Goal: Information Seeking & Learning: Learn about a topic

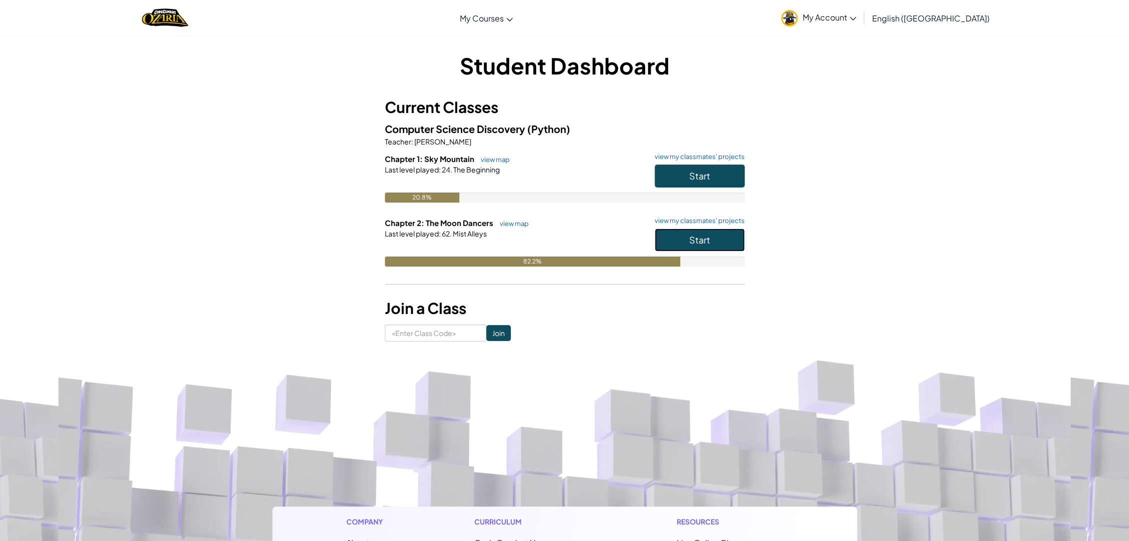
click at [687, 243] on button "Start" at bounding box center [700, 239] width 90 height 23
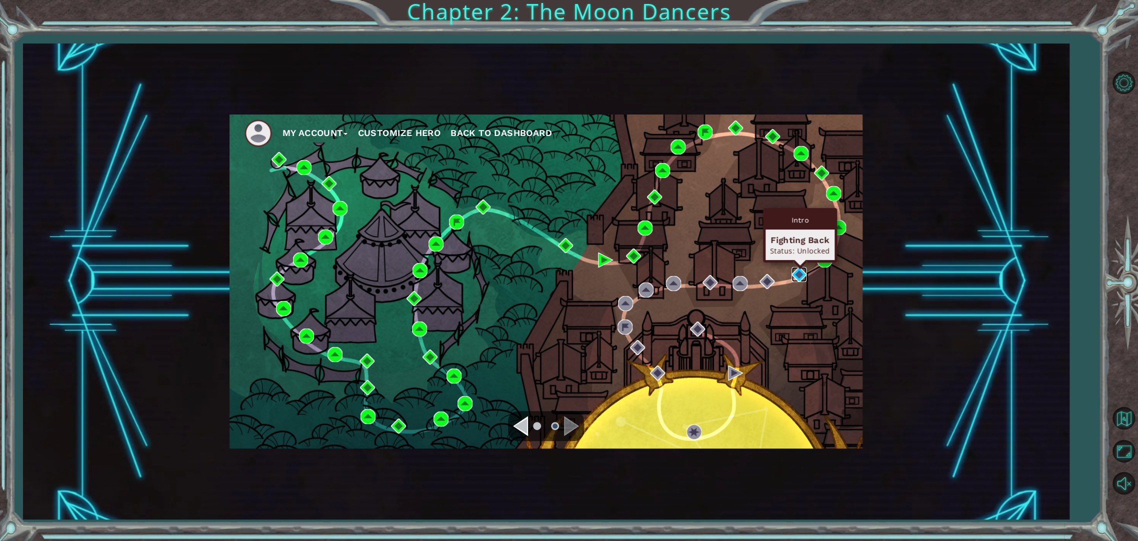
click at [792, 272] on img at bounding box center [798, 274] width 15 height 15
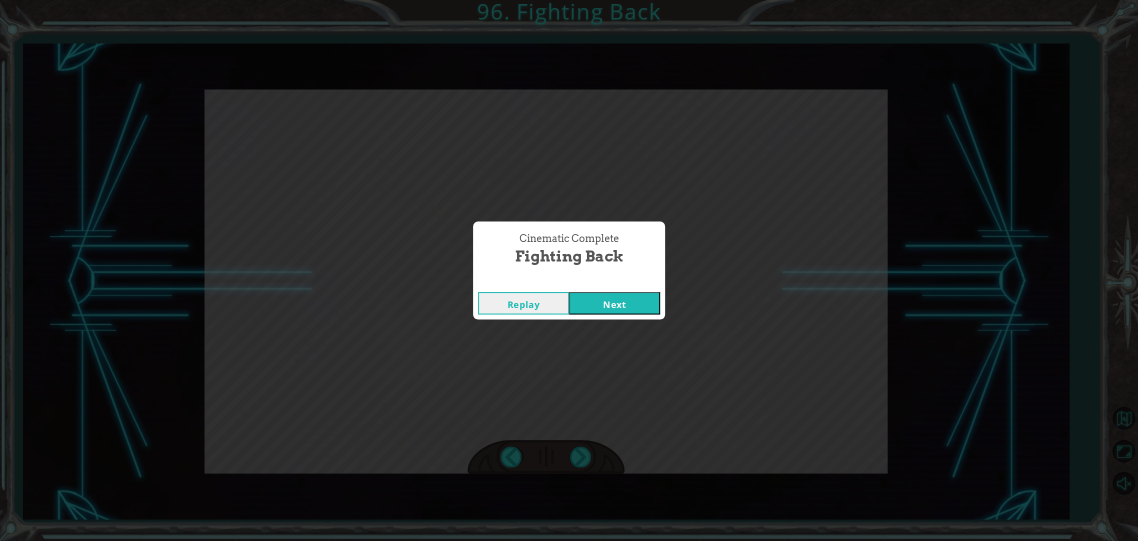
click at [651, 304] on button "Next" at bounding box center [614, 303] width 91 height 22
click at [596, 309] on button "Next" at bounding box center [614, 303] width 91 height 22
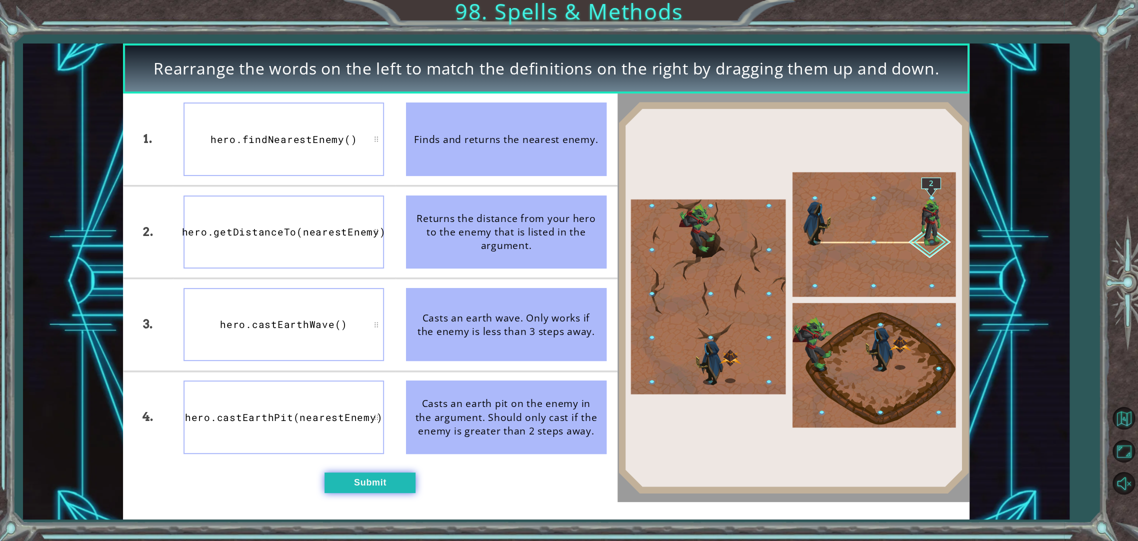
click at [352, 477] on button "Submit" at bounding box center [369, 482] width 91 height 20
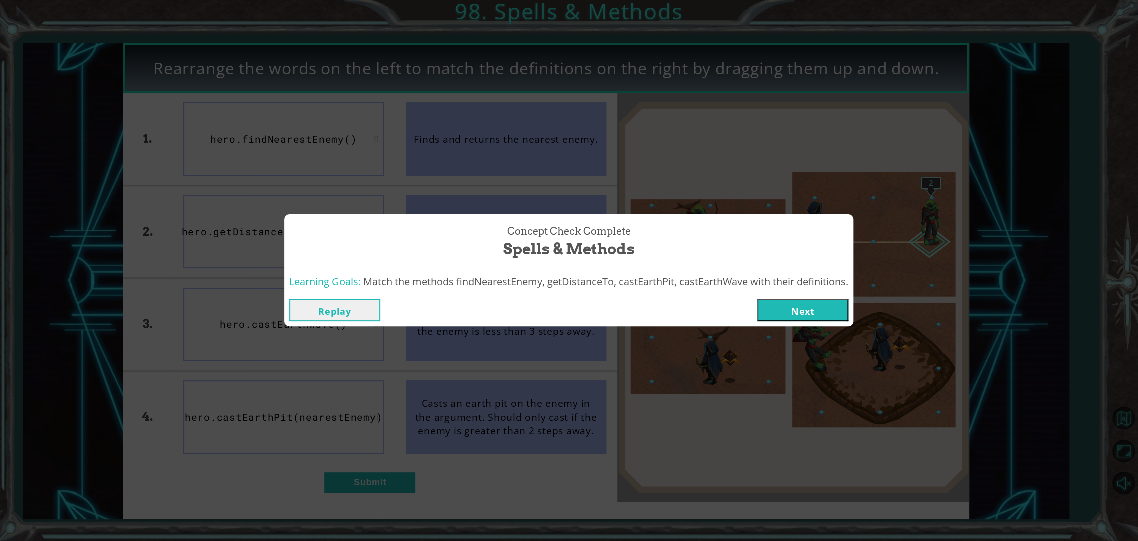
click at [779, 311] on button "Next" at bounding box center [802, 310] width 91 height 22
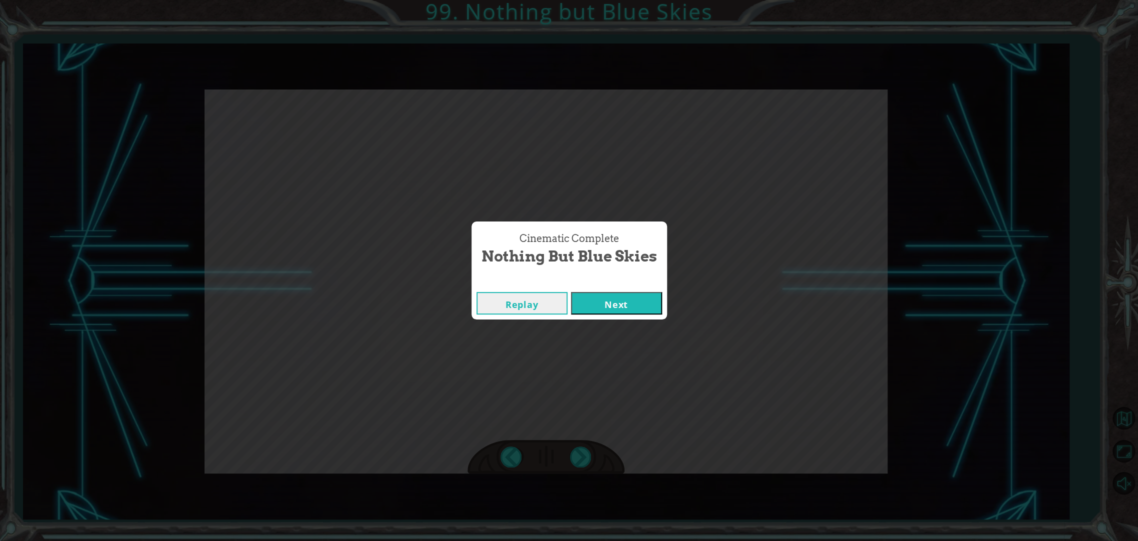
click at [651, 299] on button "Next" at bounding box center [616, 303] width 91 height 22
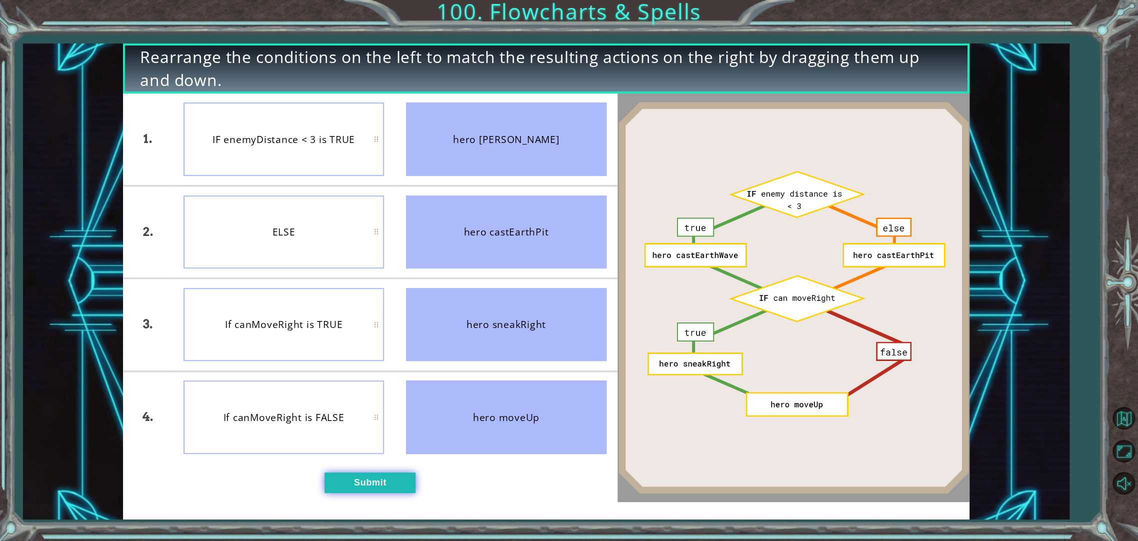
click at [356, 480] on button "Submit" at bounding box center [369, 482] width 91 height 20
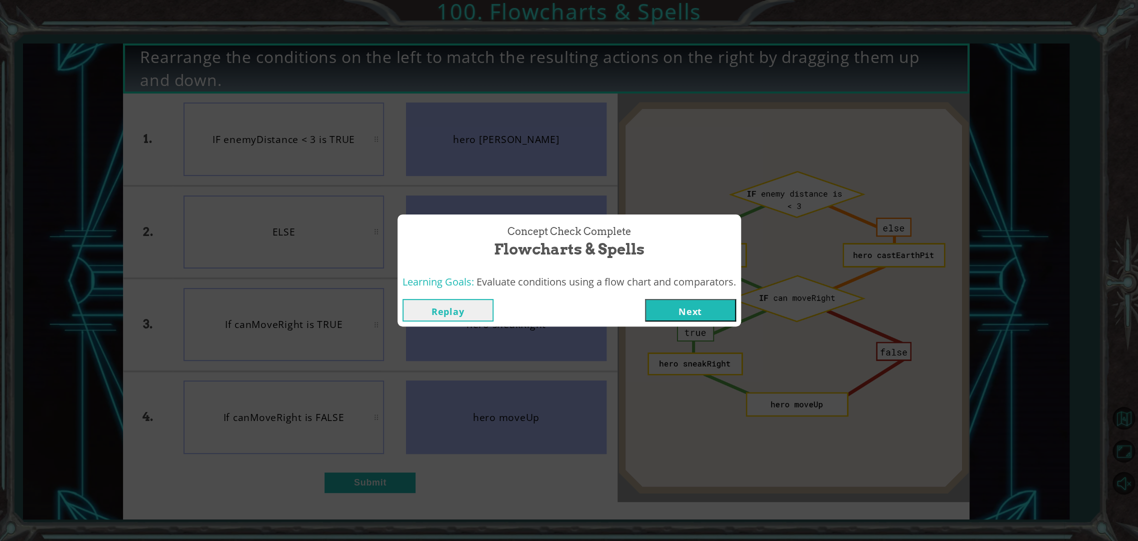
click at [672, 302] on button "Next" at bounding box center [690, 310] width 91 height 22
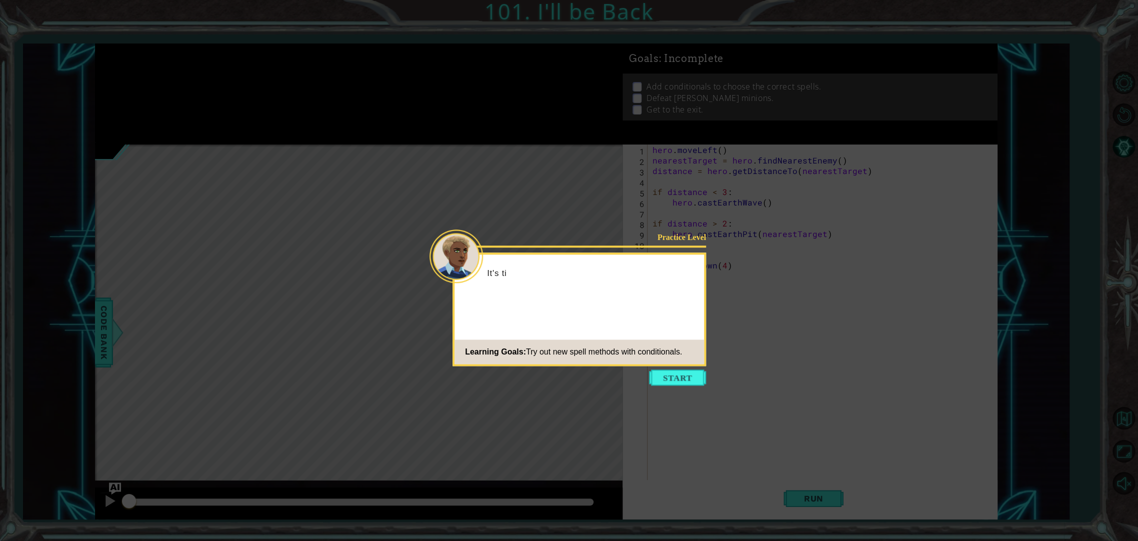
click at [677, 391] on icon at bounding box center [569, 270] width 1138 height 541
click at [688, 381] on button "Start" at bounding box center [677, 377] width 57 height 16
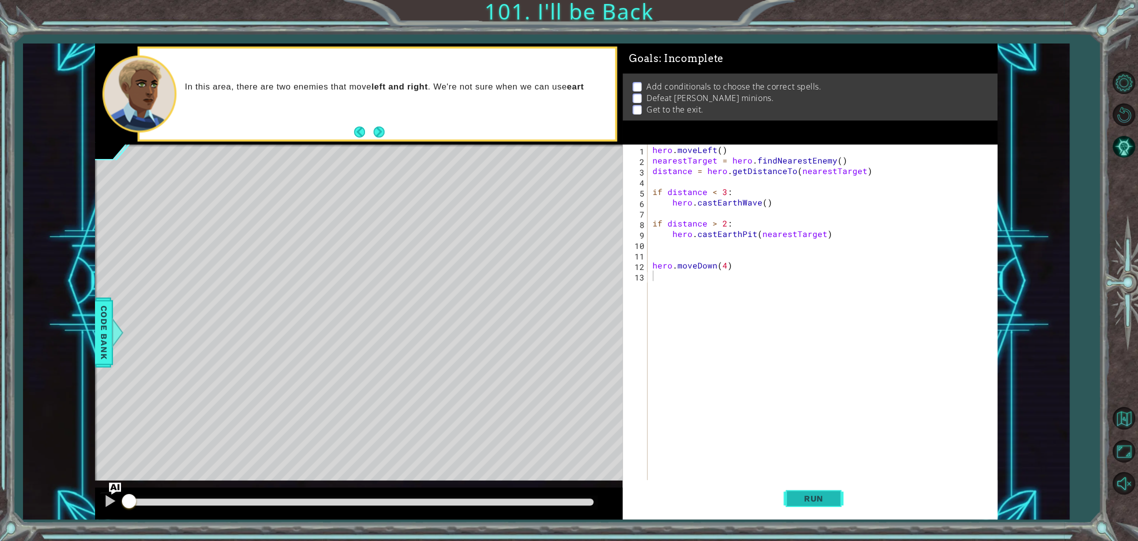
click at [820, 498] on span "Run" at bounding box center [813, 498] width 39 height 10
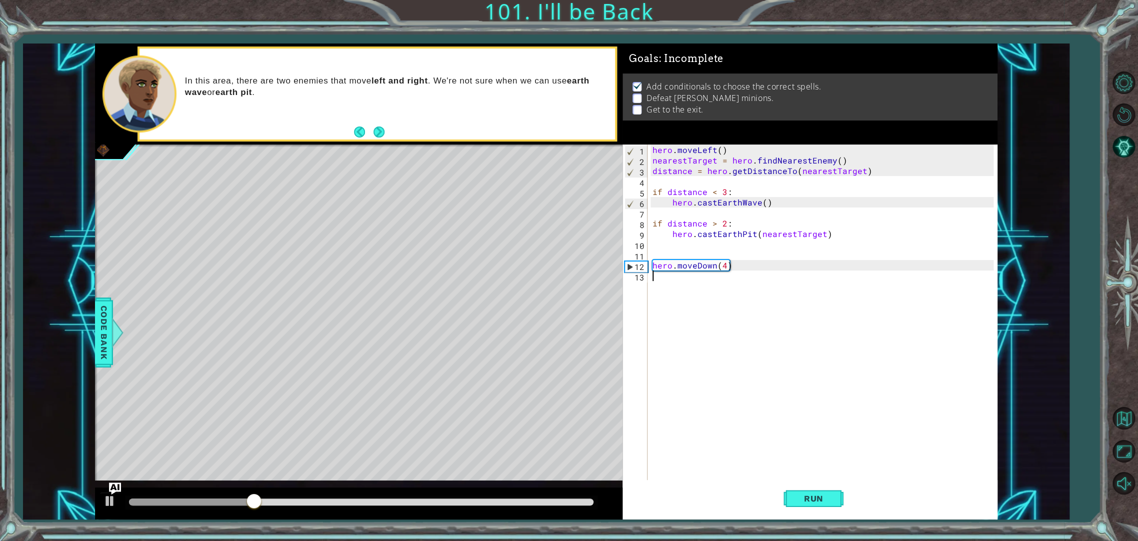
click at [752, 255] on div "hero . moveLeft ( ) nearestTarget = hero . findNearestEnemy ( ) distance = hero…" at bounding box center [824, 322] width 348 height 357
click at [805, 503] on span "Run" at bounding box center [813, 498] width 39 height 10
click at [852, 231] on div "hero . moveLeft ( ) nearestTarget = hero . findNearestEnemy ( ) distance = hero…" at bounding box center [824, 322] width 348 height 357
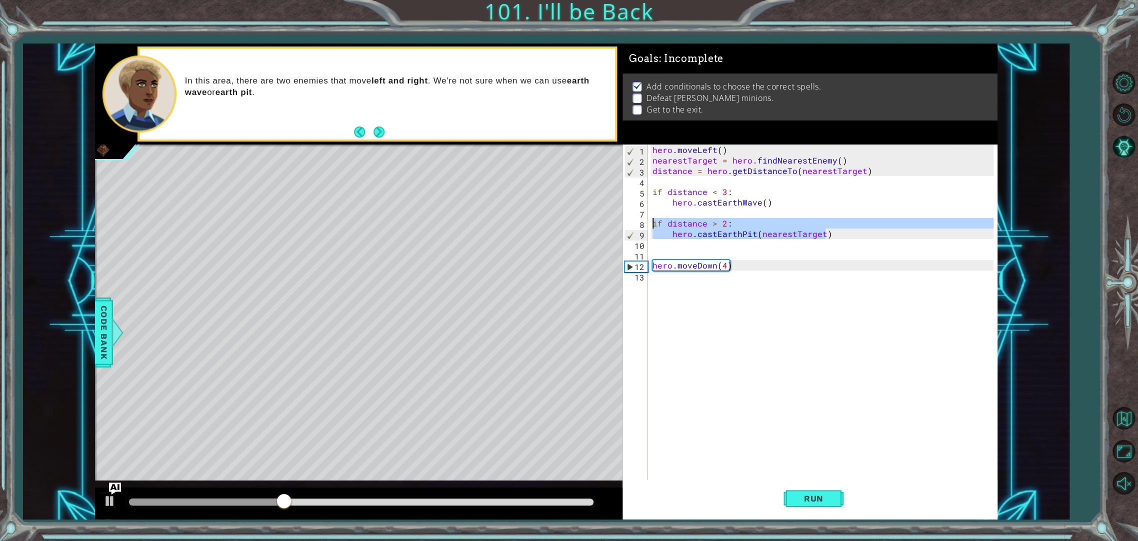
drag, startPoint x: 852, startPoint y: 231, endPoint x: 638, endPoint y: 221, distance: 214.2
click at [638, 221] on div "hero.castEarthPit(nearestTarget) 1 2 3 4 5 6 7 8 9 10 11 12 13 hero . moveLeft …" at bounding box center [807, 312] width 371 height 336
type textarea "if distance > 2: hero.castEarthPit(nearestTarget)"
click at [703, 281] on div "hero . moveLeft ( ) nearestTarget = hero . findNearestEnemy ( ) distance = hero…" at bounding box center [824, 322] width 348 height 357
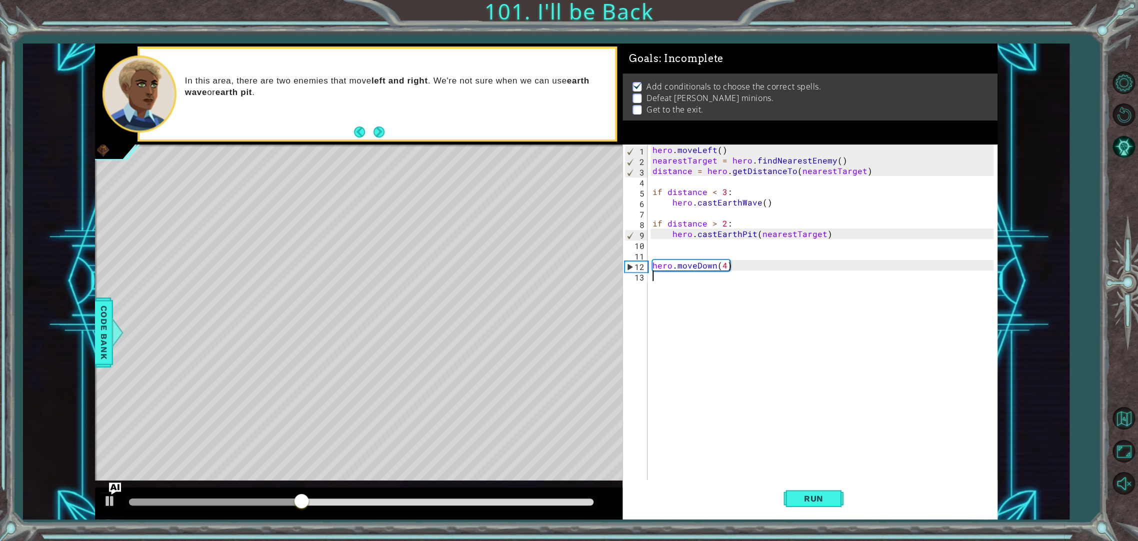
paste textarea "hero.castEarthPit(nearestTarget)"
click at [809, 493] on span "Run" at bounding box center [813, 498] width 39 height 10
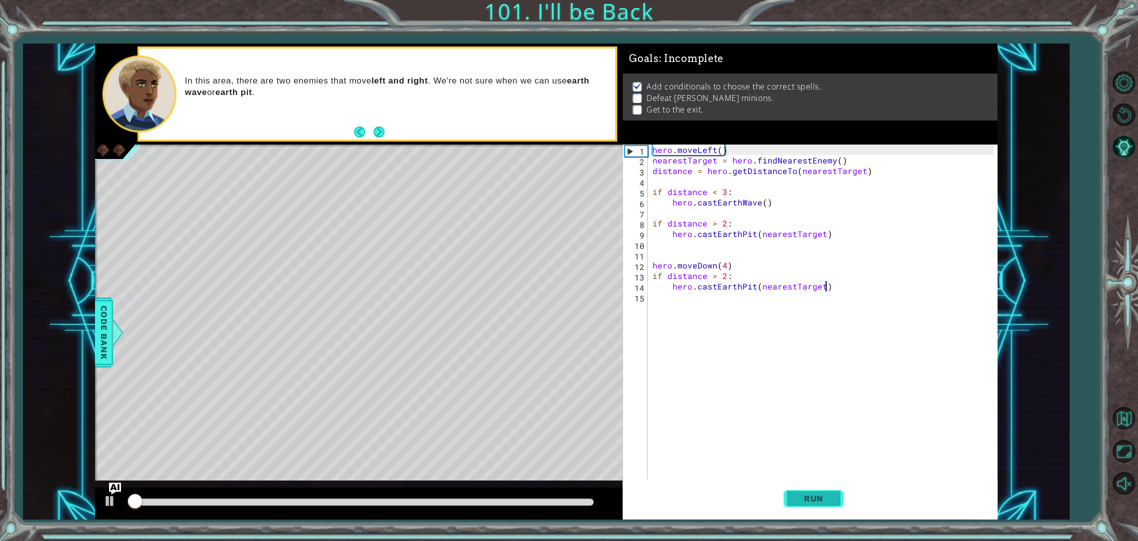
click at [809, 493] on span "Run" at bounding box center [813, 498] width 39 height 10
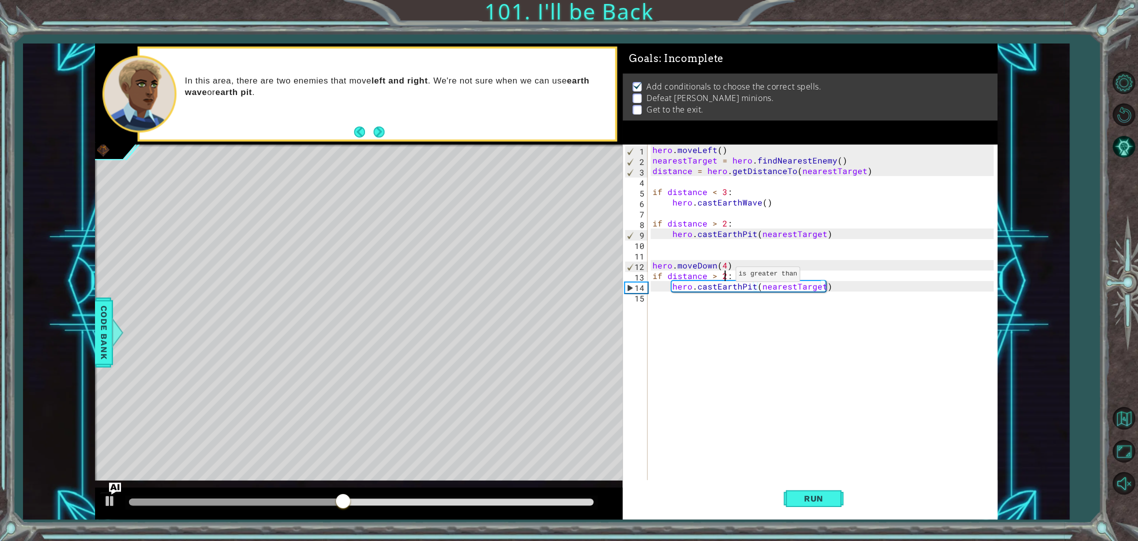
click at [723, 276] on div "hero . moveLeft ( ) nearestTarget = hero . findNearestEnemy ( ) distance = hero…" at bounding box center [824, 322] width 348 height 357
type textarea "if distance > 3:"
click at [780, 306] on div "hero . moveLeft ( ) nearestTarget = hero . findNearestEnemy ( ) distance = hero…" at bounding box center [824, 322] width 348 height 357
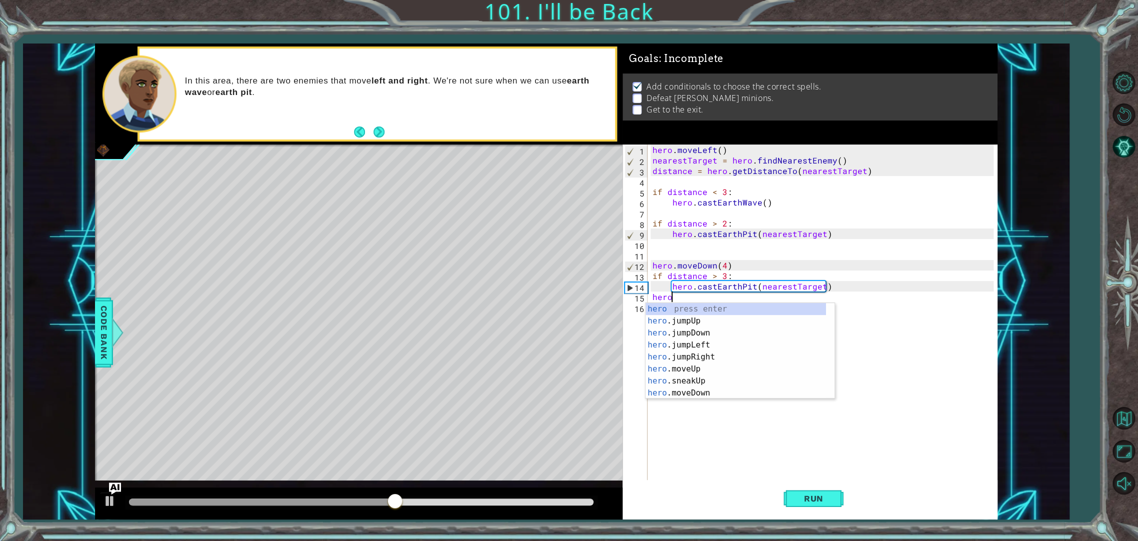
type textarea "hero."
click at [748, 334] on div "hero. jumpUp press enter hero. jumpDown press enter hero. jumpLeft press enter …" at bounding box center [735, 363] width 180 height 120
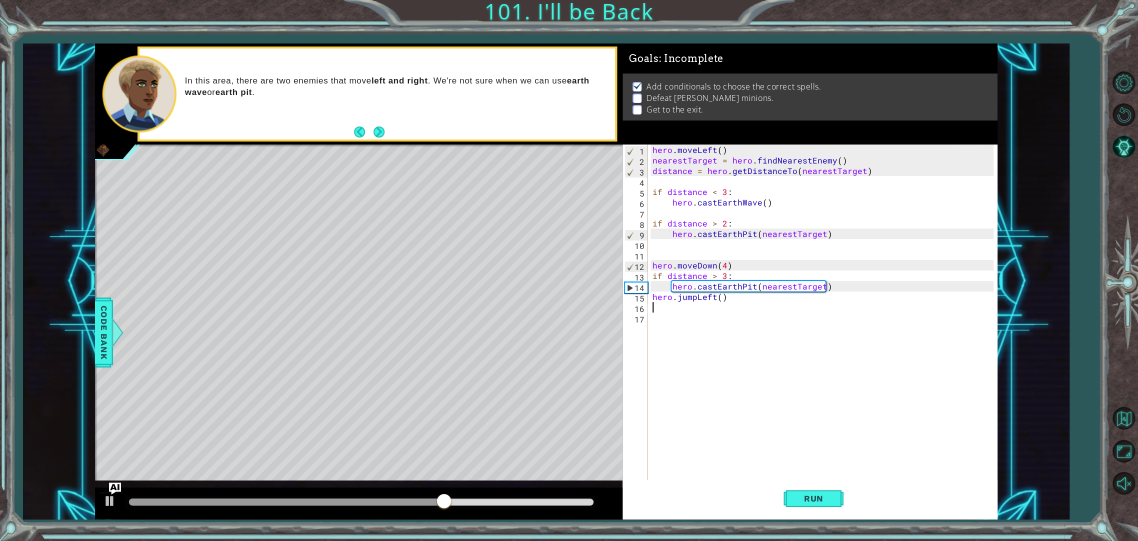
scroll to position [0, 0]
click at [694, 295] on div "hero . moveLeft ( ) nearestTarget = hero . findNearestEnemy ( ) distance = hero…" at bounding box center [824, 322] width 348 height 357
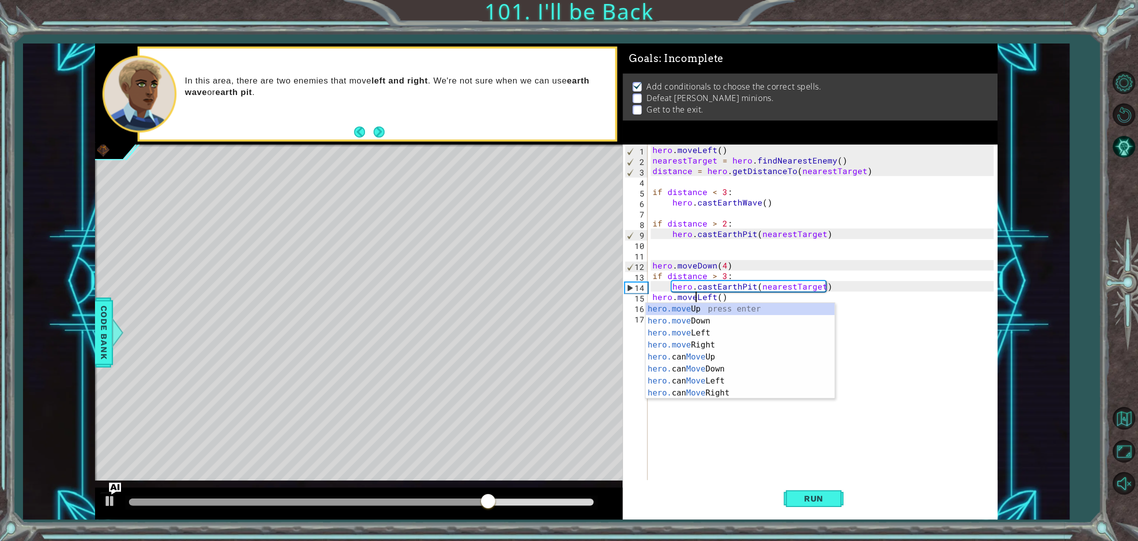
scroll to position [0, 2]
click at [717, 297] on div "hero . moveLeft ( ) nearestTarget = hero . findNearestEnemy ( ) distance = hero…" at bounding box center [824, 322] width 348 height 357
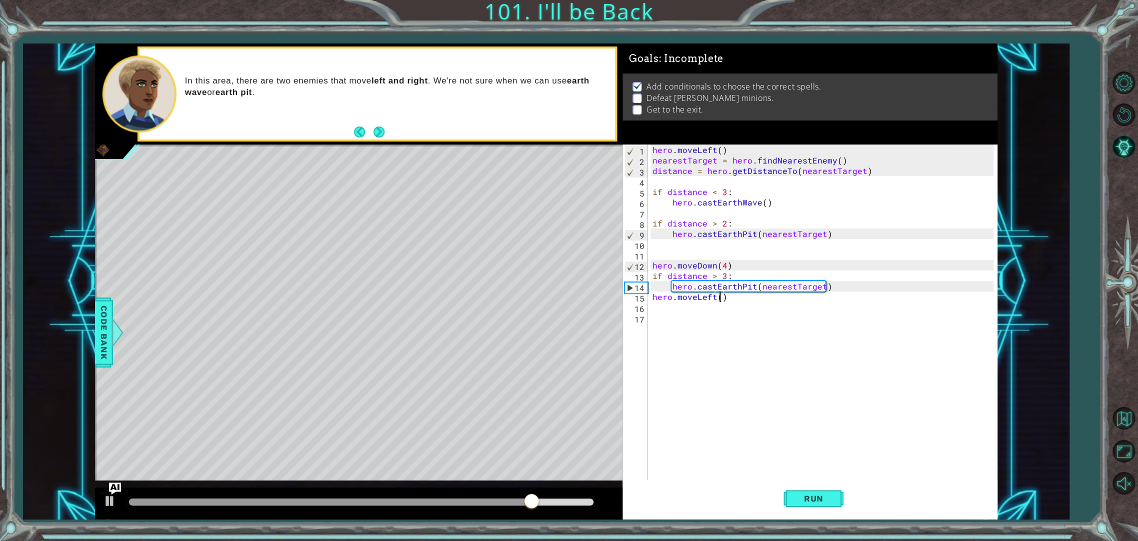
type textarea "hero.moveLeft(4)"
click at [718, 305] on div "hero . moveLeft ( ) nearestTarget = hero . findNearestEnemy ( ) distance = hero…" at bounding box center [824, 322] width 348 height 357
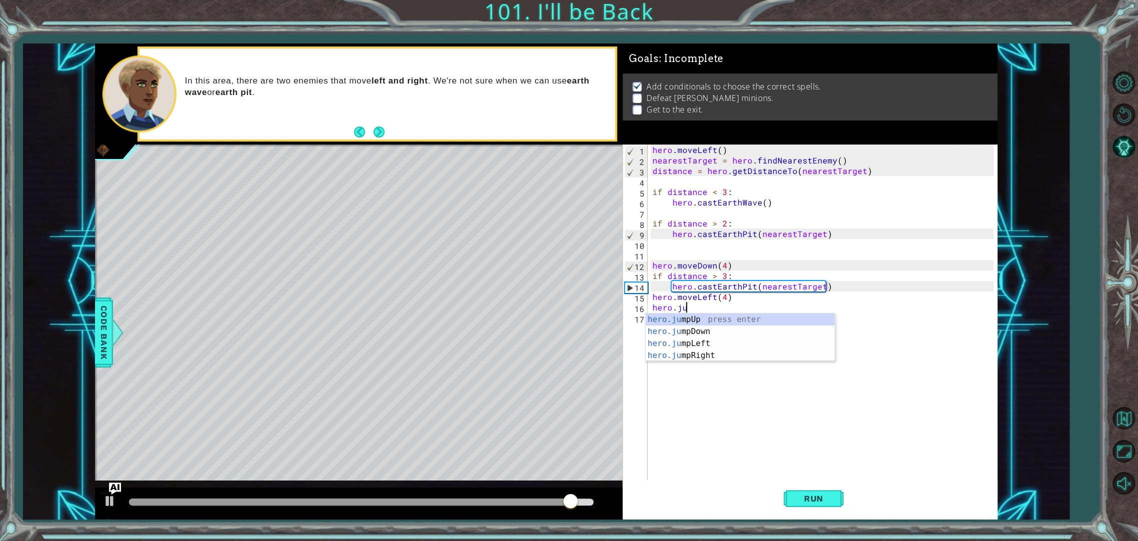
type textarea "hero.jum"
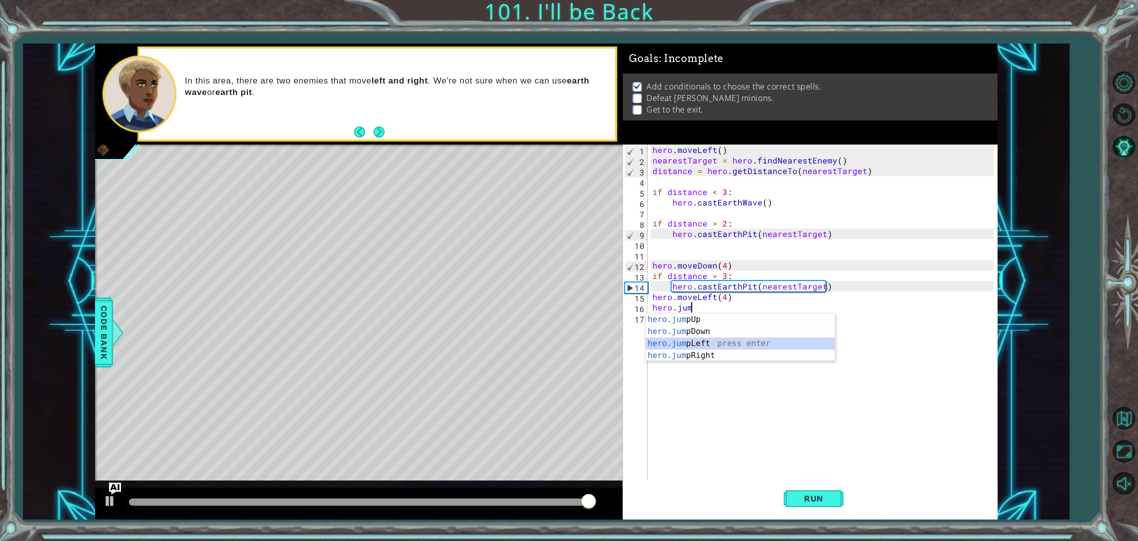
click at [725, 344] on div "hero.jum pUp press enter hero.jum pDown press enter hero.jum pLeft press enter …" at bounding box center [739, 349] width 189 height 72
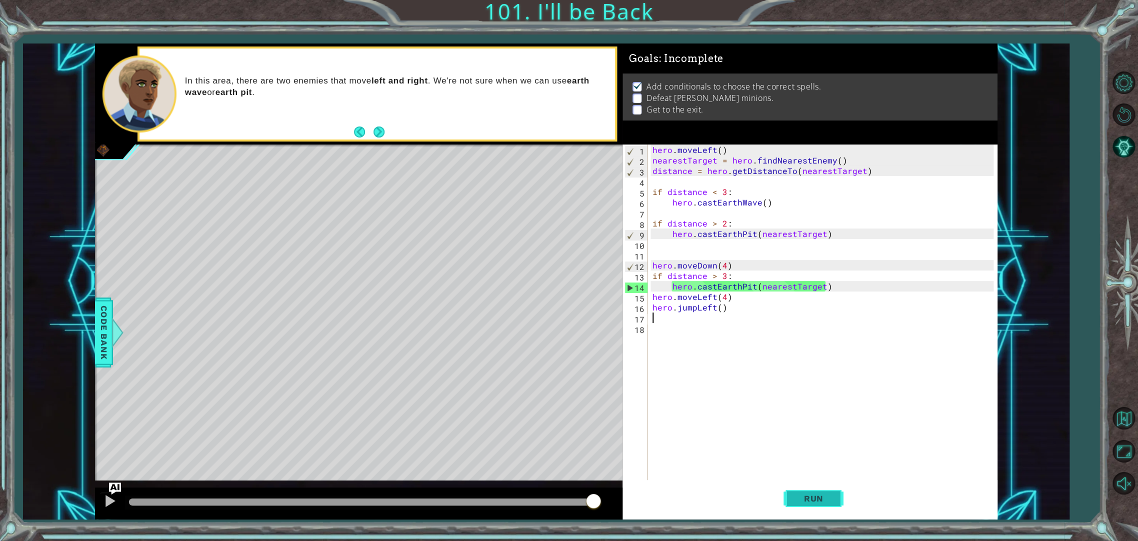
click at [813, 503] on span "Run" at bounding box center [813, 498] width 39 height 10
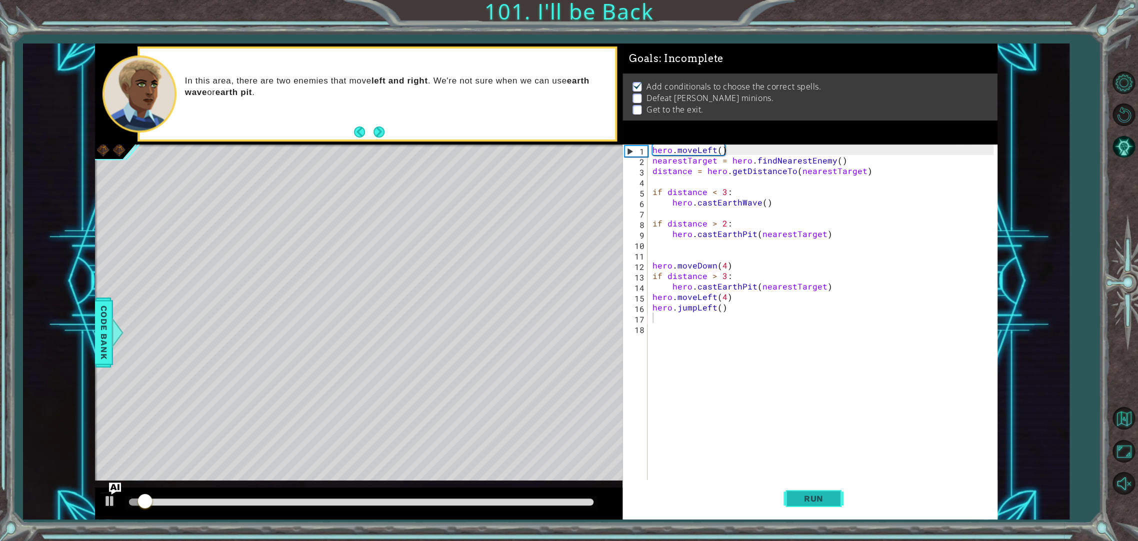
click at [813, 503] on span "Run" at bounding box center [813, 498] width 39 height 10
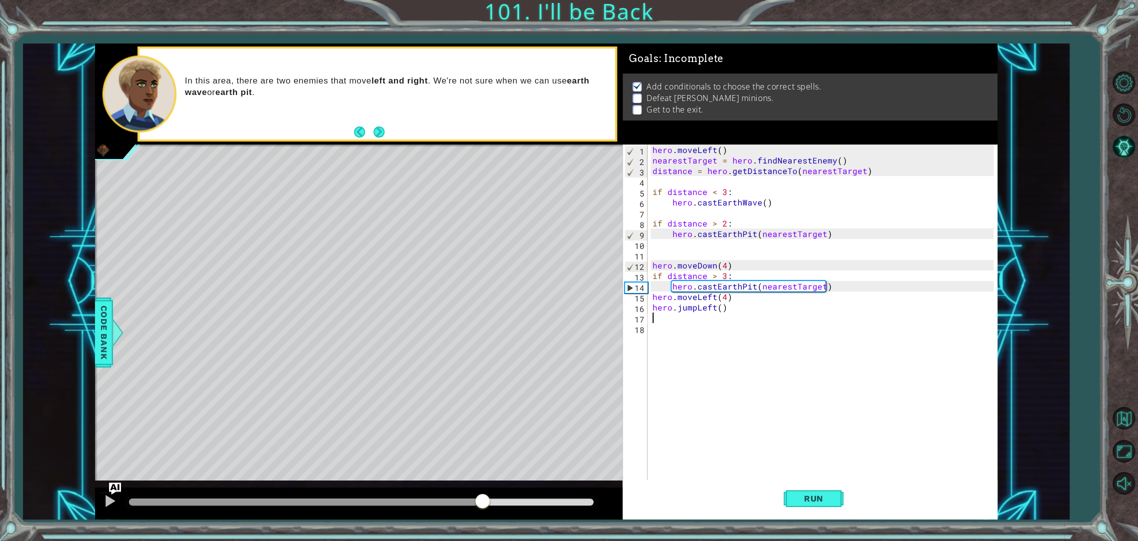
drag, startPoint x: 202, startPoint y: 505, endPoint x: 482, endPoint y: 511, distance: 279.9
click at [482, 511] on div at bounding box center [358, 503] width 527 height 32
click at [721, 272] on div "hero . moveLeft ( ) nearestTarget = hero . findNearestEnemy ( ) distance = hero…" at bounding box center [824, 322] width 348 height 357
click at [722, 272] on div "hero . moveLeft ( ) nearestTarget = hero . findNearestEnemy ( ) distance = hero…" at bounding box center [824, 322] width 348 height 357
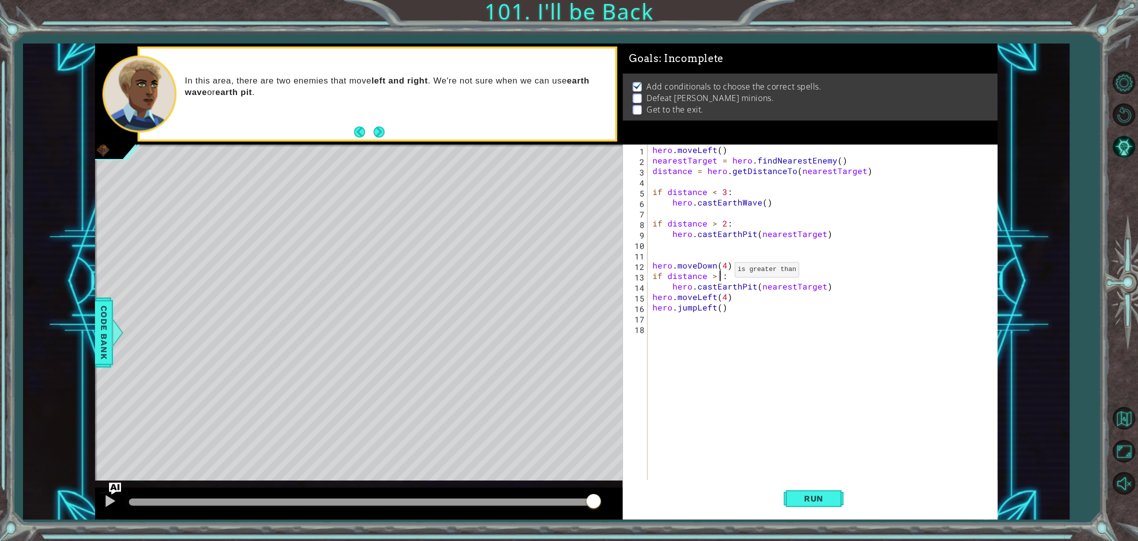
scroll to position [0, 4]
click at [826, 496] on span "Run" at bounding box center [813, 498] width 39 height 10
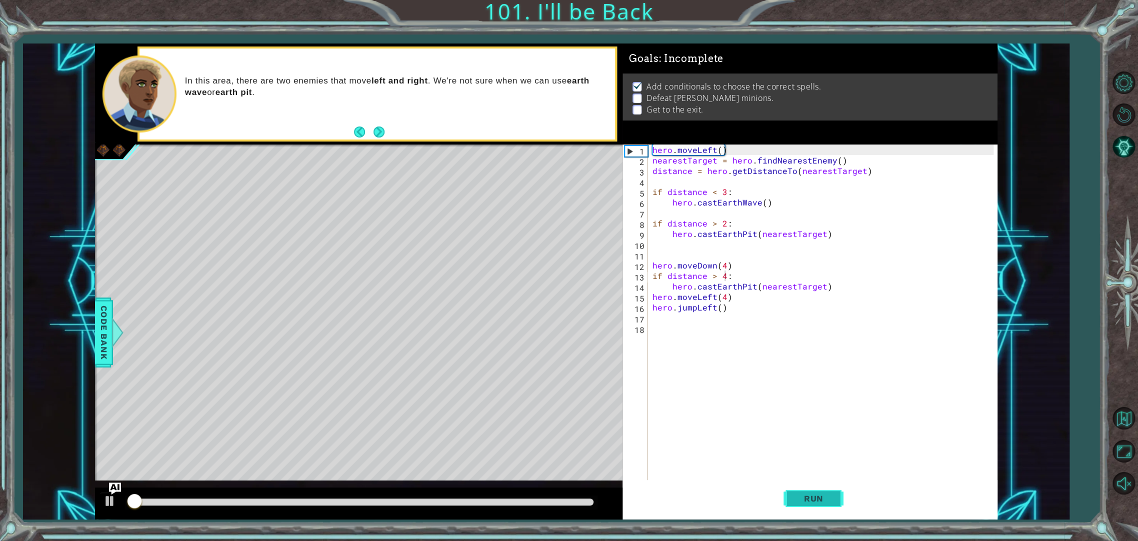
click at [826, 496] on span "Run" at bounding box center [813, 498] width 39 height 10
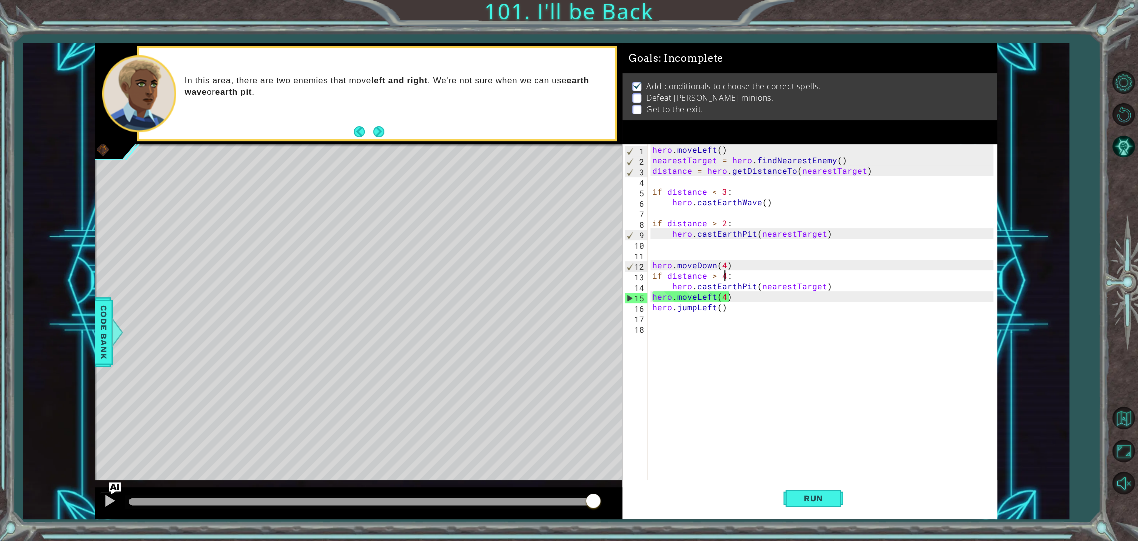
drag, startPoint x: 203, startPoint y: 501, endPoint x: 645, endPoint y: 465, distance: 443.3
click at [645, 465] on div "1 ההההההההההההההההההההההההההההההההההההההההההההההההההההההההההההההההההההההההההההה…" at bounding box center [546, 281] width 902 height 476
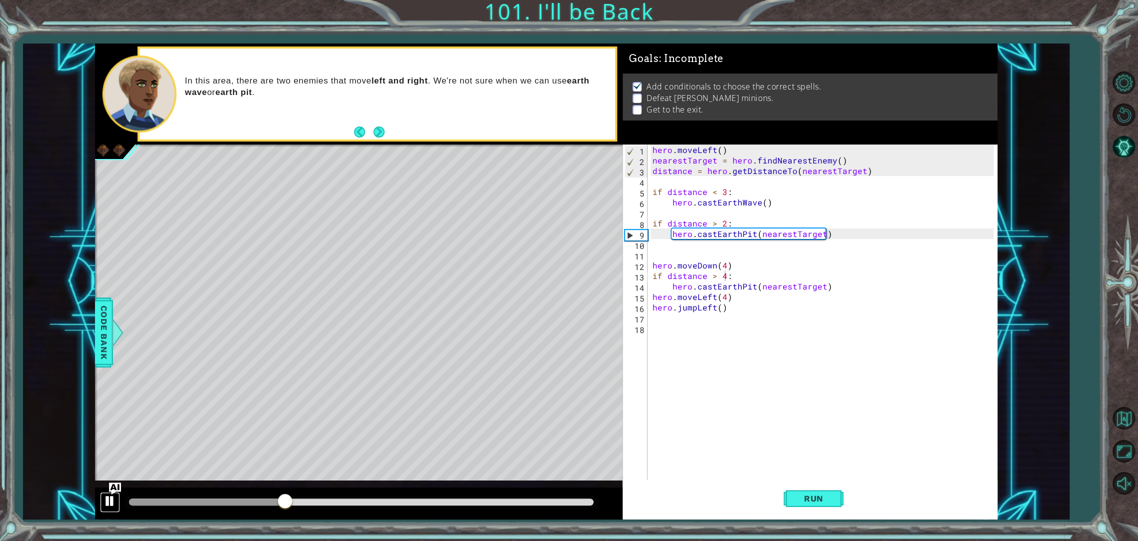
click at [104, 502] on div at bounding box center [109, 500] width 13 height 13
drag, startPoint x: 828, startPoint y: 285, endPoint x: 768, endPoint y: 282, distance: 60.0
click at [768, 282] on div "hero . moveLeft ( ) nearestTarget = hero . findNearestEnemy ( ) distance = hero…" at bounding box center [824, 322] width 348 height 357
type textarea "hero.castEarthPit(nearestTarget)"
click at [774, 317] on div "hero . moveLeft ( ) nearestTarget = hero . findNearestEnemy ( ) distance = hero…" at bounding box center [824, 322] width 348 height 357
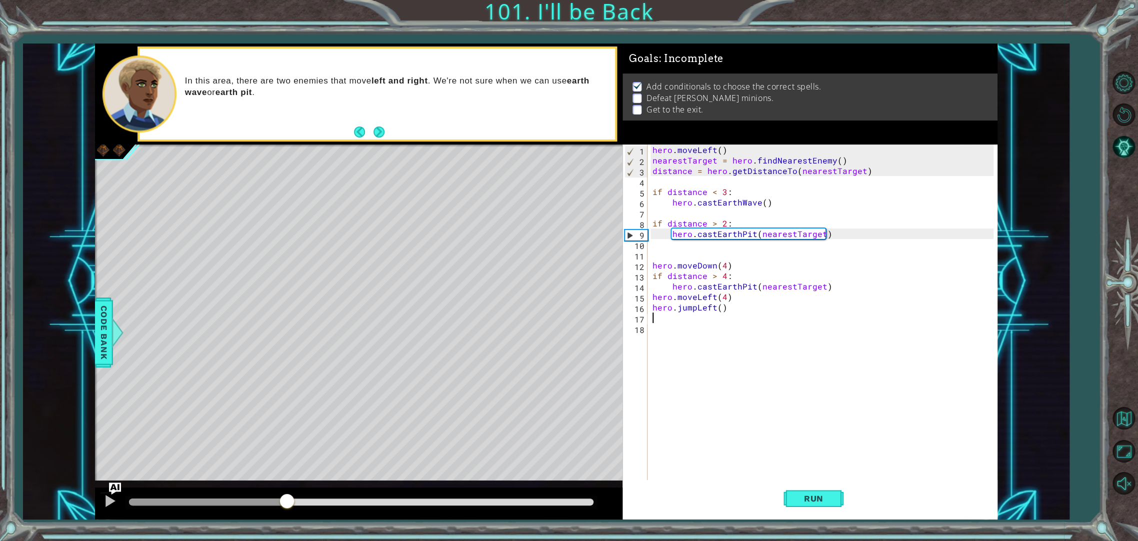
scroll to position [0, 0]
click at [752, 281] on div "hero . moveLeft ( ) nearestTarget = hero . findNearestEnemy ( ) distance = hero…" at bounding box center [824, 322] width 348 height 357
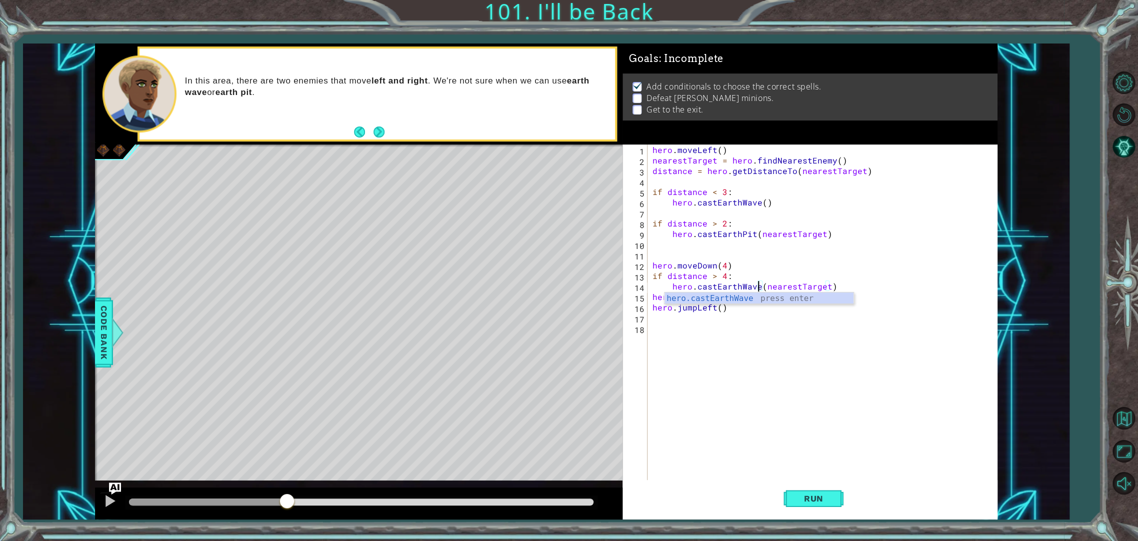
scroll to position [0, 6]
click at [808, 495] on span "Run" at bounding box center [813, 498] width 39 height 10
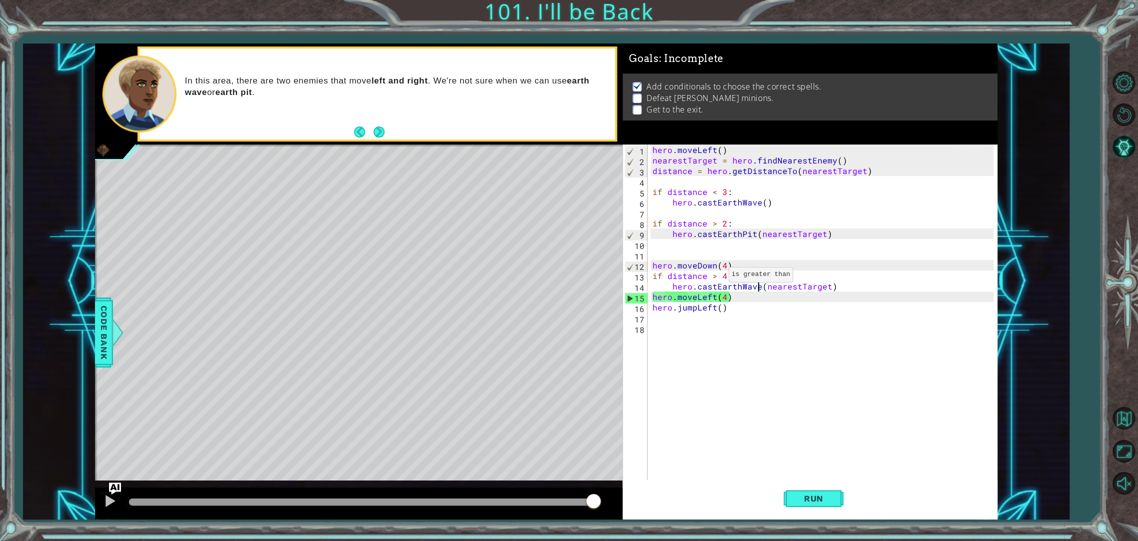
click at [716, 277] on div "hero . moveLeft ( ) nearestTarget = hero . findNearestEnemy ( ) distance = hero…" at bounding box center [824, 322] width 348 height 357
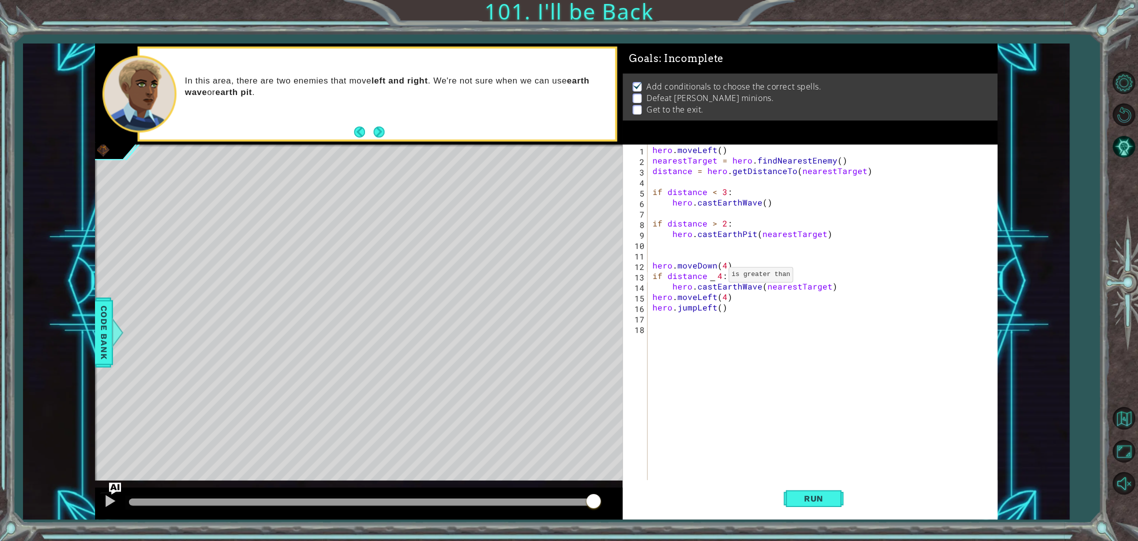
scroll to position [0, 4]
click at [716, 277] on div "hero . moveLeft ( ) nearestTarget = hero . findNearestEnemy ( ) distance = hero…" at bounding box center [824, 322] width 348 height 357
click at [741, 273] on div "hero . moveLeft ( ) nearestTarget = hero . findNearestEnemy ( ) distance = hero…" at bounding box center [824, 322] width 348 height 357
click at [709, 274] on div "hero . moveLeft ( ) nearestTarget = hero . findNearestEnemy ( ) distance = hero…" at bounding box center [824, 322] width 348 height 357
click at [716, 273] on div "hero . moveLeft ( ) nearestTarget = hero . findNearestEnemy ( ) distance = hero…" at bounding box center [824, 322] width 348 height 357
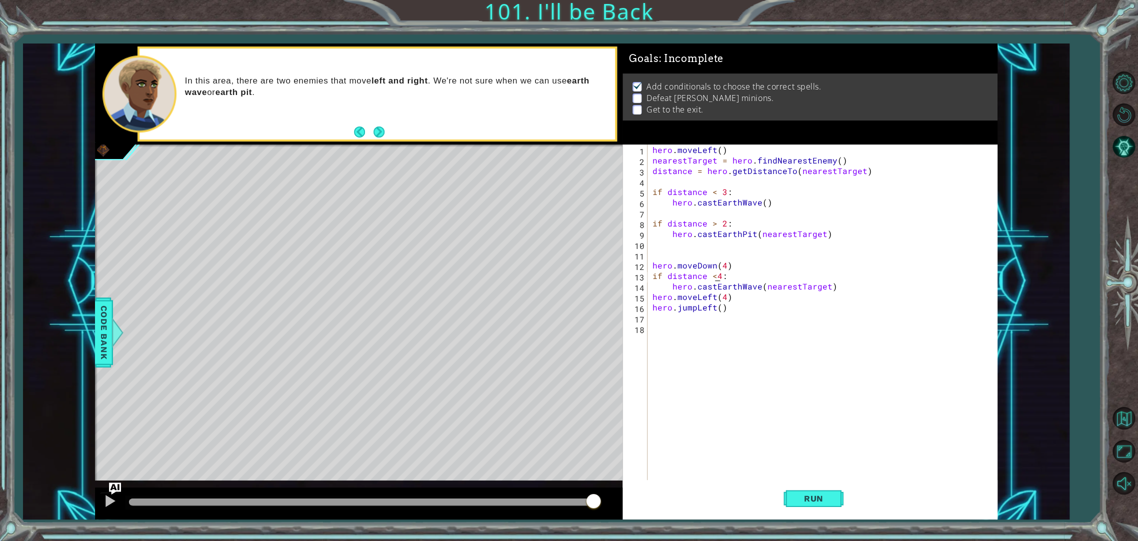
click at [715, 268] on div "hero . moveLeft ( ) nearestTarget = hero . findNearestEnemy ( ) distance = hero…" at bounding box center [824, 322] width 348 height 357
click at [713, 271] on div "hero . moveLeft ( ) nearestTarget = hero . findNearestEnemy ( ) distance = hero…" at bounding box center [824, 322] width 348 height 357
click at [714, 274] on div "hero . moveLeft ( ) nearestTarget = hero . findNearestEnemy ( ) distance = hero…" at bounding box center [821, 312] width 343 height 336
click at [714, 274] on div "hero . moveLeft ( ) nearestTarget = hero . findNearestEnemy ( ) distance = hero…" at bounding box center [824, 322] width 348 height 357
click at [734, 273] on div "hero . moveLeft ( ) nearestTarget = hero . findNearestEnemy ( ) distance = hero…" at bounding box center [824, 322] width 348 height 357
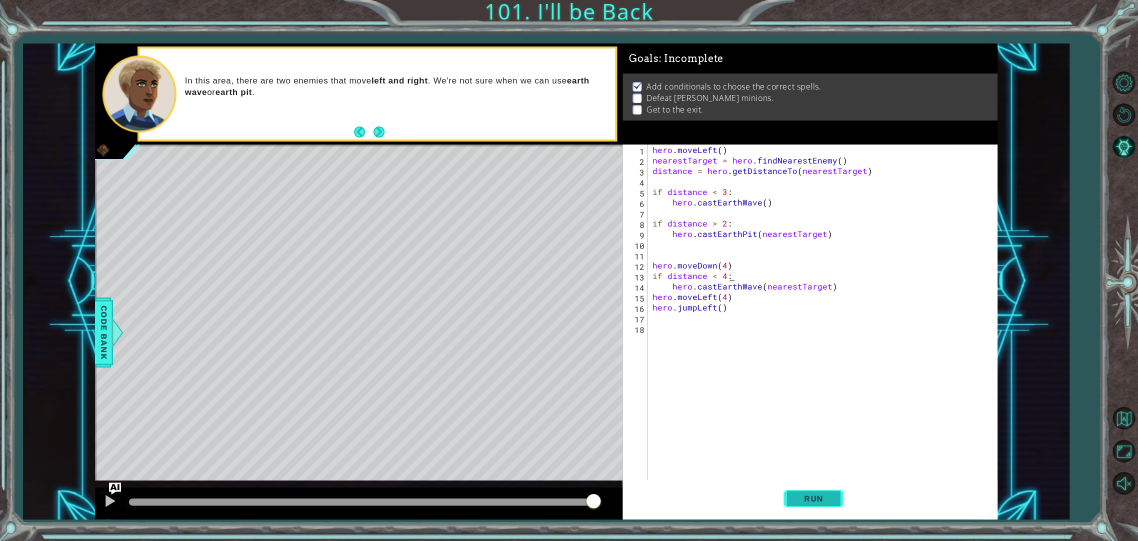
click at [800, 511] on button "Run" at bounding box center [813, 498] width 60 height 37
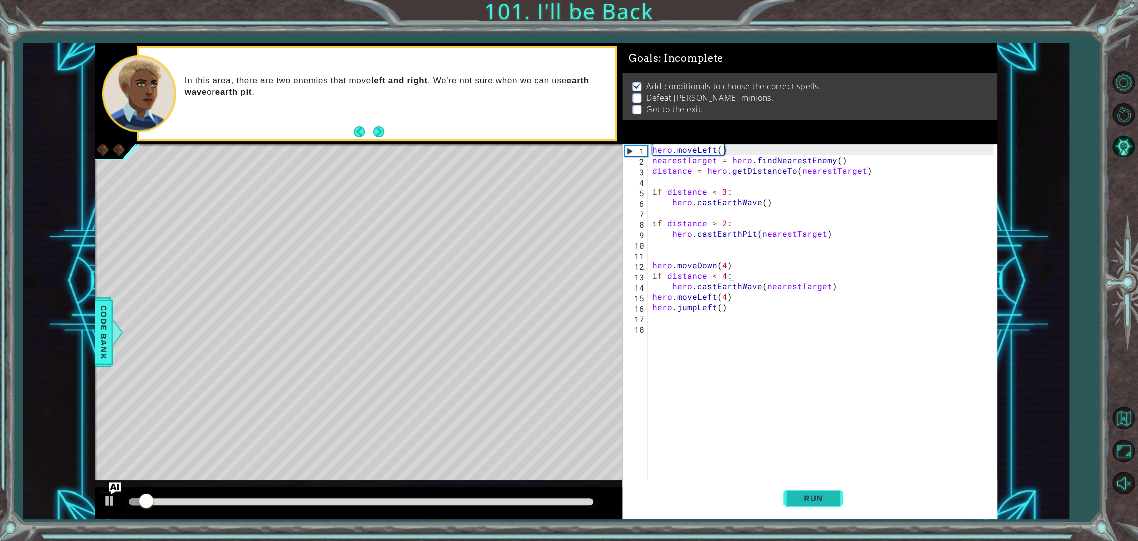
click at [801, 508] on button "Run" at bounding box center [813, 498] width 60 height 37
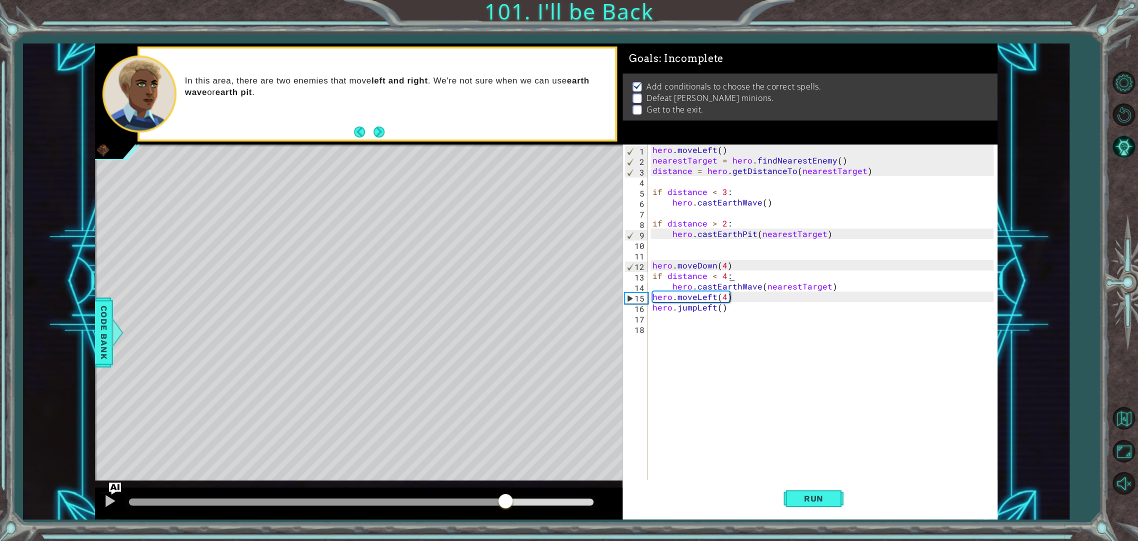
drag, startPoint x: 292, startPoint y: 500, endPoint x: 504, endPoint y: 485, distance: 212.4
click at [504, 485] on div "methods hero use(thing) moveUp(steps) moveDown(steps) moveLeft(steps) moveRight…" at bounding box center [546, 281] width 902 height 476
click at [110, 497] on div at bounding box center [109, 500] width 13 height 13
click at [731, 299] on div "hero . moveLeft ( ) nearestTarget = hero . findNearestEnemy ( ) distance = hero…" at bounding box center [824, 322] width 348 height 357
type textarea "hero.moveLeft(4)"
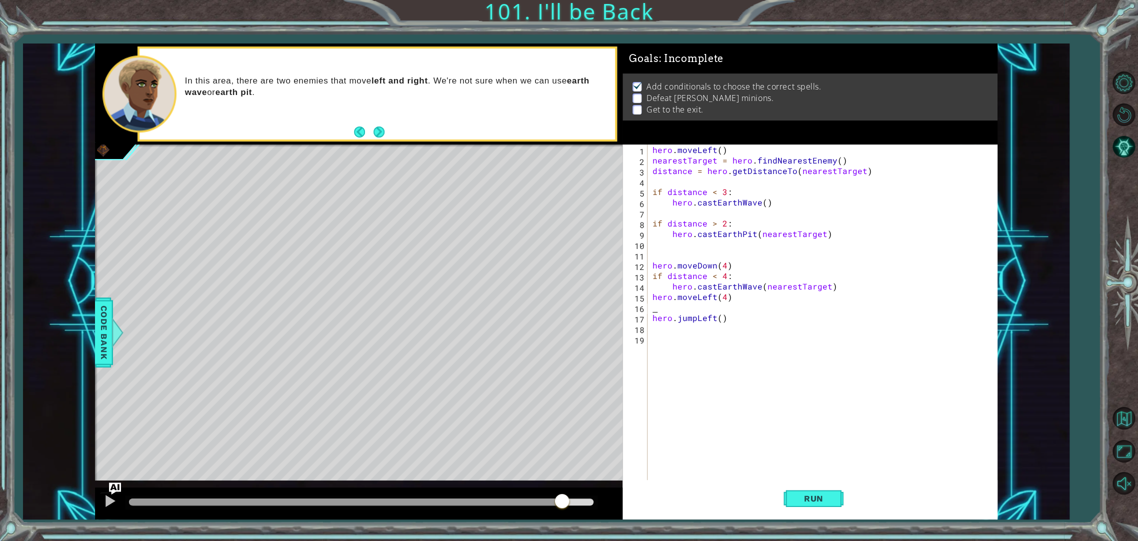
scroll to position [0, 0]
click at [839, 283] on div "hero . moveLeft ( ) nearestTarget = hero . findNearestEnemy ( ) distance = hero…" at bounding box center [824, 322] width 348 height 357
type textarea "hero.castEarthWave(nearestTarget)"
click at [823, 499] on span "Run" at bounding box center [813, 498] width 39 height 10
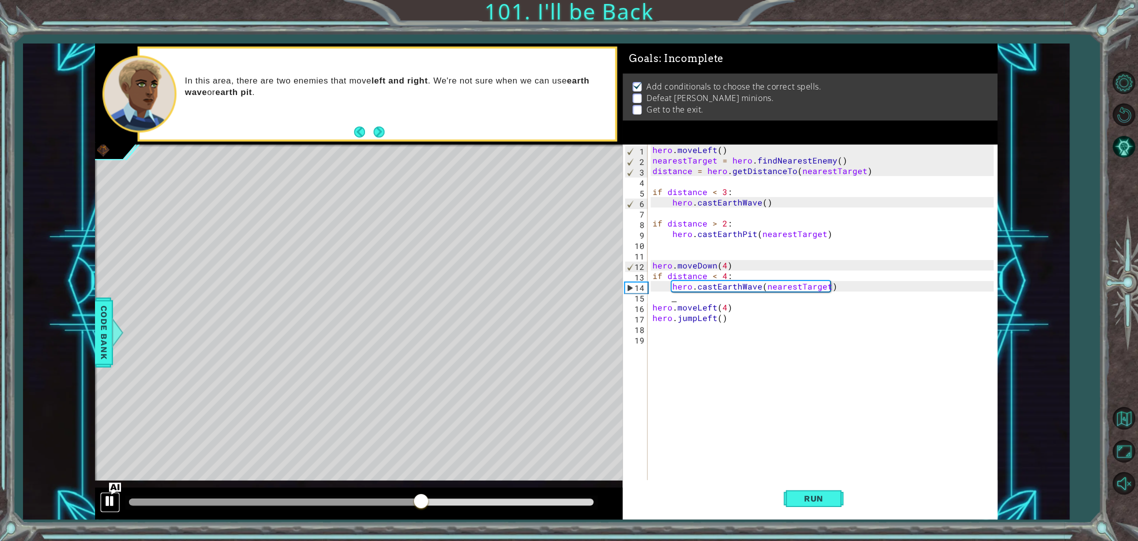
click at [108, 496] on div at bounding box center [109, 500] width 13 height 13
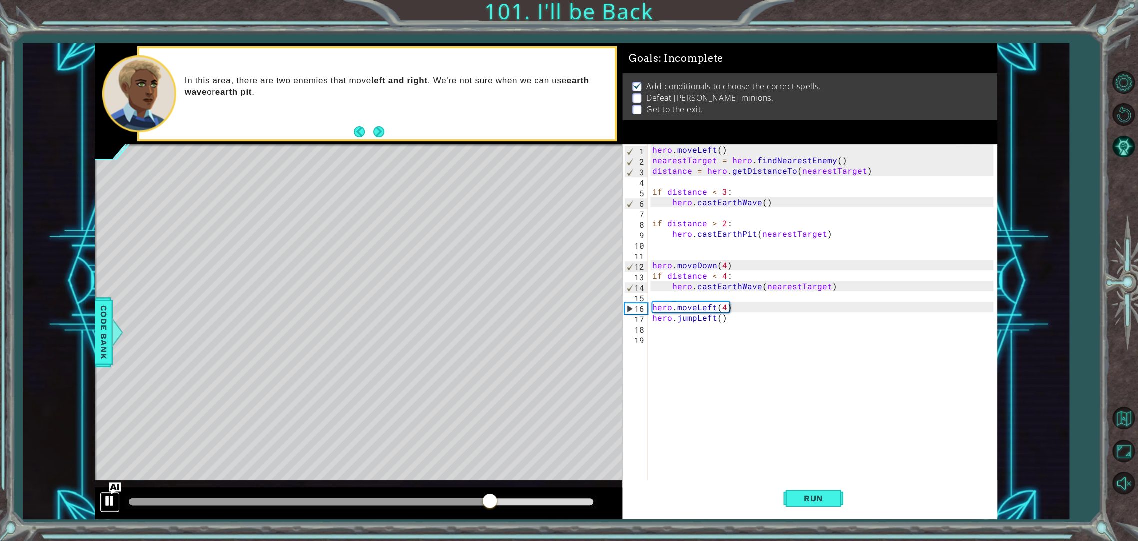
click at [108, 496] on div at bounding box center [109, 500] width 13 height 13
click at [766, 263] on div "hero . moveLeft ( ) nearestTarget = hero . findNearestEnemy ( ) distance = hero…" at bounding box center [824, 322] width 348 height 357
type textarea "hero.moveDown(4)"
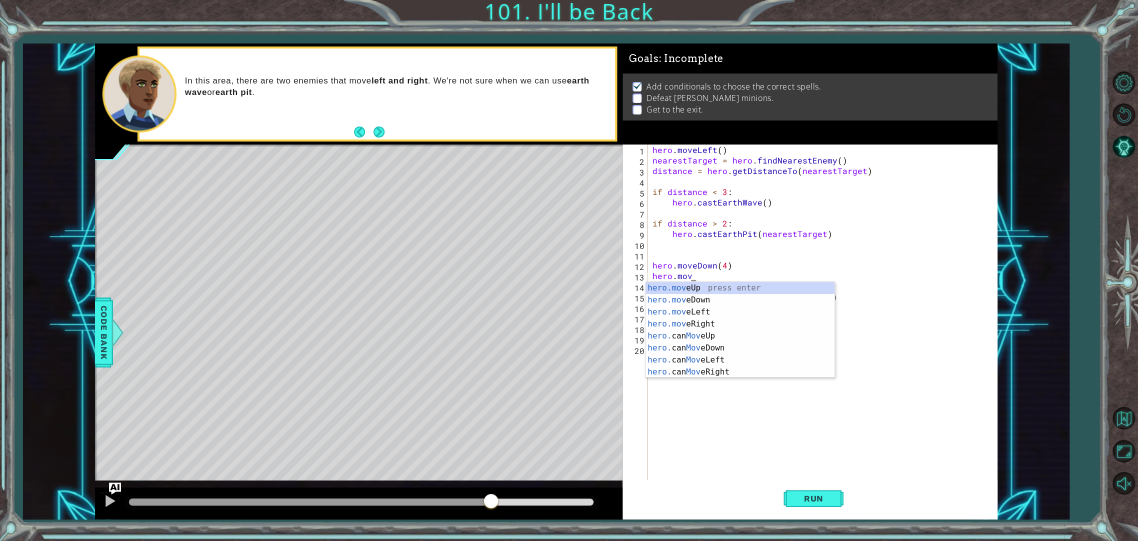
scroll to position [0, 2]
click at [728, 311] on div "hero.move Up press enter hero.move Down press enter hero.move Left press enter …" at bounding box center [739, 342] width 189 height 120
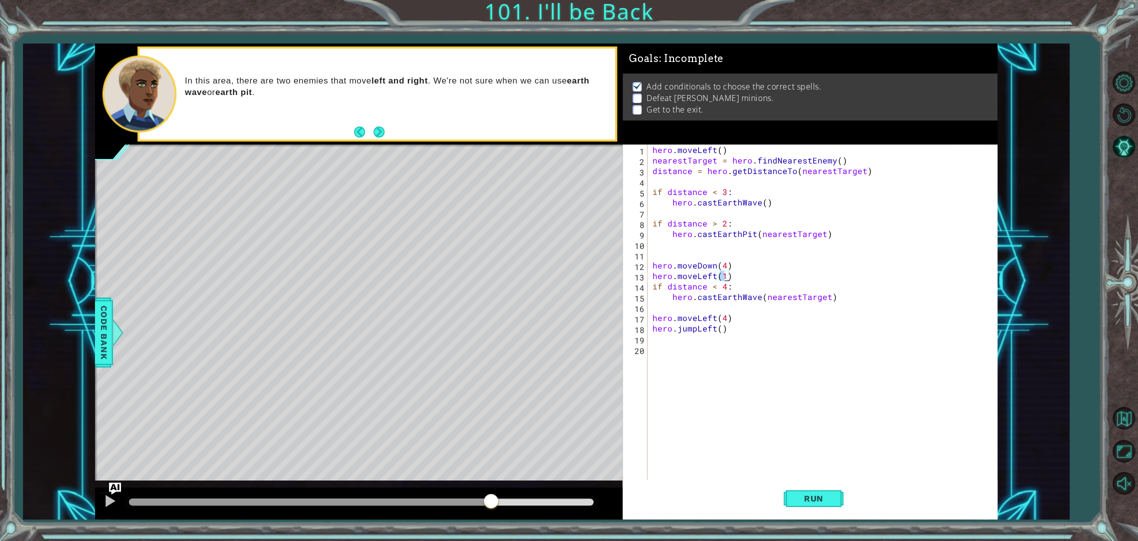
scroll to position [0, 4]
click at [746, 333] on div "hero . moveLeft ( ) nearestTarget = hero . findNearestEnemy ( ) distance = hero…" at bounding box center [824, 322] width 348 height 357
drag, startPoint x: 746, startPoint y: 333, endPoint x: 644, endPoint y: 319, distance: 103.0
click at [644, 319] on div "hero.jumpLeft() 1 2 3 4 5 6 7 8 9 10 11 12 13 14 15 16 17 18 19 20 hero . moveL…" at bounding box center [807, 312] width 371 height 336
type textarea "hero.moveLeft(4) hero.jumpLeft()"
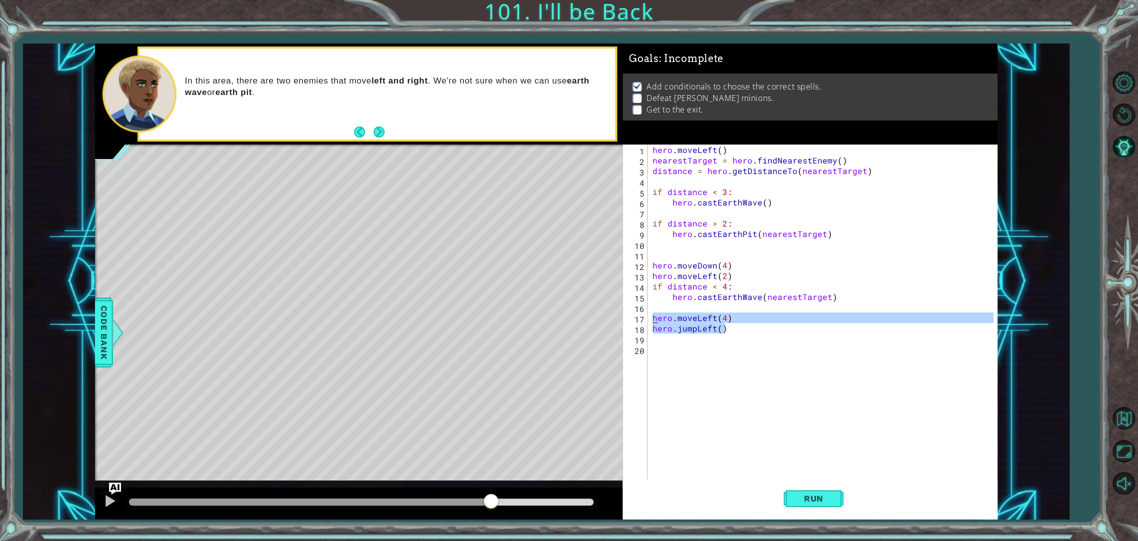
scroll to position [0, 0]
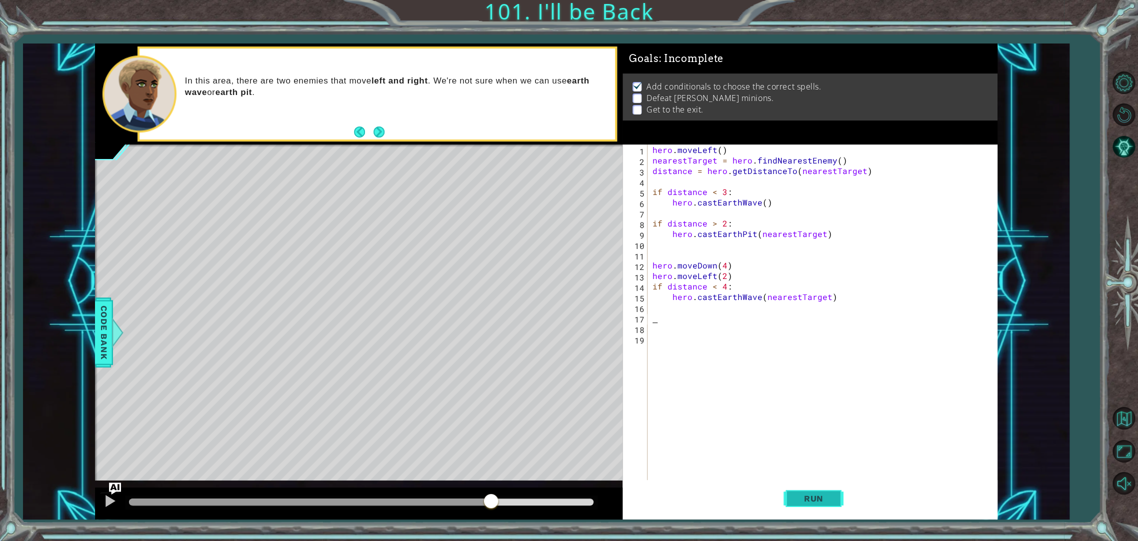
click at [833, 506] on button "Run" at bounding box center [813, 498] width 60 height 37
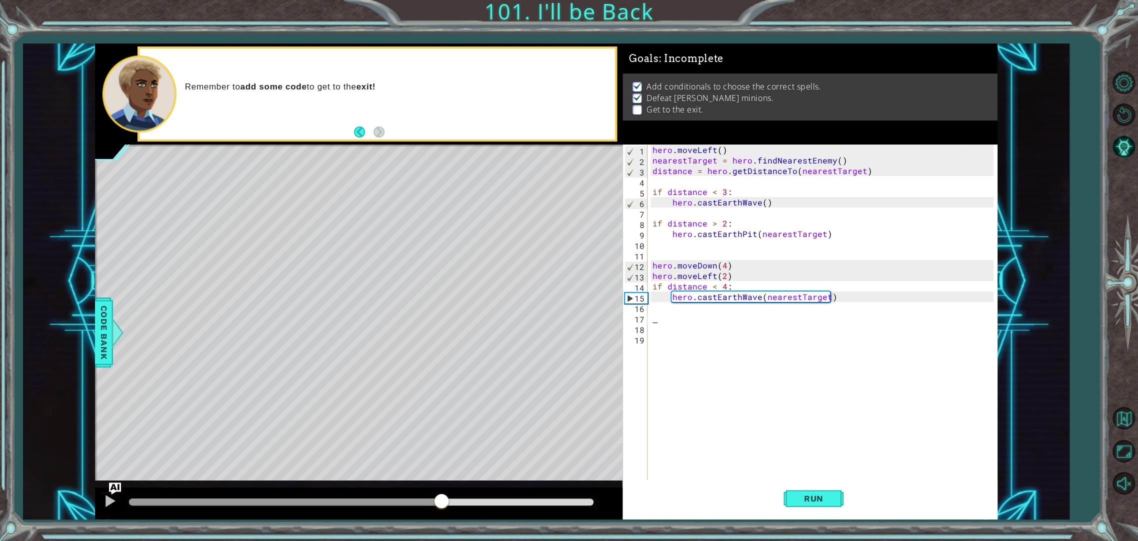
drag, startPoint x: 179, startPoint y: 501, endPoint x: 441, endPoint y: 521, distance: 262.2
click at [441, 521] on div "1 ההההההההההההההההההההההההההההההההההההההההההההההההההההההההההההההההההההההההההההה…" at bounding box center [569, 270] width 1138 height 541
click at [689, 316] on div "hero . moveLeft ( ) nearestTarget = hero . findNearestEnemy ( ) distance = hero…" at bounding box center [824, 322] width 348 height 357
click at [104, 503] on div at bounding box center [109, 500] width 13 height 13
click at [775, 327] on div "hero . moveLeft ( ) nearestTarget = hero . findNearestEnemy ( ) distance = hero…" at bounding box center [824, 322] width 348 height 357
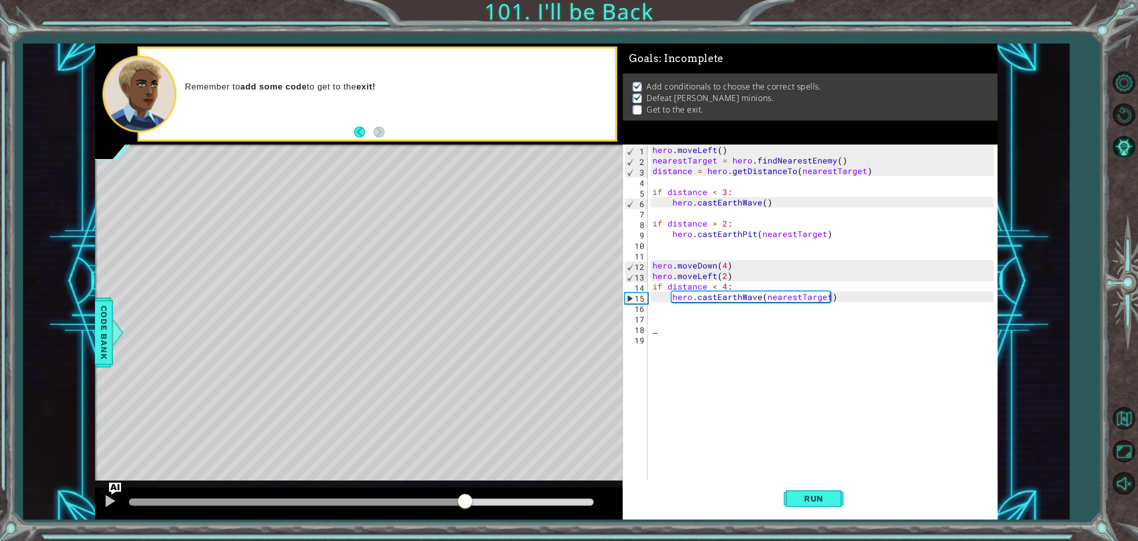
click at [764, 311] on div "hero . moveLeft ( ) nearestTarget = hero . findNearestEnemy ( ) distance = hero…" at bounding box center [824, 322] width 348 height 357
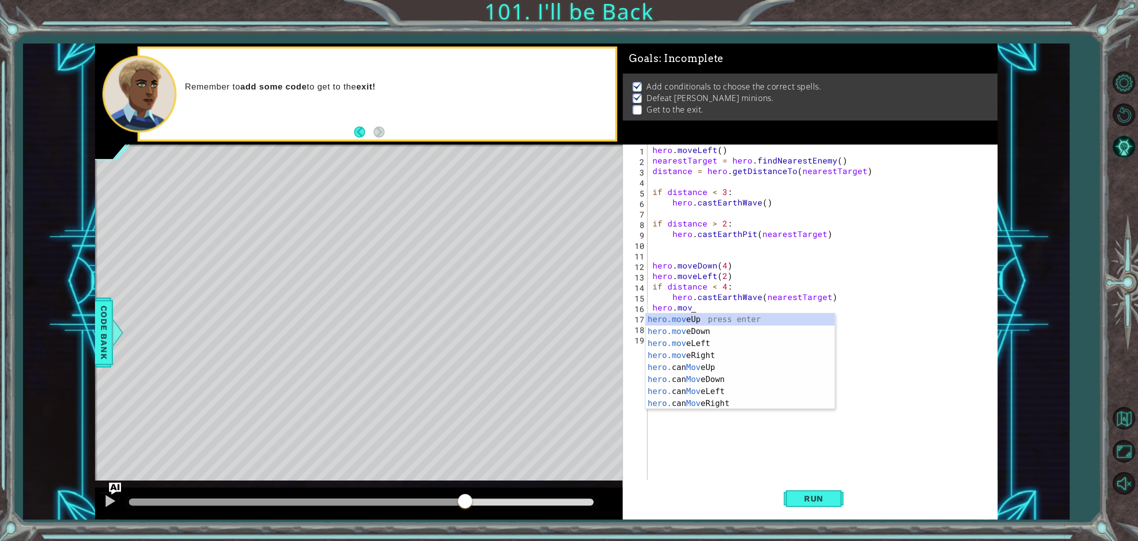
scroll to position [0, 2]
click at [703, 345] on div "hero.move Up press enter hero.move Down press enter hero.move Left press enter …" at bounding box center [739, 373] width 189 height 120
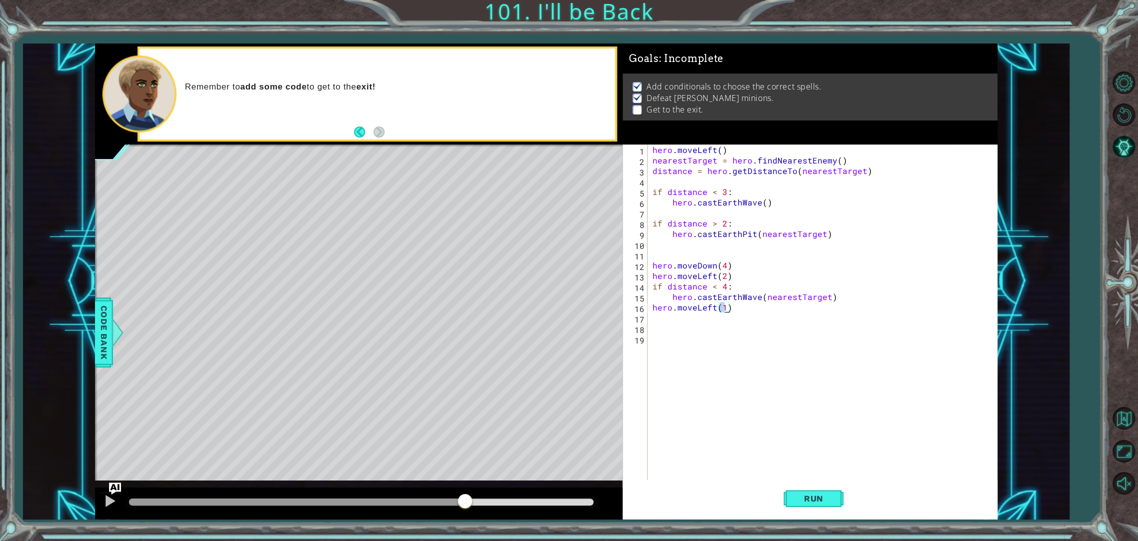
type textarea "hero.moveLeft(2)"
click at [695, 318] on div "hero . moveLeft ( ) nearestTarget = hero . findNearestEnemy ( ) distance = hero…" at bounding box center [824, 322] width 348 height 357
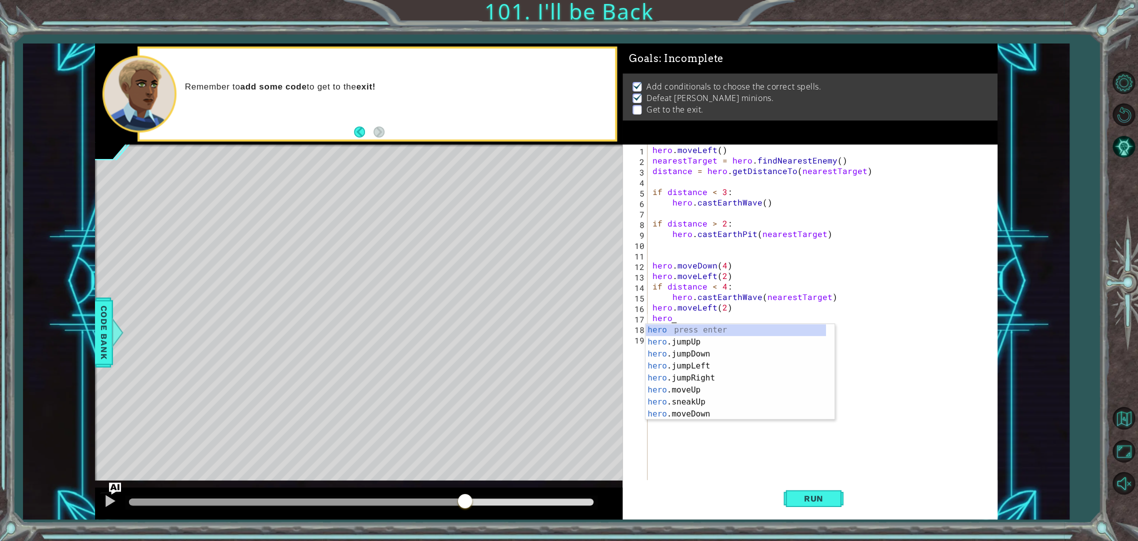
type textarea "hero."
click at [696, 350] on div "hero. jumpUp press enter hero. jumpDown press enter hero. jumpLeft press enter …" at bounding box center [735, 384] width 180 height 120
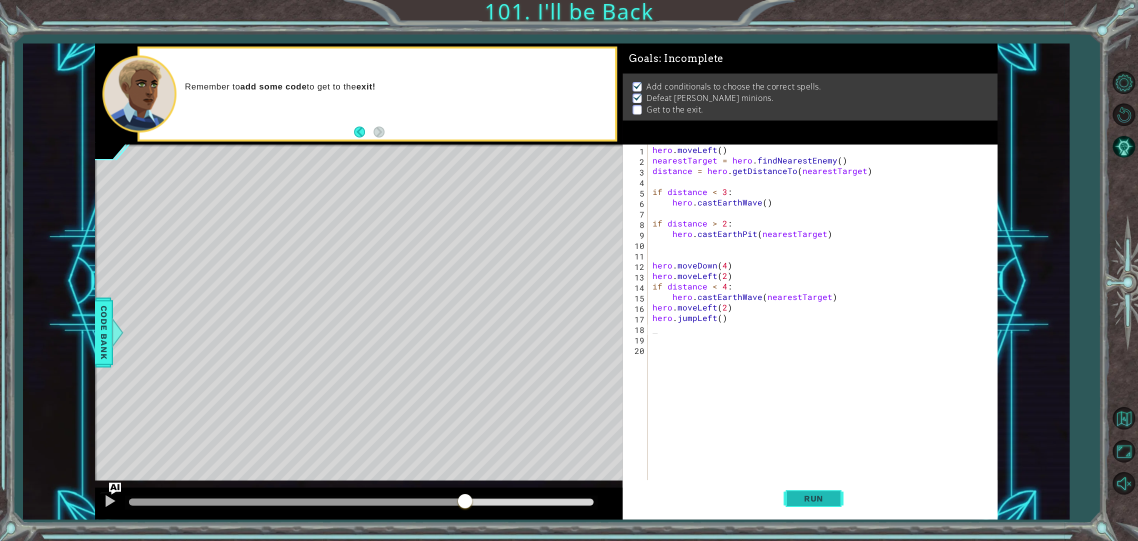
click at [811, 491] on button "Run" at bounding box center [813, 498] width 60 height 37
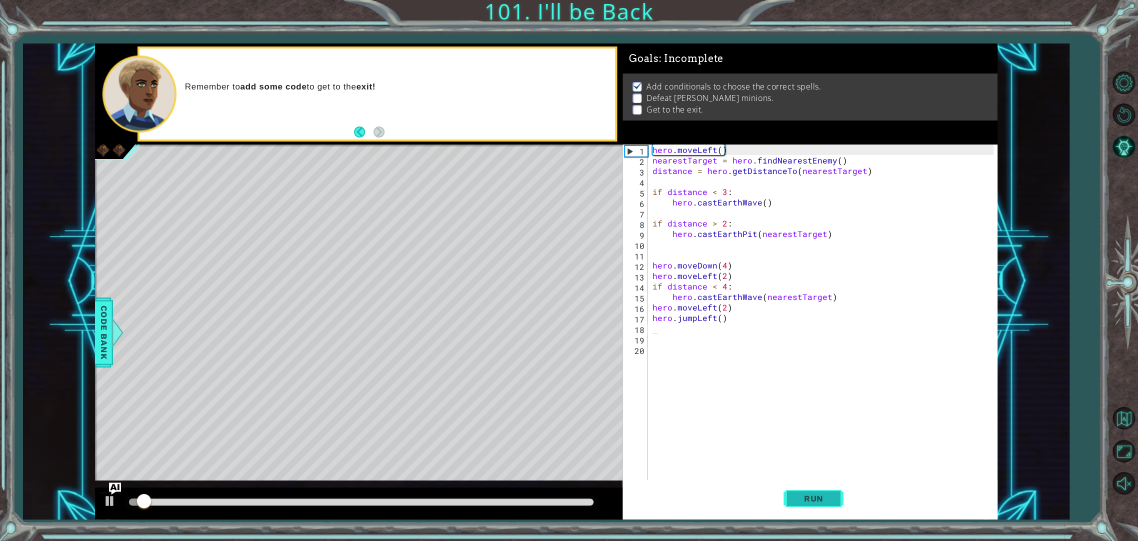
click at [811, 491] on button "Run" at bounding box center [813, 498] width 60 height 37
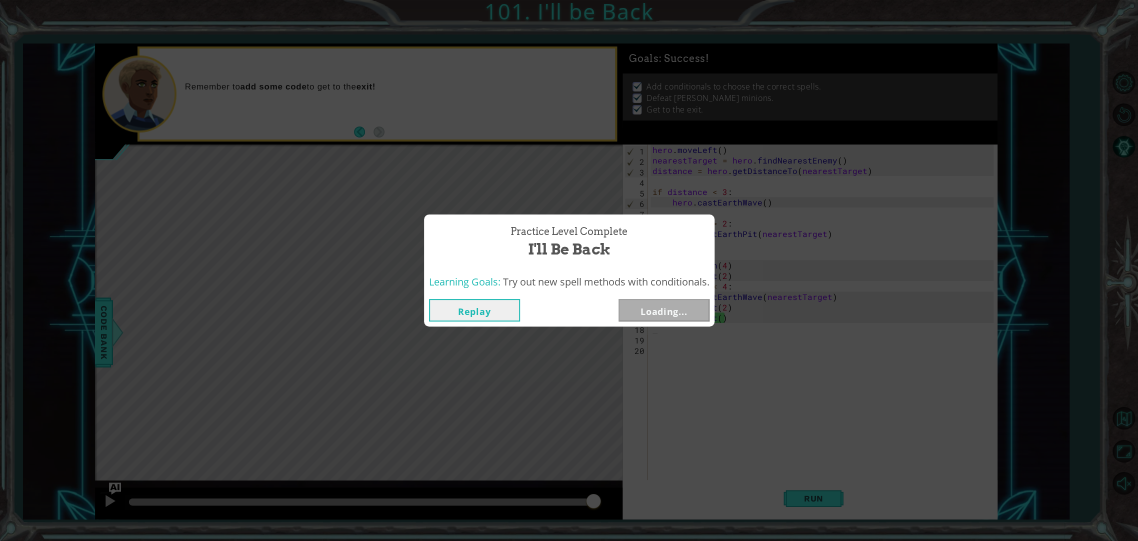
drag, startPoint x: 252, startPoint y: 508, endPoint x: 664, endPoint y: 486, distance: 412.4
click at [664, 486] on body "1 ההההההההההההההההההההההההההההההההההההההההההההההההההההההההההההההההההההההההההההה…" at bounding box center [569, 270] width 1138 height 541
click at [684, 310] on button "Next" at bounding box center [663, 310] width 91 height 22
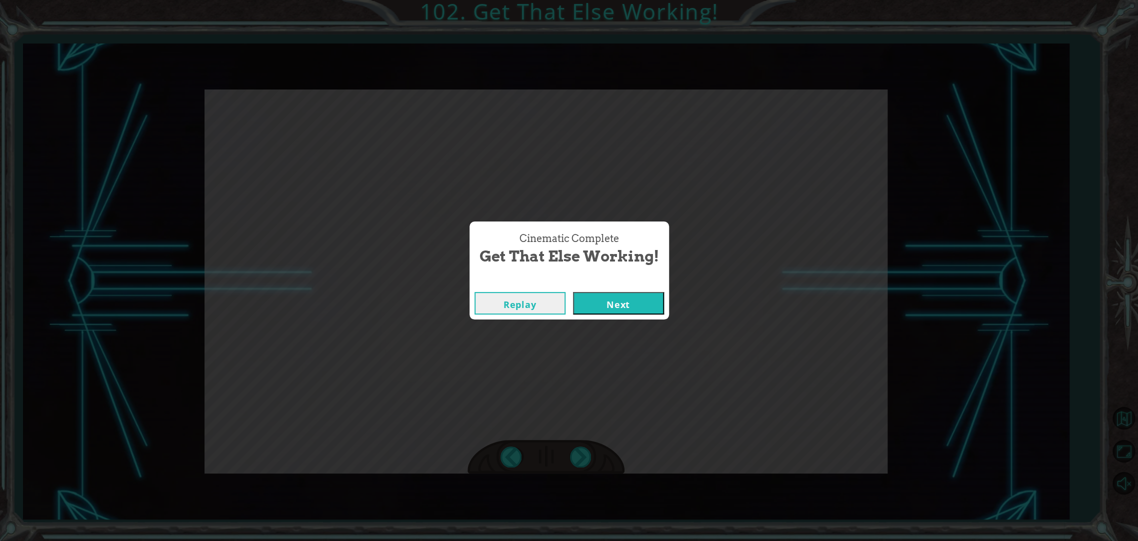
click at [650, 305] on button "Next" at bounding box center [618, 303] width 91 height 22
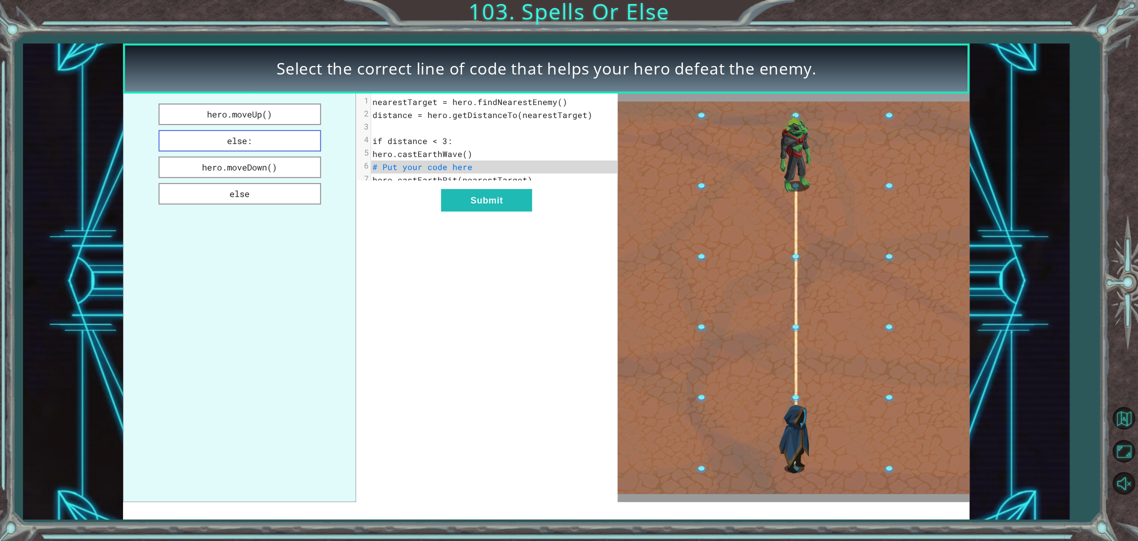
click at [289, 135] on button "else:" at bounding box center [239, 140] width 162 height 21
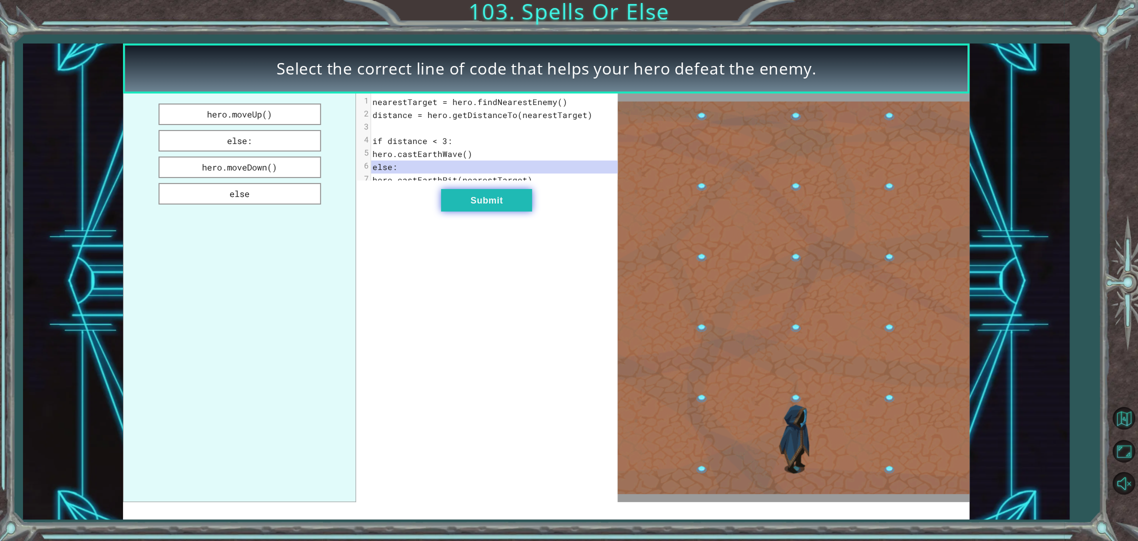
click at [492, 201] on button "Submit" at bounding box center [486, 200] width 91 height 22
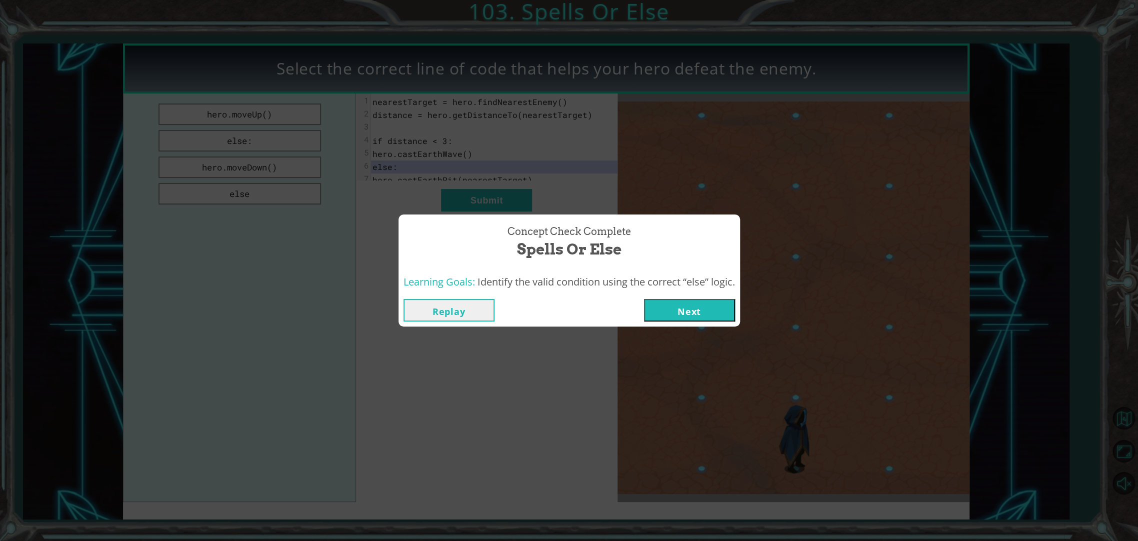
click at [690, 300] on button "Next" at bounding box center [689, 310] width 91 height 22
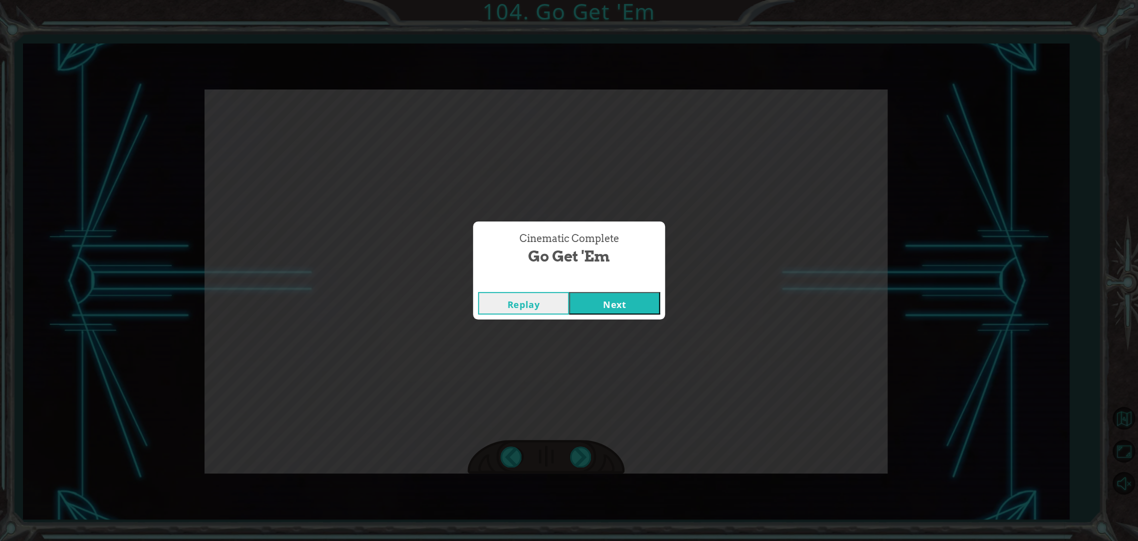
click at [616, 298] on button "Next" at bounding box center [614, 303] width 91 height 22
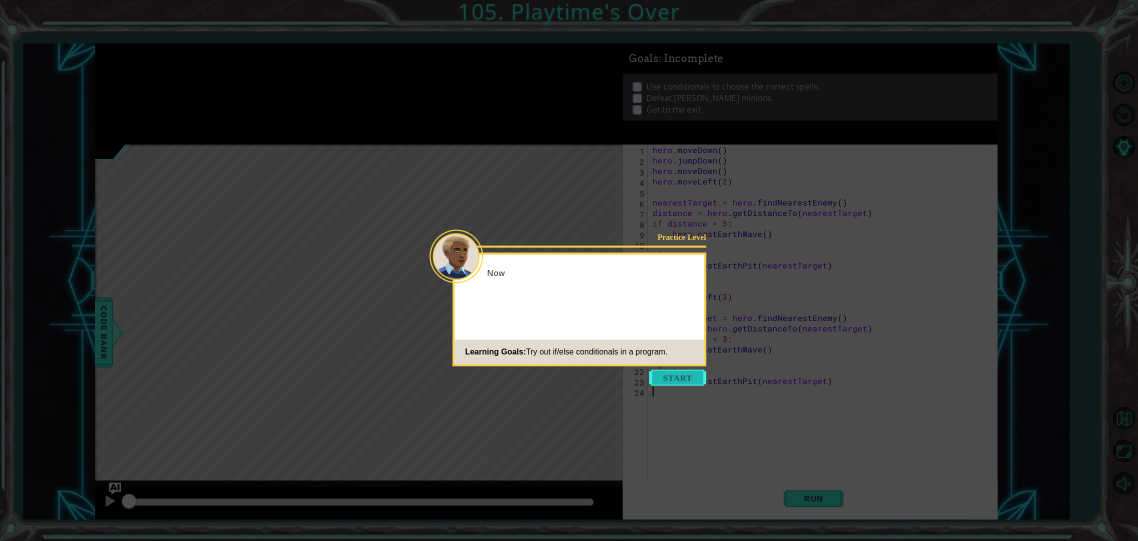
click at [676, 381] on button "Start" at bounding box center [677, 377] width 57 height 16
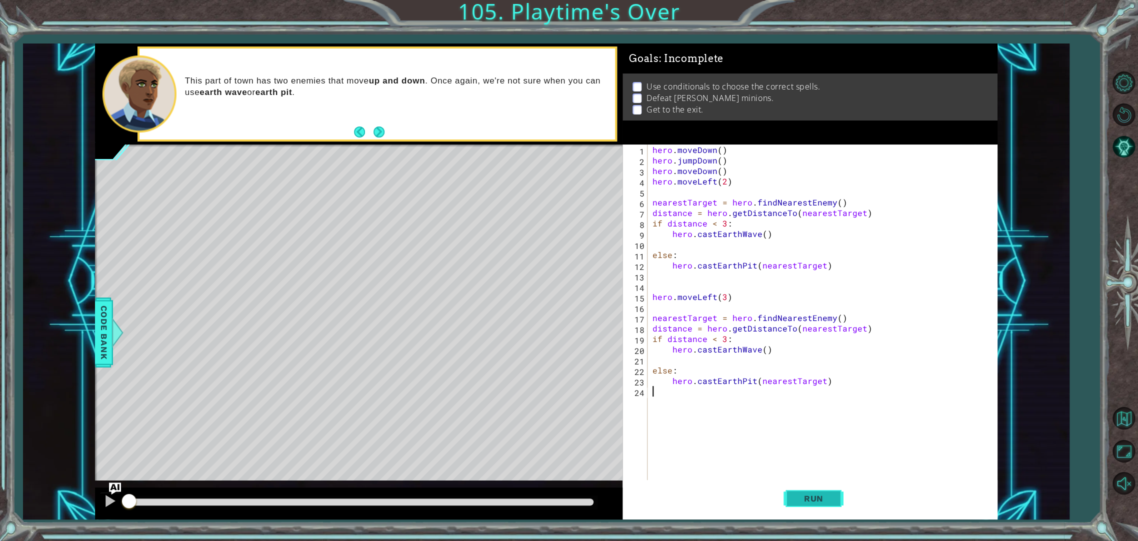
click at [832, 500] on span "Run" at bounding box center [813, 498] width 39 height 10
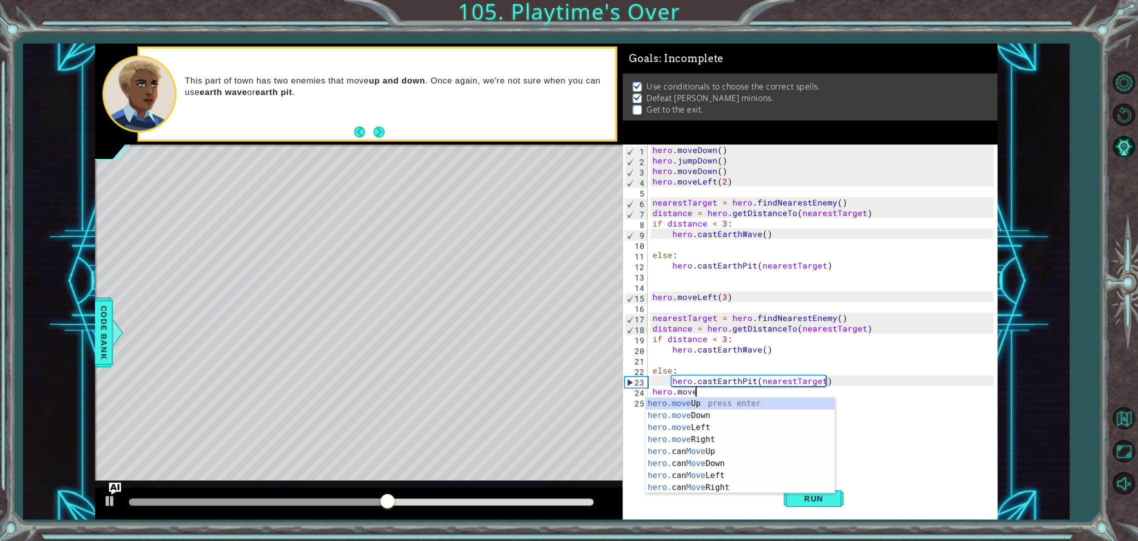
scroll to position [0, 2]
click at [700, 424] on div "hero.move Up press enter hero.move Down press enter hero.move Left press enter …" at bounding box center [739, 457] width 189 height 120
type textarea "hero.moveLeft(1)"
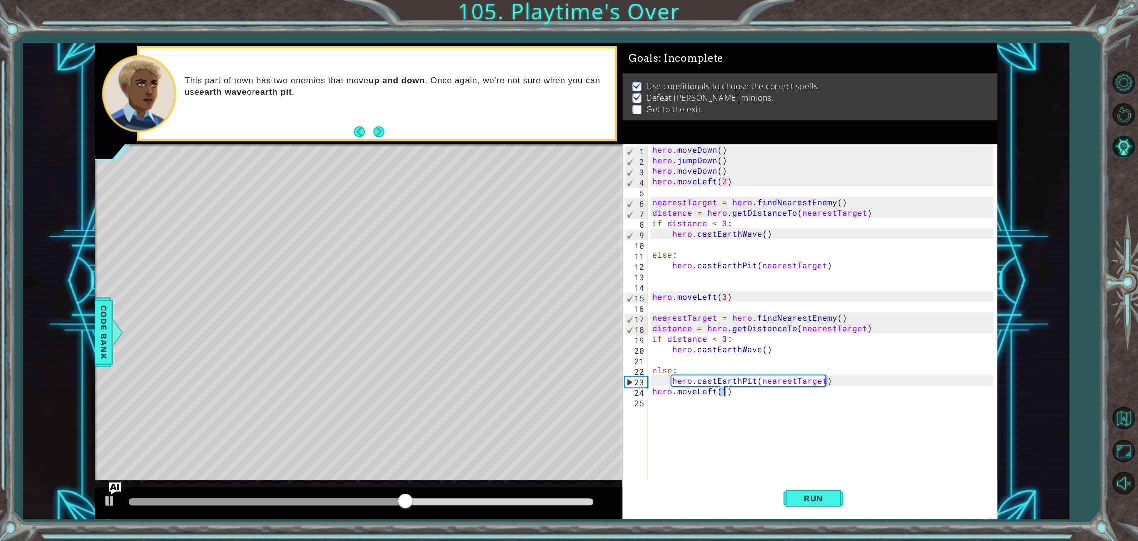
click at [696, 400] on div "hero . moveDown ( ) hero . jumpDown ( ) hero . moveDown ( ) hero . moveLeft ( 2…" at bounding box center [824, 322] width 348 height 357
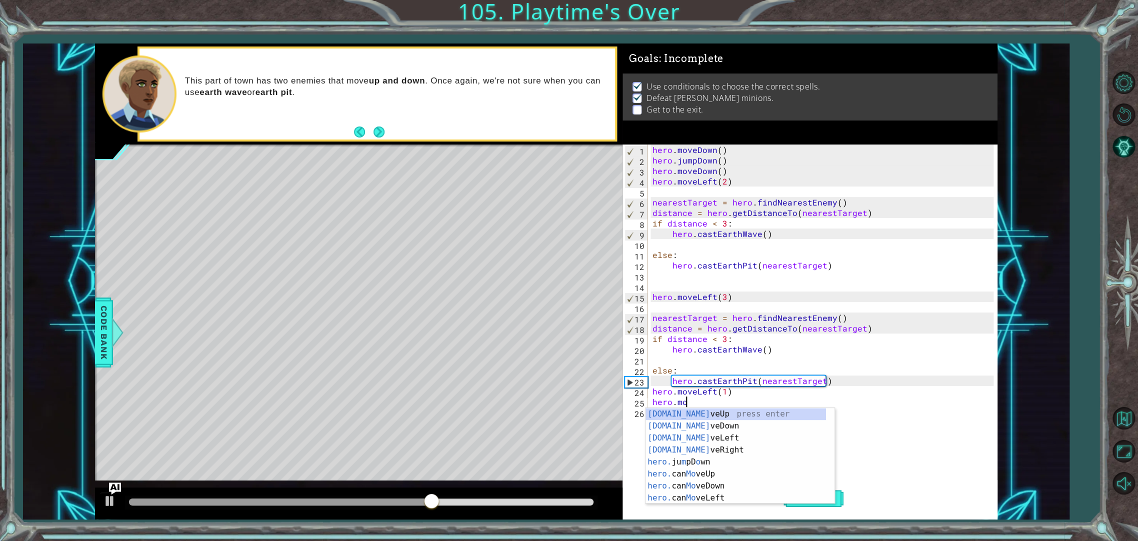
scroll to position [0, 1]
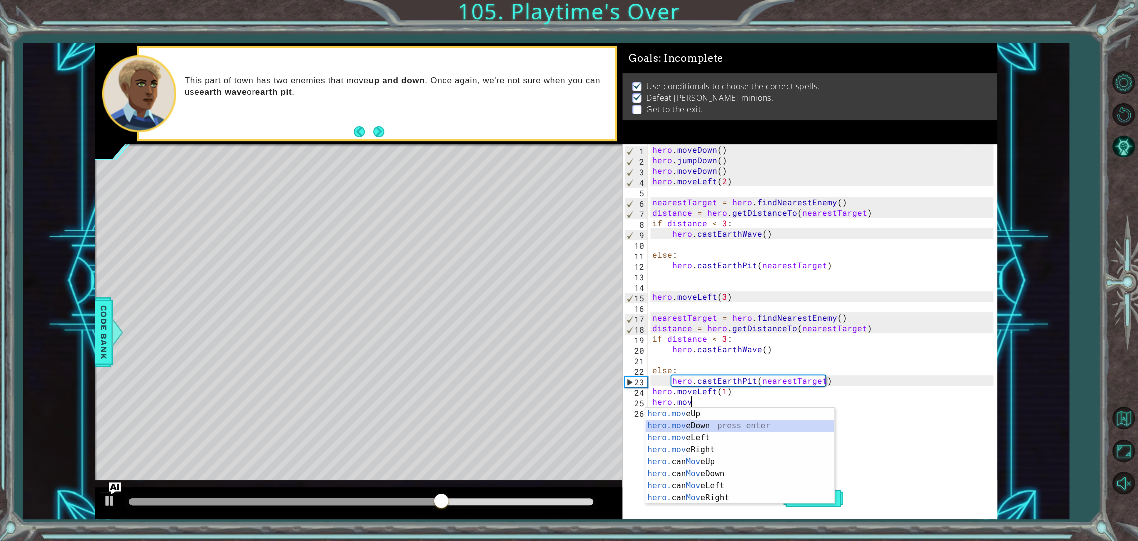
click at [692, 429] on div "hero.mov eUp press enter hero.mov eDown press enter hero.mov eLeft press enter …" at bounding box center [739, 468] width 189 height 120
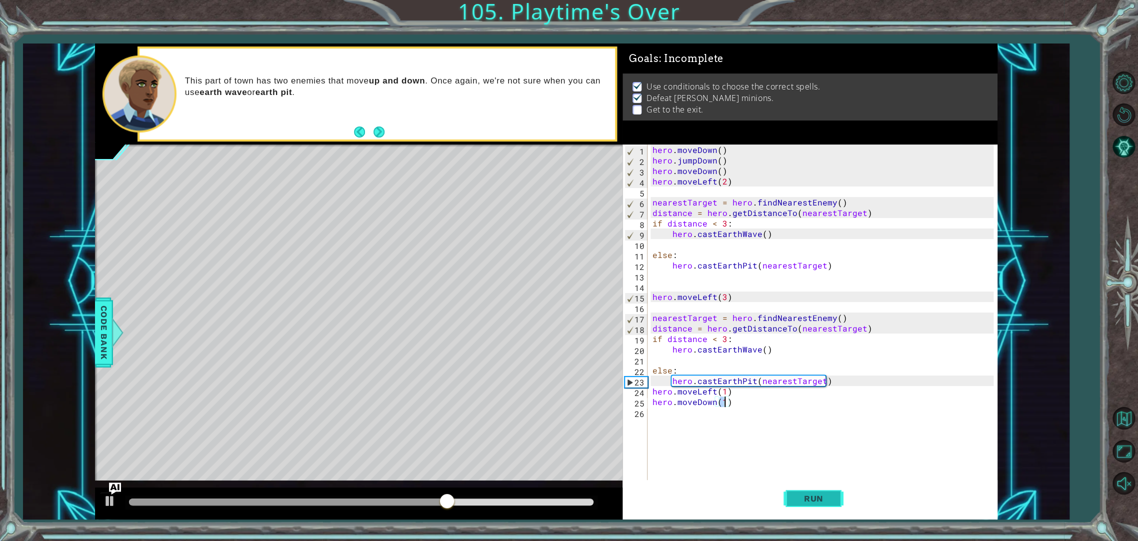
type textarea "hero.moveDown(1)"
click at [826, 494] on span "Run" at bounding box center [813, 498] width 39 height 10
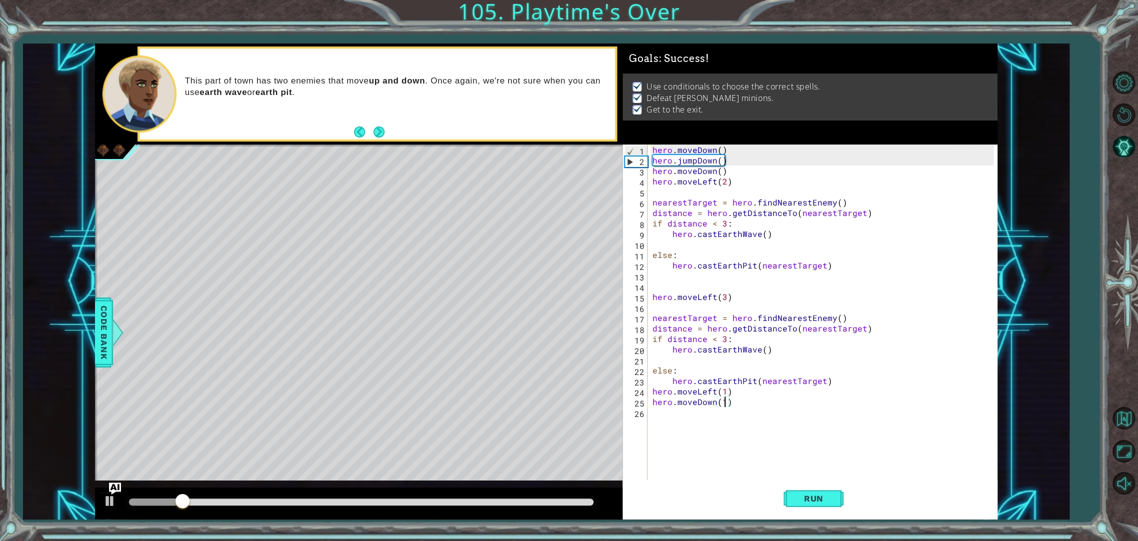
click at [505, 498] on div at bounding box center [361, 501] width 464 height 7
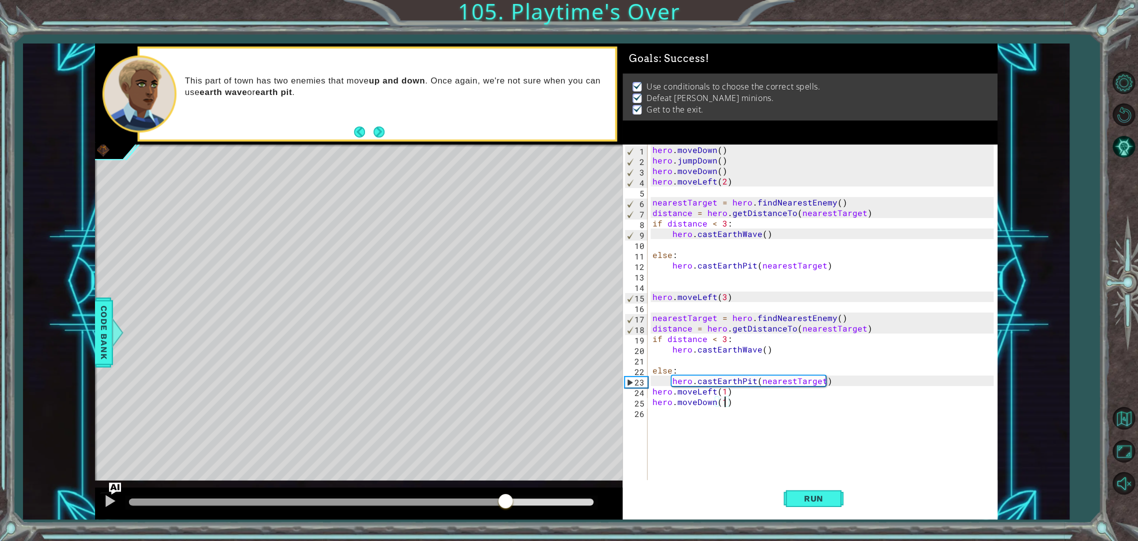
click at [533, 497] on div at bounding box center [361, 502] width 472 height 14
click at [536, 501] on div at bounding box center [361, 501] width 464 height 7
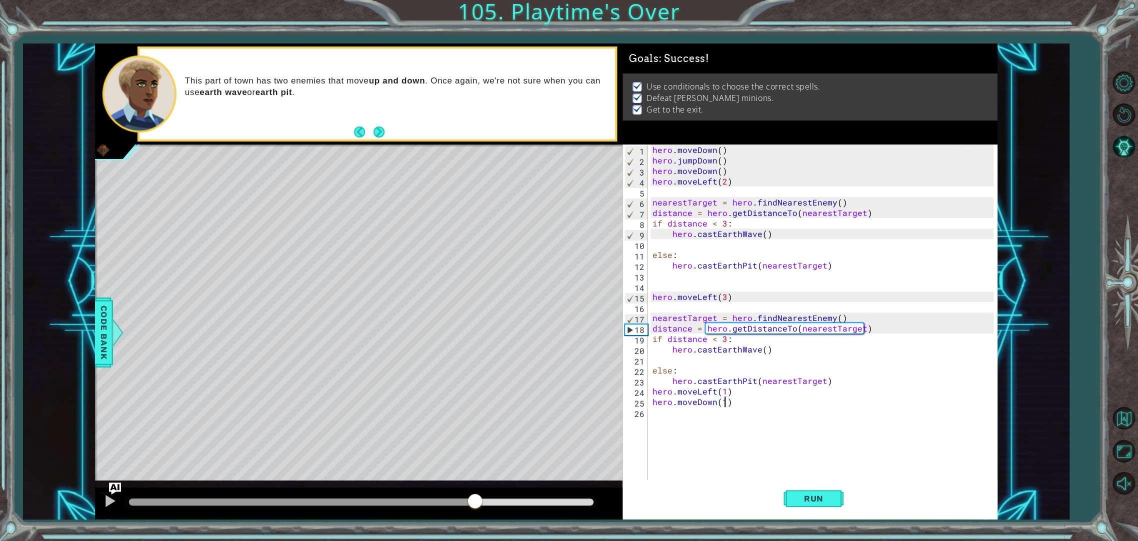
click at [474, 499] on div at bounding box center [301, 501] width 345 height 7
click at [105, 495] on div at bounding box center [109, 500] width 13 height 13
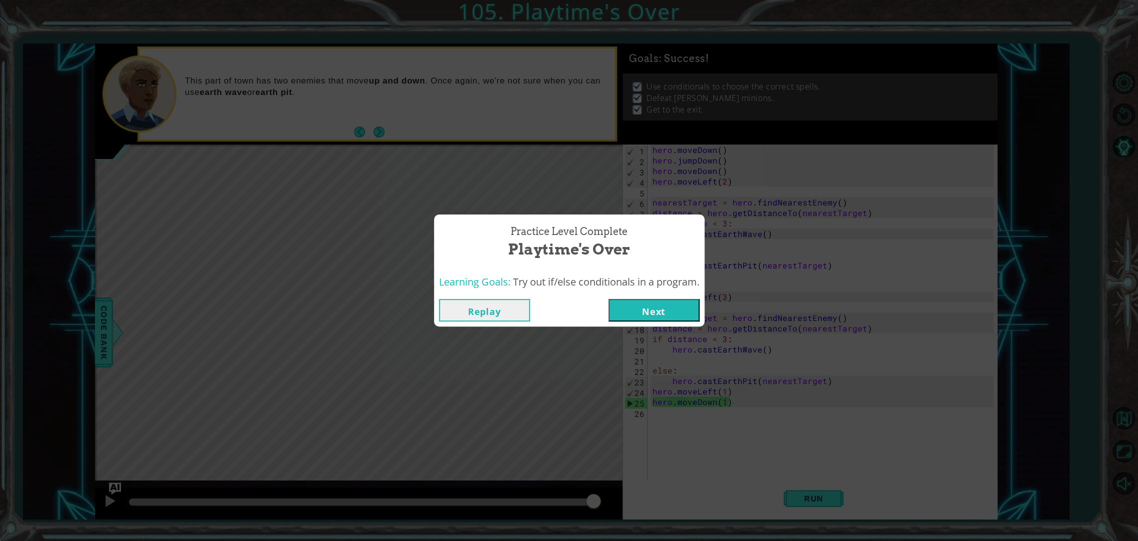
click at [670, 306] on button "Next" at bounding box center [653, 310] width 91 height 22
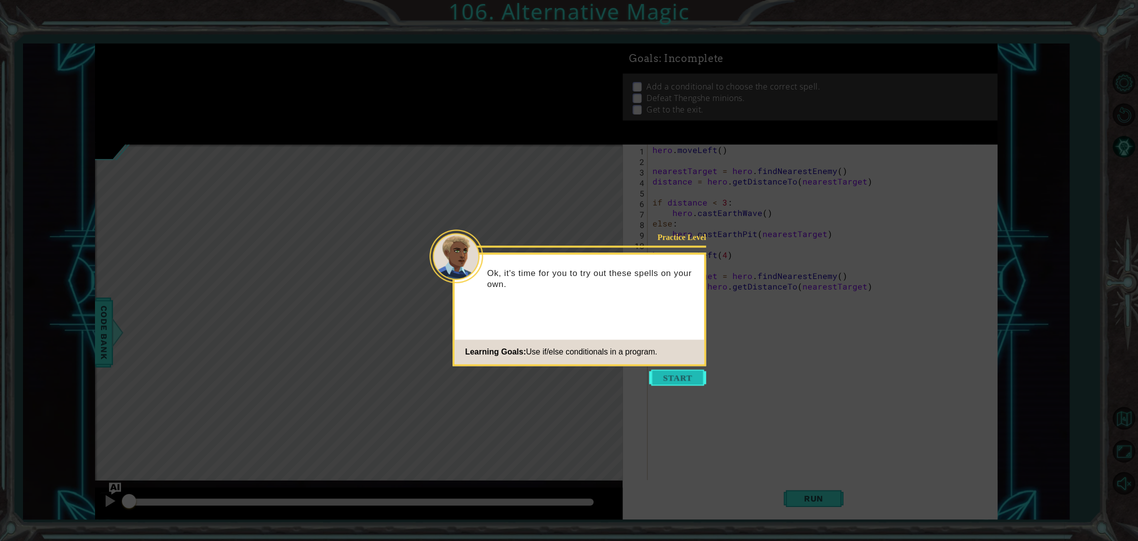
click at [681, 374] on button "Start" at bounding box center [677, 377] width 57 height 16
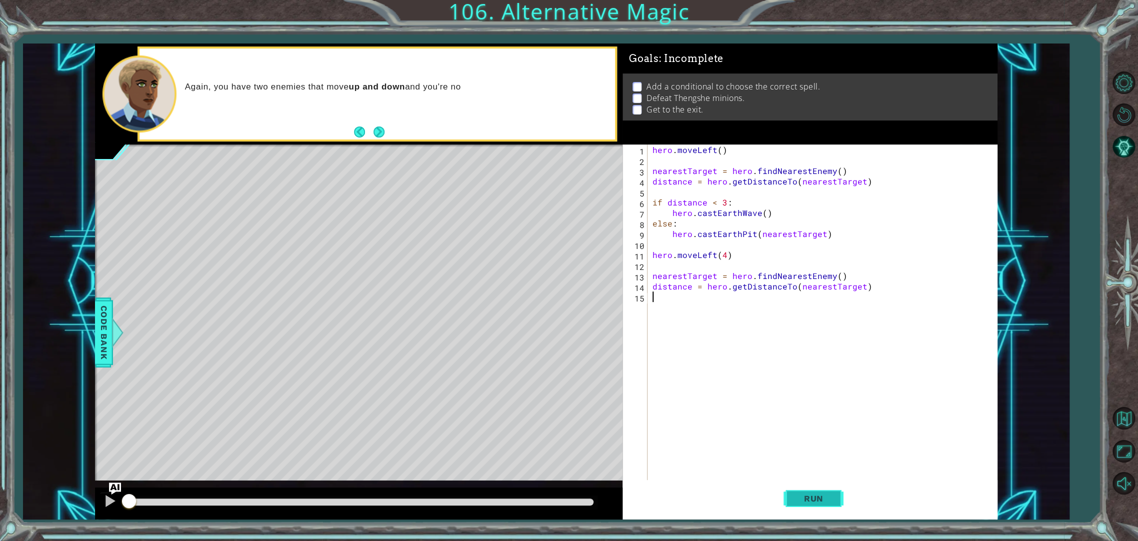
click at [792, 497] on button "Run" at bounding box center [813, 498] width 60 height 37
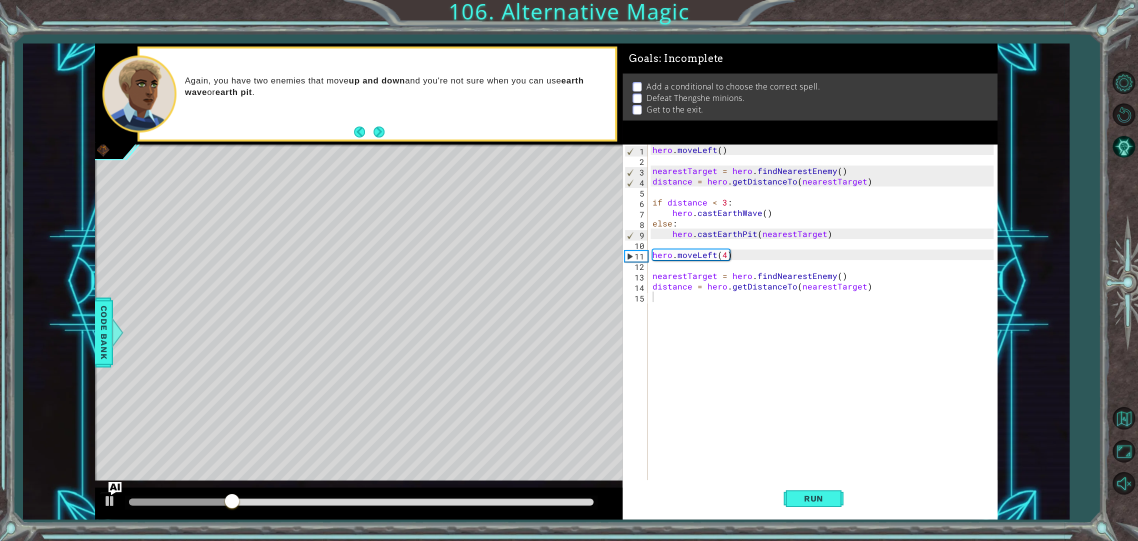
click at [115, 490] on img "Ask AI" at bounding box center [114, 487] width 13 height 13
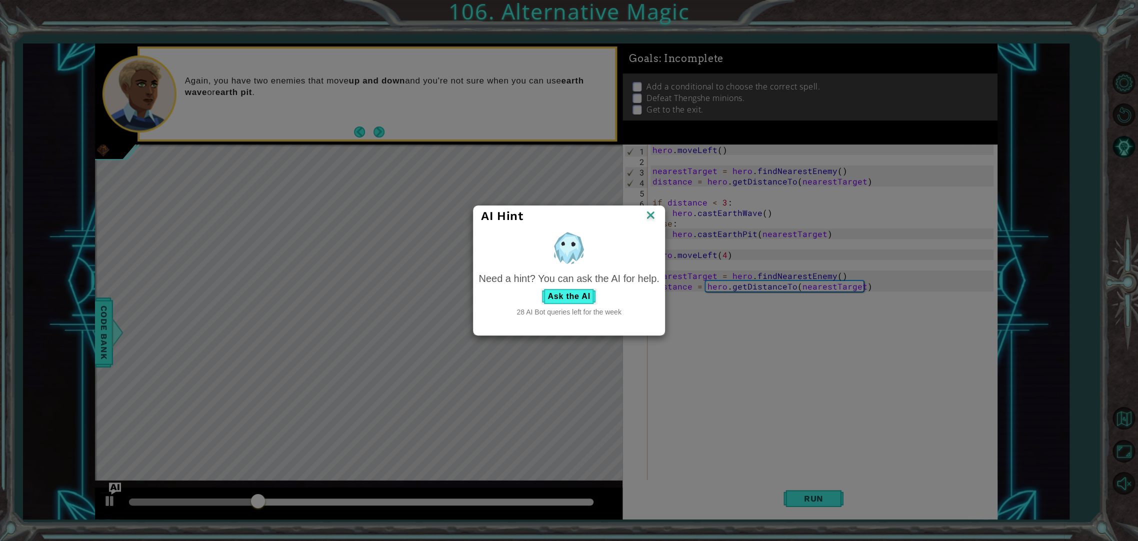
click at [654, 218] on img at bounding box center [650, 215] width 13 height 15
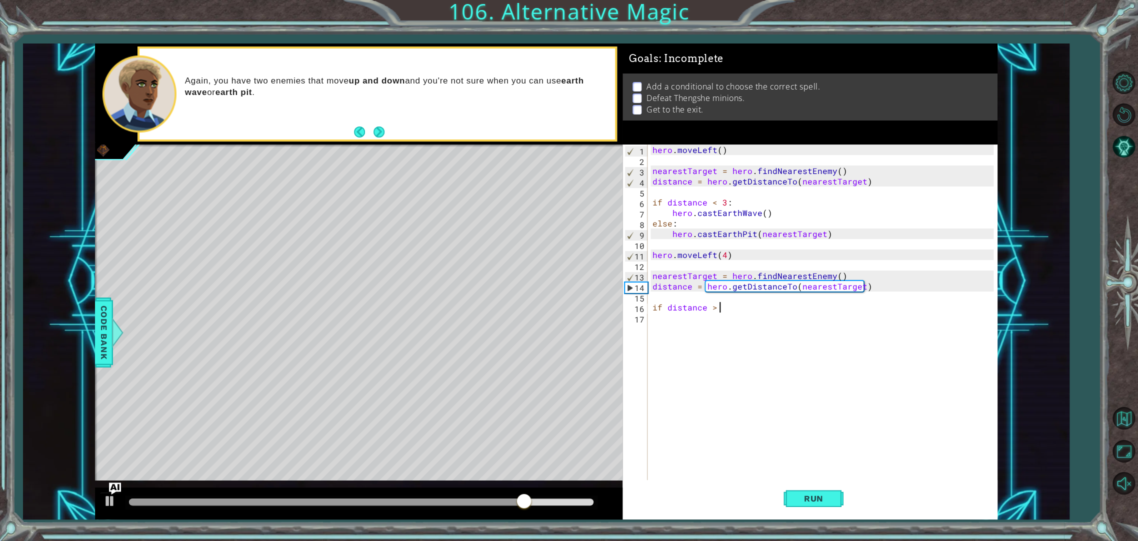
scroll to position [0, 4]
type textarea "if distance > 3:"
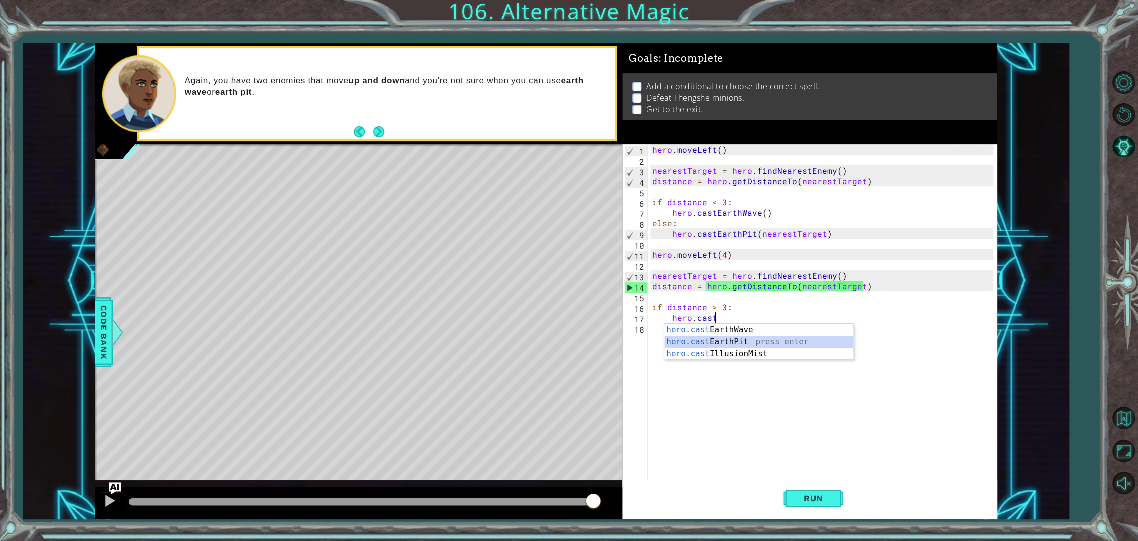
click at [774, 344] on div "hero.cast EarthWave press enter hero.cast EarthPit press enter hero.cast Illusi…" at bounding box center [758, 354] width 189 height 60
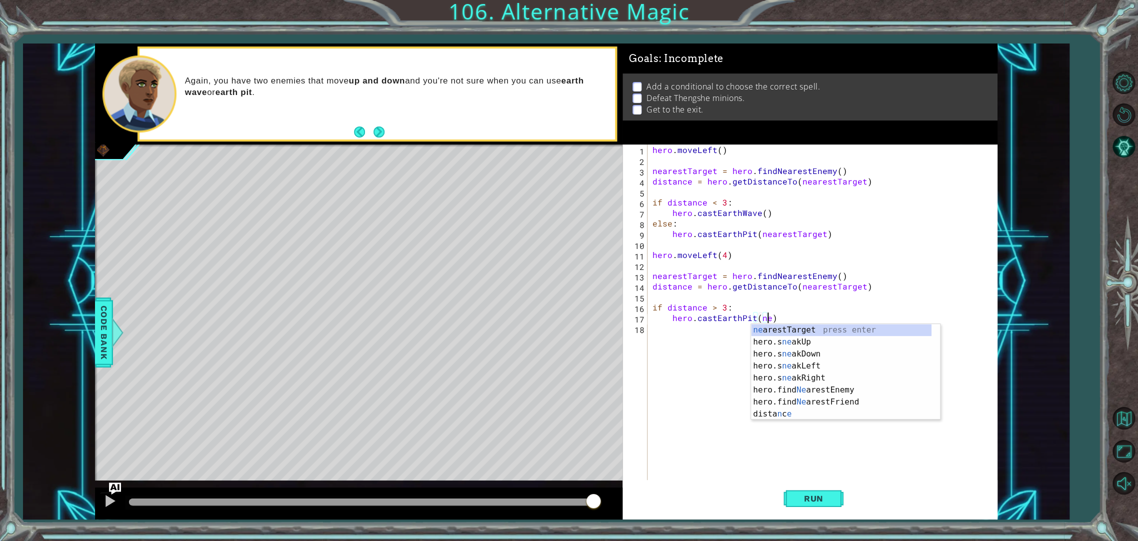
scroll to position [0, 7]
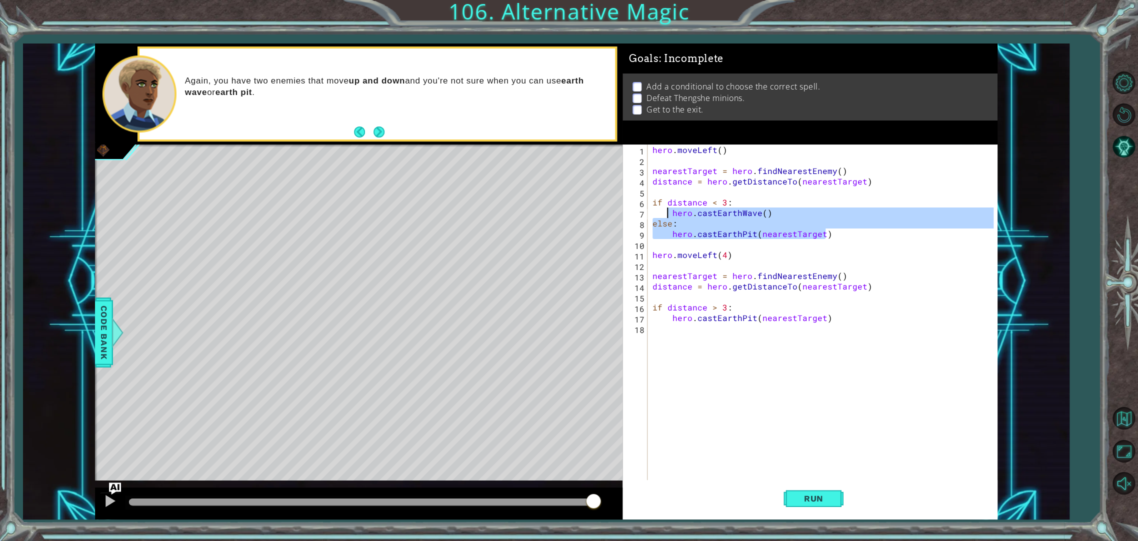
drag, startPoint x: 843, startPoint y: 235, endPoint x: 666, endPoint y: 214, distance: 178.2
click at [666, 214] on div "hero . moveLeft ( ) nearestTarget = hero . findNearestEnemy ( ) distance = hero…" at bounding box center [824, 322] width 348 height 357
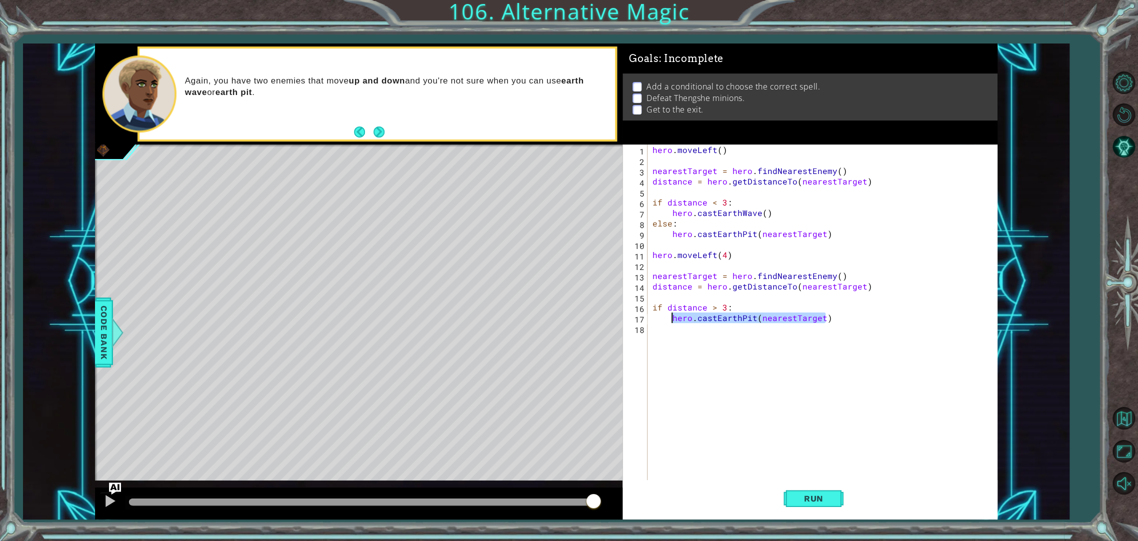
drag, startPoint x: 835, startPoint y: 319, endPoint x: 668, endPoint y: 319, distance: 166.9
click at [669, 319] on div "hero . moveLeft ( ) nearestTarget = hero . findNearestEnemy ( ) distance = hero…" at bounding box center [824, 322] width 348 height 357
type textarea "hero.castEarthPit(nearestTarget)"
paste textarea "hero.castEarthPit(nearestTarget)"
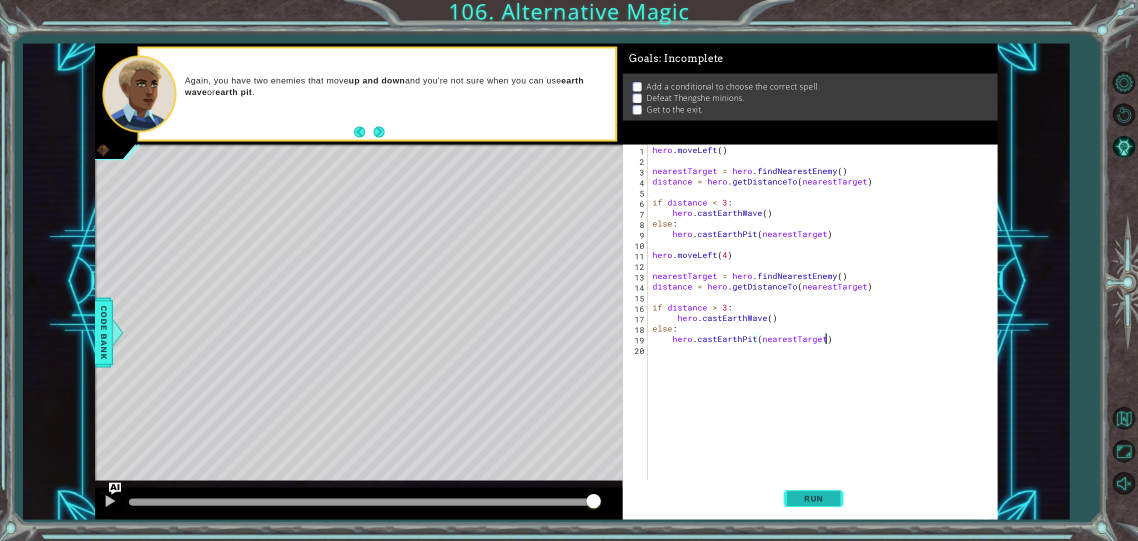
click at [800, 492] on button "Run" at bounding box center [813, 498] width 60 height 37
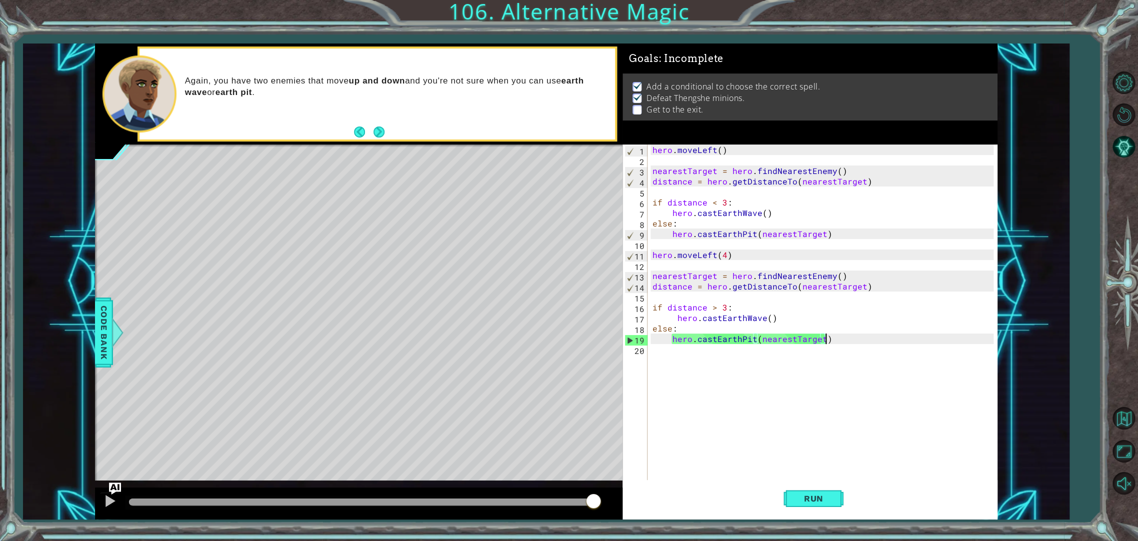
click at [750, 333] on div "hero . moveLeft ( ) nearestTarget = hero . findNearestEnemy ( ) distance = hero…" at bounding box center [824, 322] width 348 height 357
click at [748, 341] on div "hero . moveLeft ( ) nearestTarget = hero . findNearestEnemy ( ) distance = hero…" at bounding box center [824, 322] width 348 height 357
click at [752, 340] on div "hero . moveLeft ( ) nearestTarget = hero . findNearestEnemy ( ) distance = hero…" at bounding box center [824, 322] width 348 height 357
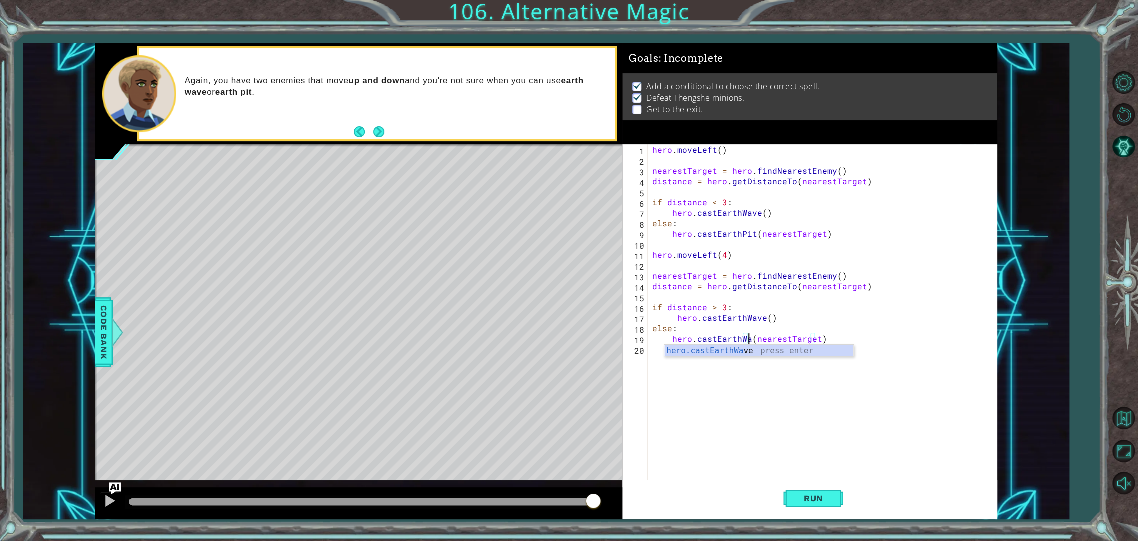
scroll to position [0, 6]
click at [763, 320] on div "hero . moveLeft ( ) nearestTarget = hero . findNearestEnemy ( ) distance = hero…" at bounding box center [824, 322] width 348 height 357
type textarea "hero.castEarthPit()"
click at [859, 355] on div "hero . moveLeft ( ) nearestTarget = hero . findNearestEnemy ( ) distance = hero…" at bounding box center [824, 322] width 348 height 357
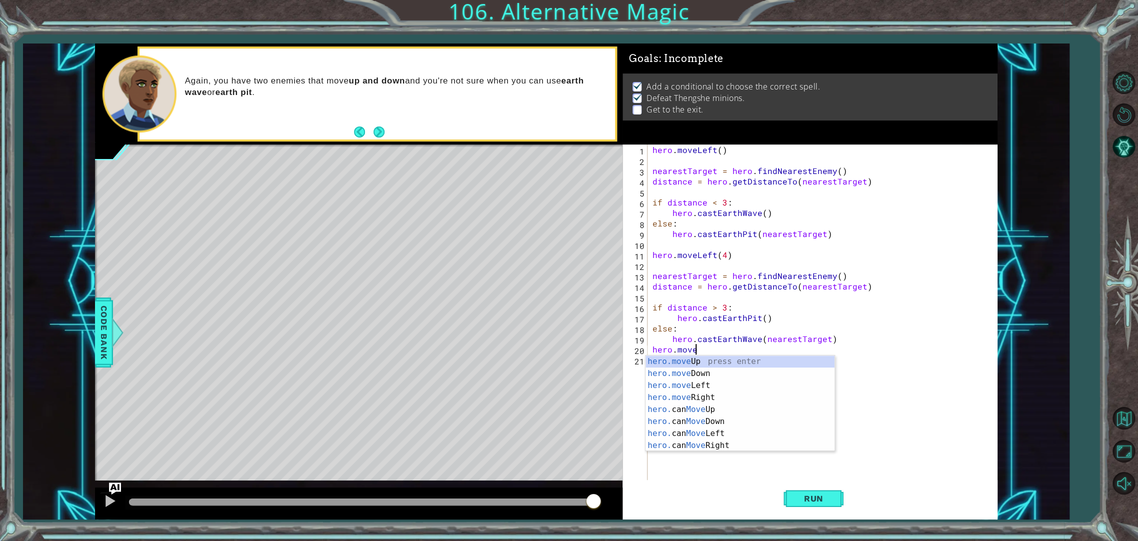
scroll to position [0, 2]
click at [699, 385] on div "hero.move Up press enter hero.move Down press enter hero.move Left press enter …" at bounding box center [739, 415] width 189 height 120
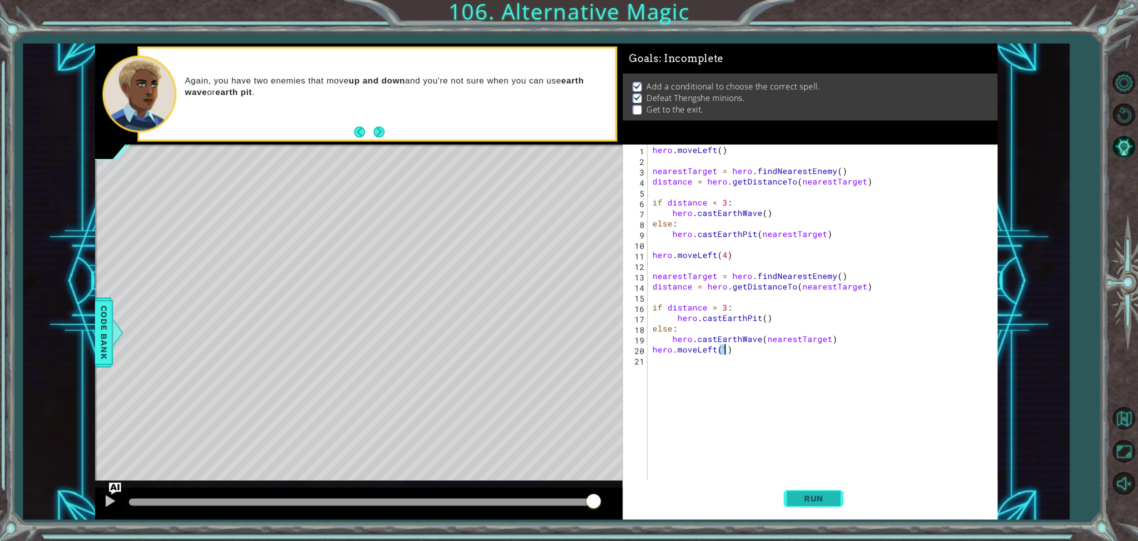
click at [828, 505] on button "Run" at bounding box center [813, 498] width 60 height 37
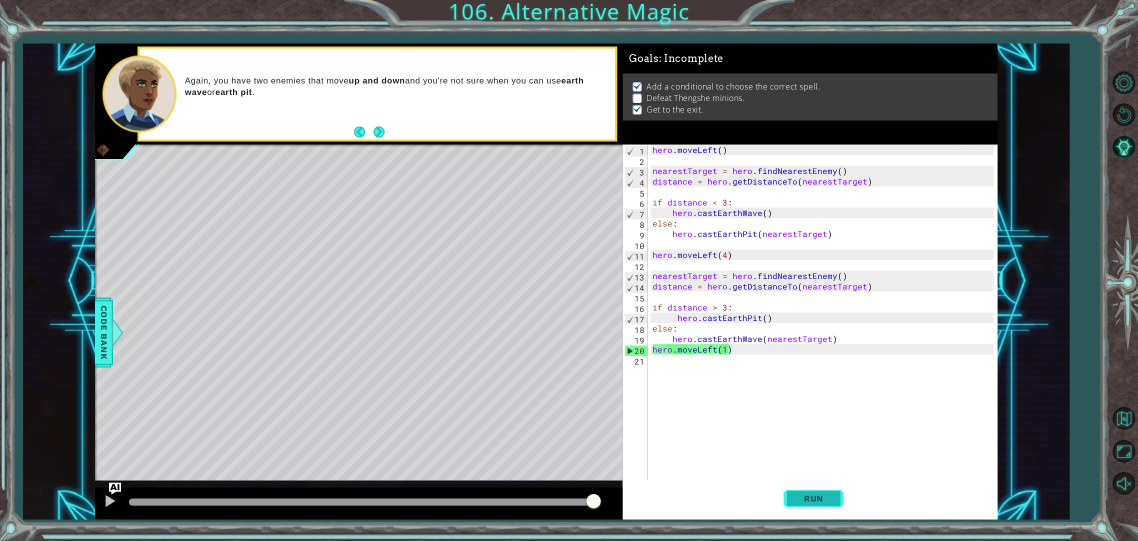
click at [820, 494] on span "Run" at bounding box center [813, 498] width 39 height 10
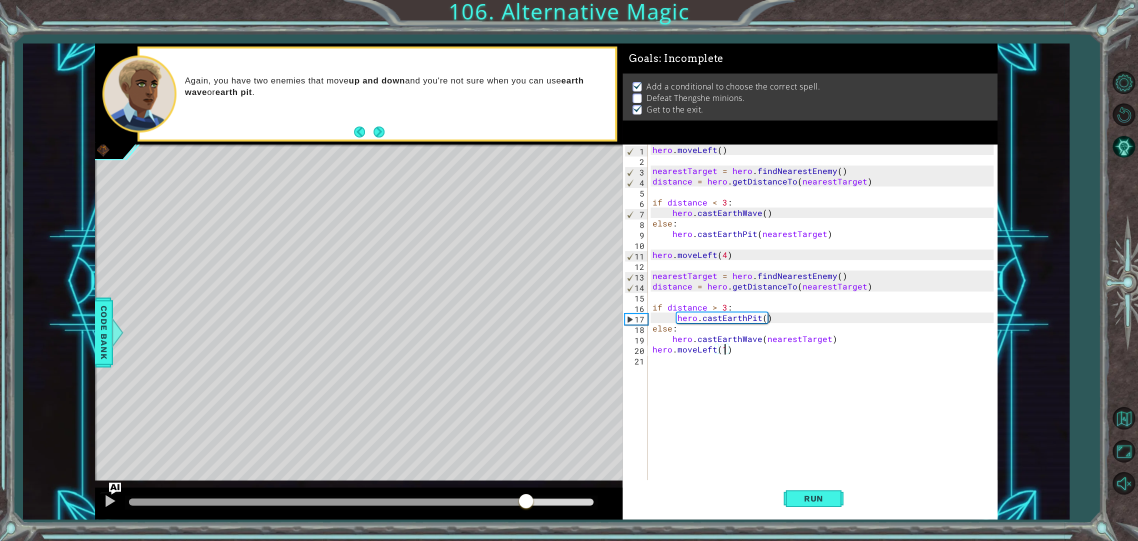
drag, startPoint x: 160, startPoint y: 494, endPoint x: 527, endPoint y: 507, distance: 367.1
click at [527, 507] on div at bounding box center [526, 502] width 18 height 18
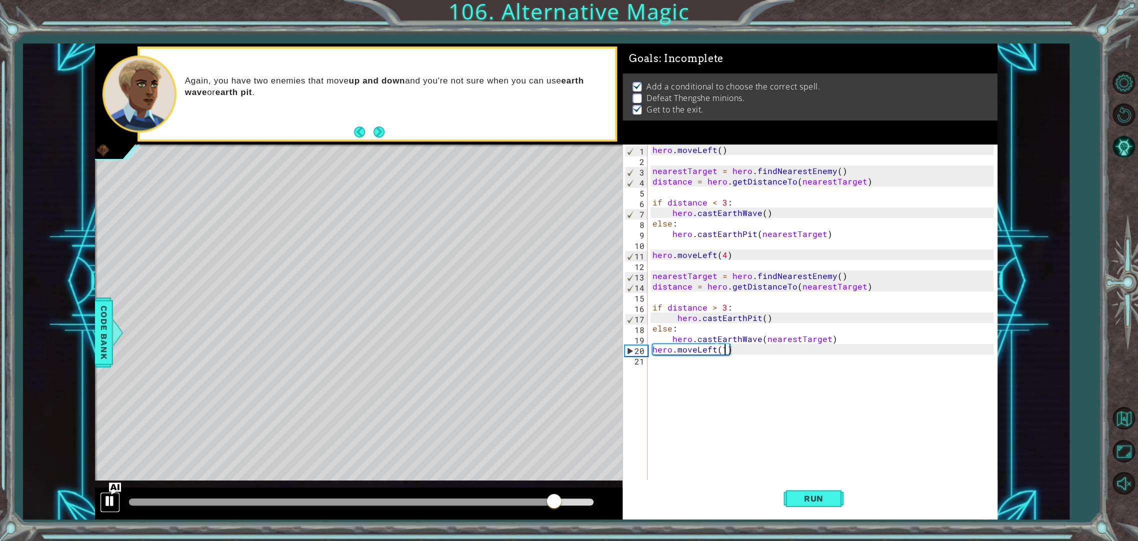
click at [109, 505] on div at bounding box center [109, 500] width 13 height 13
click at [722, 311] on div "hero . moveLeft ( ) nearestTarget = hero . findNearestEnemy ( ) distance = hero…" at bounding box center [824, 322] width 348 height 357
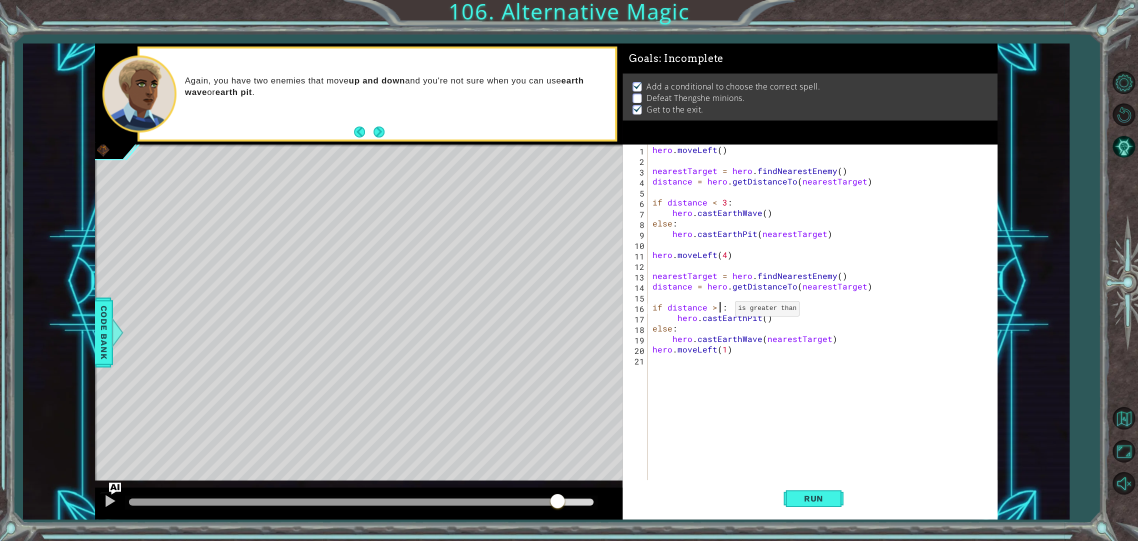
scroll to position [0, 4]
type textarea "if distance > 5:"
click at [798, 491] on button "Run" at bounding box center [813, 498] width 60 height 37
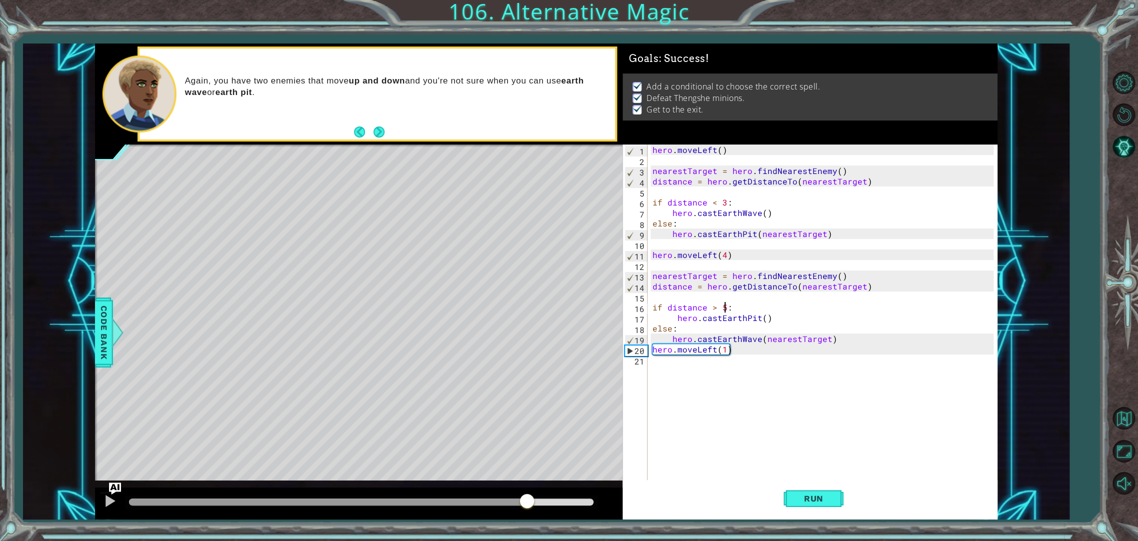
drag, startPoint x: 243, startPoint y: 504, endPoint x: 454, endPoint y: 490, distance: 211.4
click at [454, 490] on div at bounding box center [358, 503] width 527 height 32
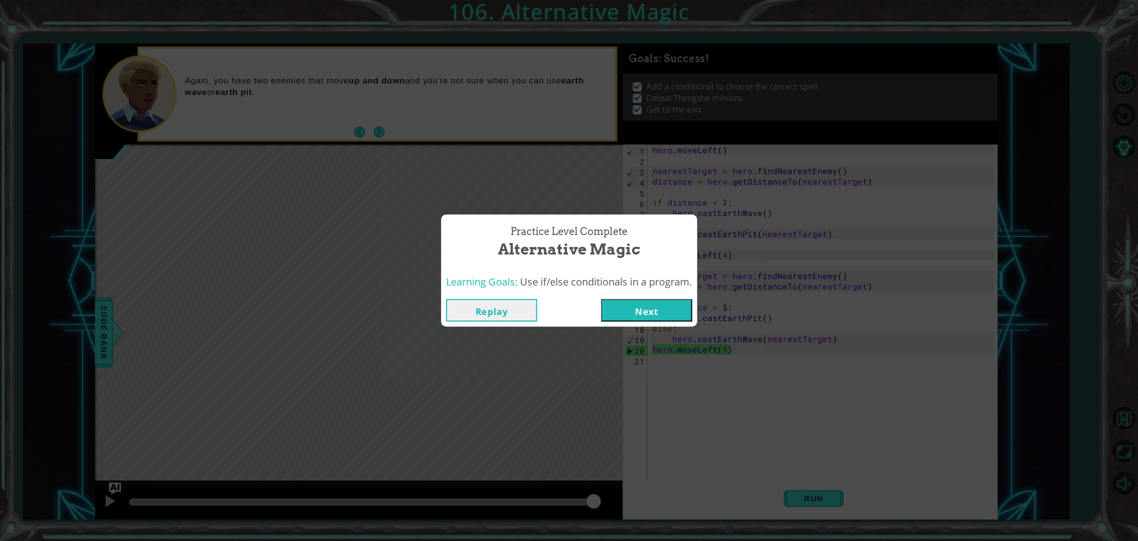
click at [681, 308] on button "Next" at bounding box center [646, 310] width 91 height 22
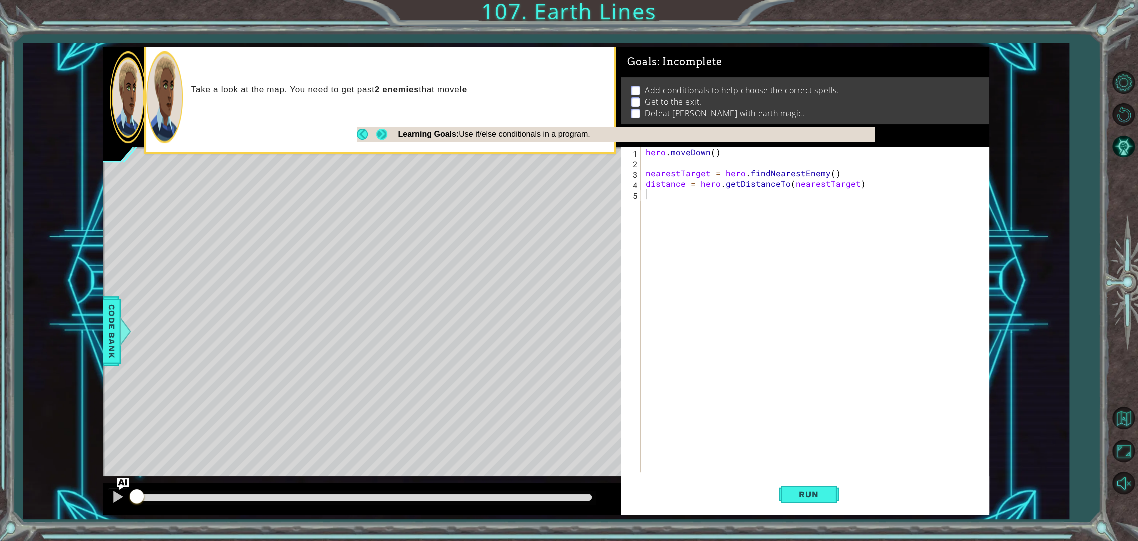
click at [385, 133] on button "Next" at bounding box center [382, 134] width 12 height 12
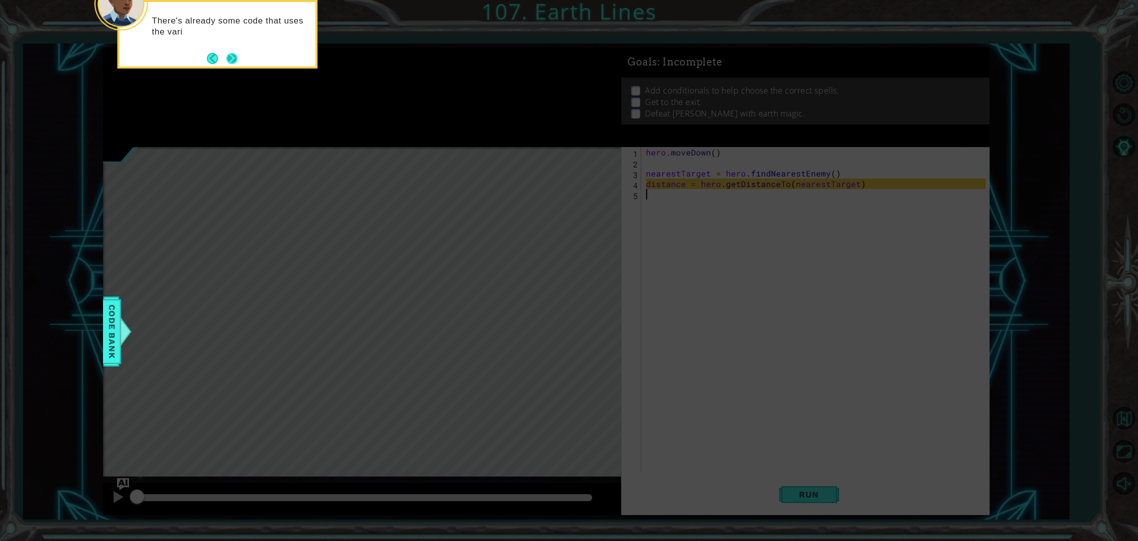
click at [230, 55] on button "Next" at bounding box center [231, 58] width 16 height 16
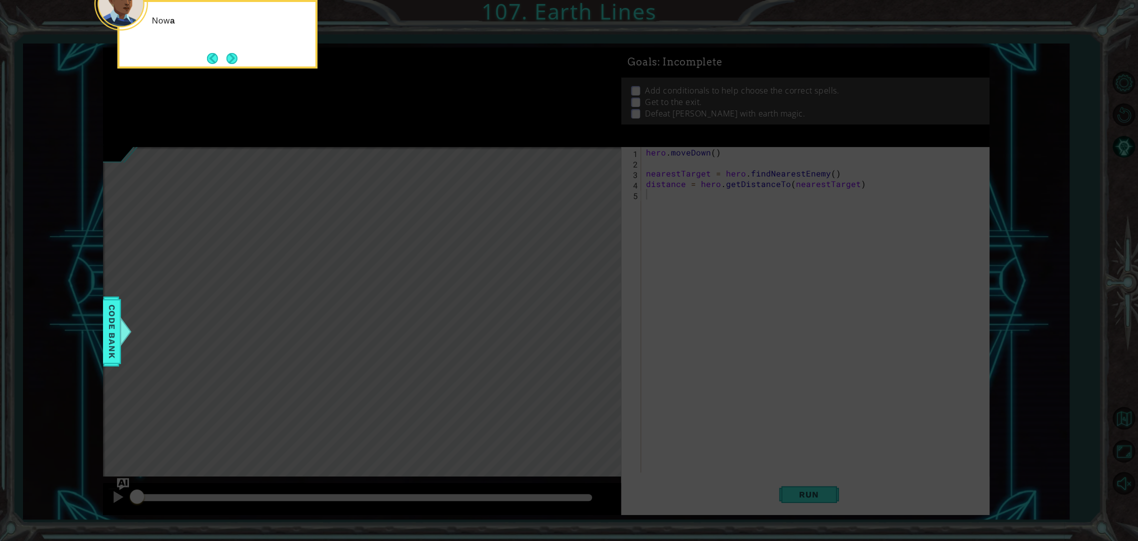
click at [230, 55] on button "Next" at bounding box center [231, 58] width 18 height 18
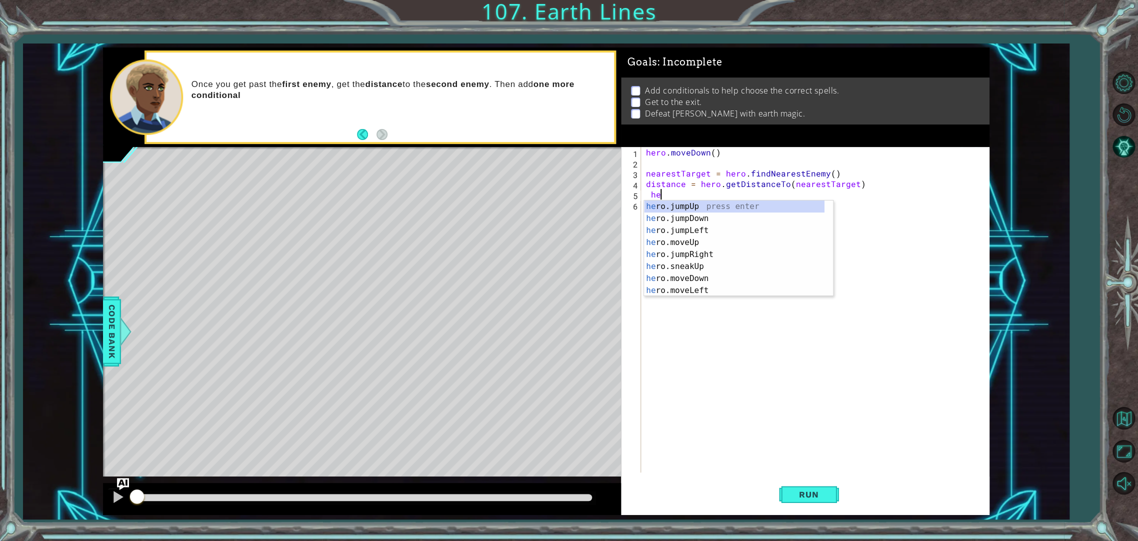
type textarea "h"
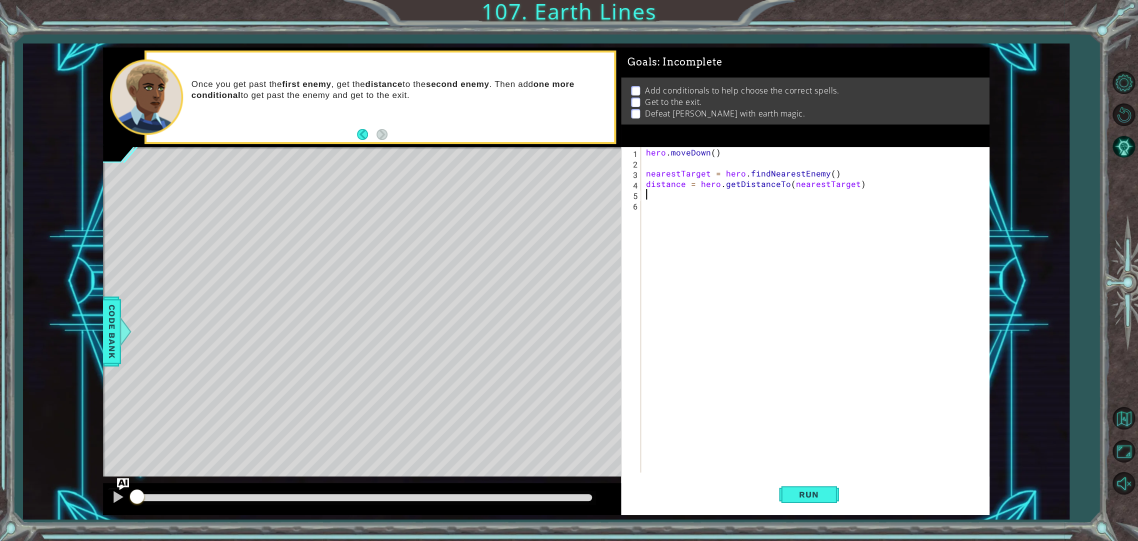
paste textarea "hero.castEarthPit(nearestTarget)"
click at [858, 188] on div "hero . [GEOGRAPHIC_DATA] ( ) nearestTarget = hero . findNearestEnemy ( ) distan…" at bounding box center [817, 320] width 346 height 346
type textarea "distance = hero.getDistanceTo(nearestTarget)"
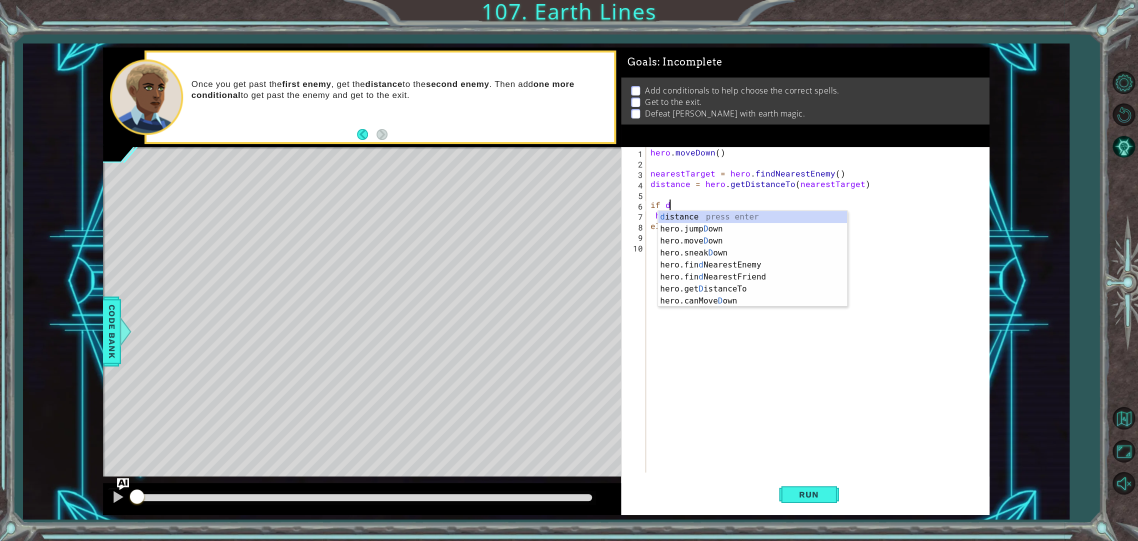
scroll to position [0, 1]
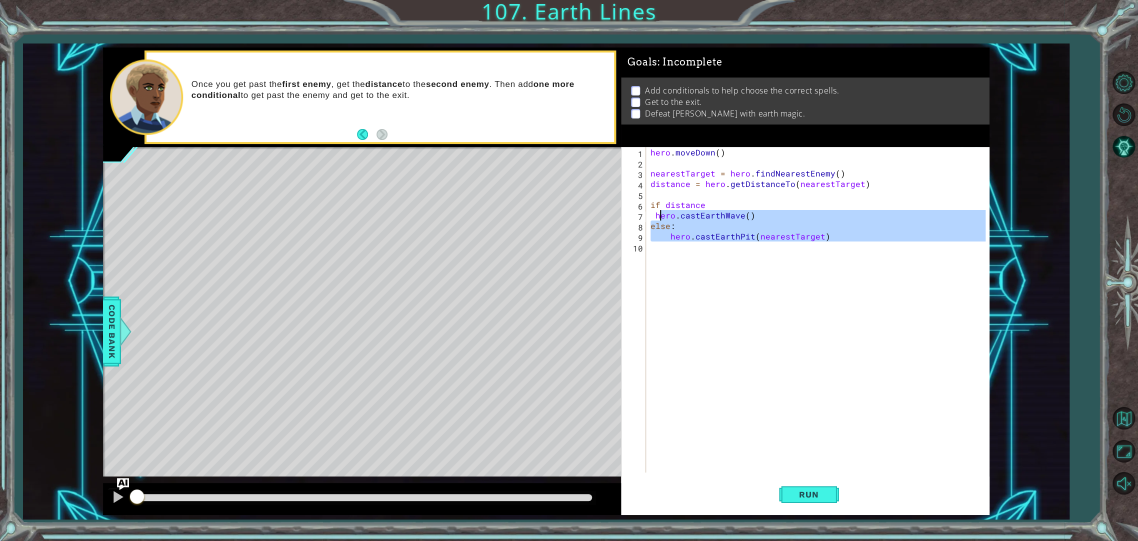
drag, startPoint x: 831, startPoint y: 246, endPoint x: 656, endPoint y: 219, distance: 177.1
click at [656, 219] on div "hero . [GEOGRAPHIC_DATA] ( ) nearestTarget = hero . findNearestEnemy ( ) distan…" at bounding box center [819, 320] width 342 height 346
type textarea "hero.castEarthWave() else:"
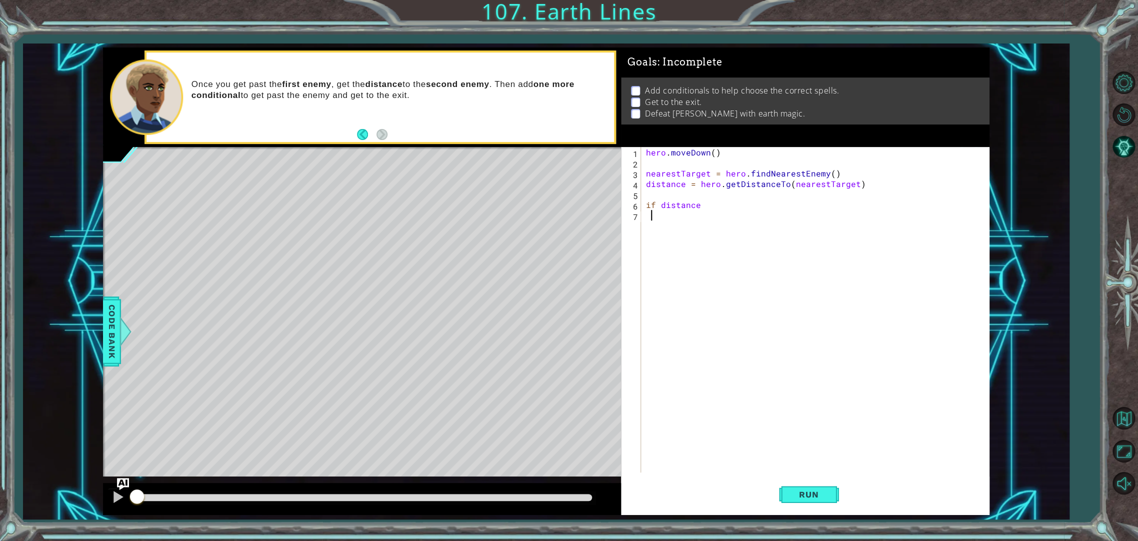
scroll to position [0, 0]
click at [882, 169] on div "hero . [GEOGRAPHIC_DATA] ( ) nearestTarget = hero . findNearestEnemy ( ) distan…" at bounding box center [817, 320] width 346 height 346
type textarea "nearestTarget = hero.findNearestEnemy()"
drag, startPoint x: 847, startPoint y: 189, endPoint x: 856, endPoint y: 189, distance: 9.0
click at [850, 189] on div "hero . [GEOGRAPHIC_DATA] ( ) nearestTarget = hero . findNearestEnemy ( ) distan…" at bounding box center [817, 320] width 346 height 346
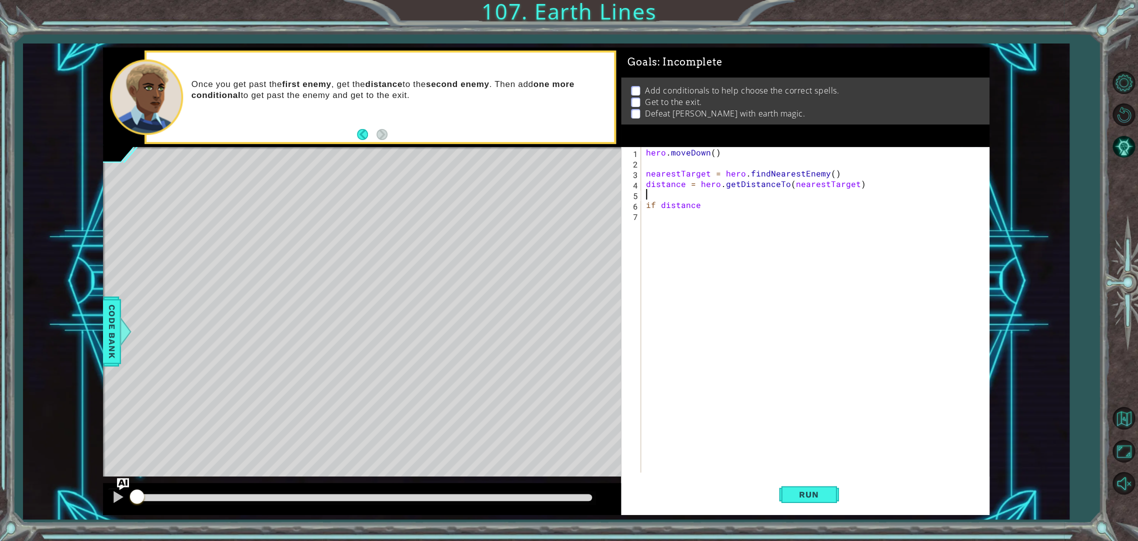
click at [861, 187] on div "hero . [GEOGRAPHIC_DATA] ( ) nearestTarget = hero . findNearestEnemy ( ) distan…" at bounding box center [817, 320] width 346 height 346
type textarea "distance = hero.getDistanceTo(nearestTarget)"
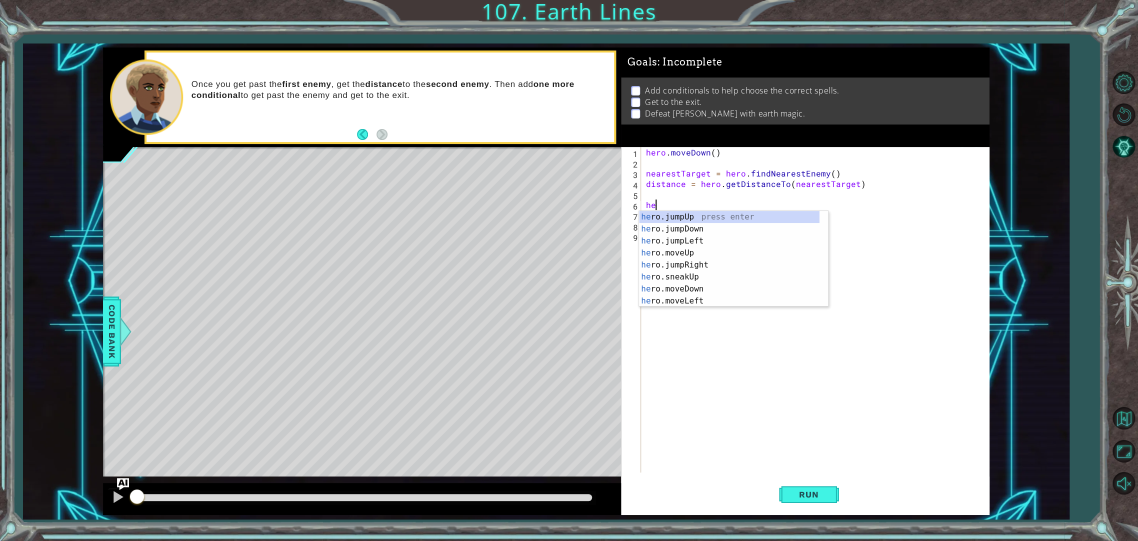
type textarea "h"
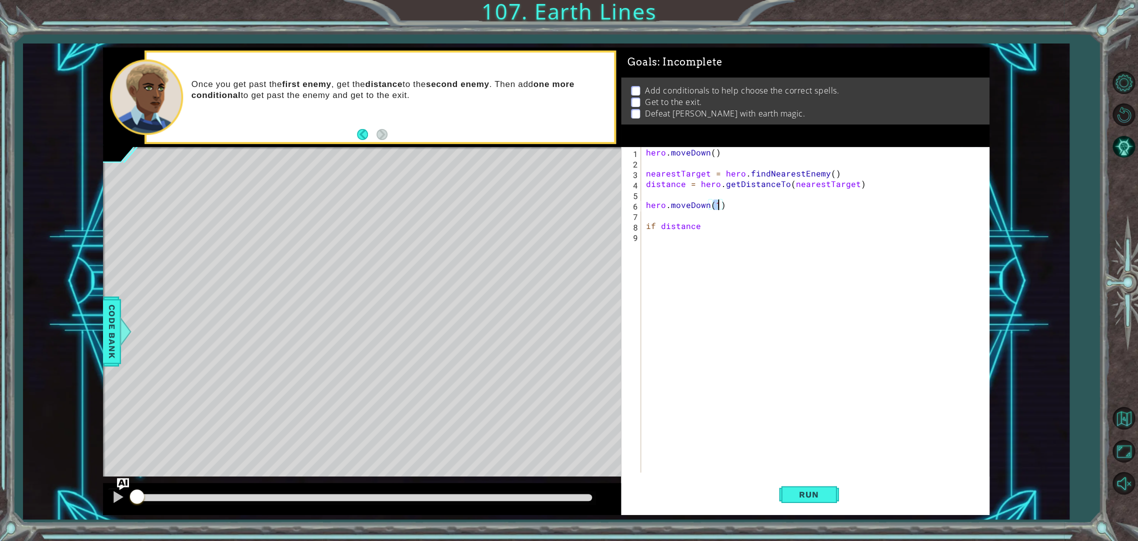
click at [708, 225] on div "hero . [GEOGRAPHIC_DATA] ( ) nearestTarget = hero . findNearestEnemy ( ) distan…" at bounding box center [817, 320] width 346 height 346
type textarea "if distance > 2:"
click at [712, 225] on div "hero . [GEOGRAPHIC_DATA] ( ) nearestTarget = hero . findNearestEnemy ( ) distan…" at bounding box center [817, 320] width 346 height 346
click at [741, 223] on div "hero . [GEOGRAPHIC_DATA] ( ) nearestTarget = hero . findNearestEnemy ( ) distan…" at bounding box center [817, 320] width 346 height 346
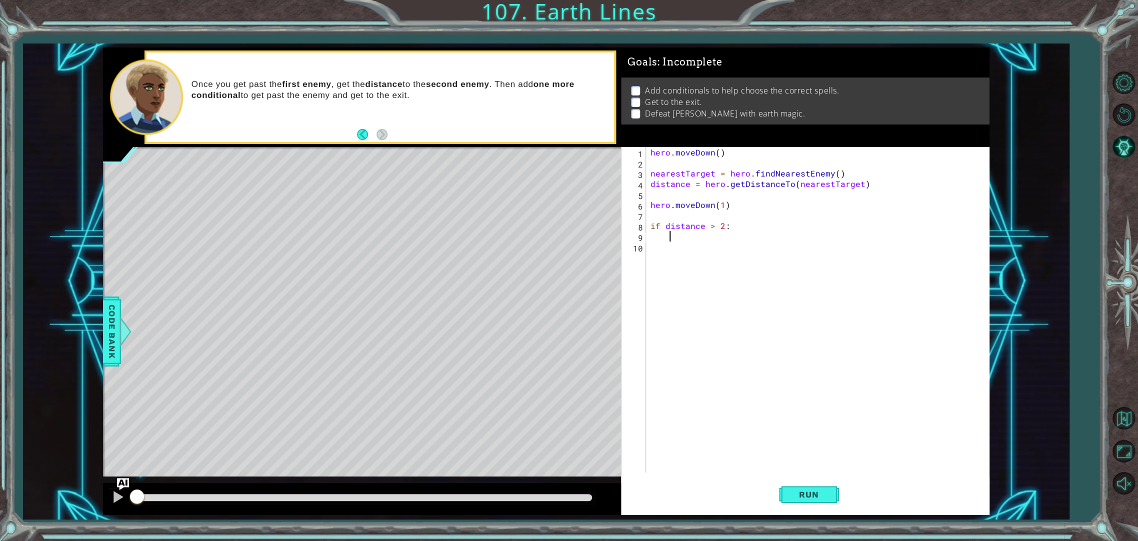
scroll to position [0, 0]
paste textarea "hero.castEarthPit(nearestTarget)"
click at [798, 485] on button "Run" at bounding box center [809, 494] width 60 height 37
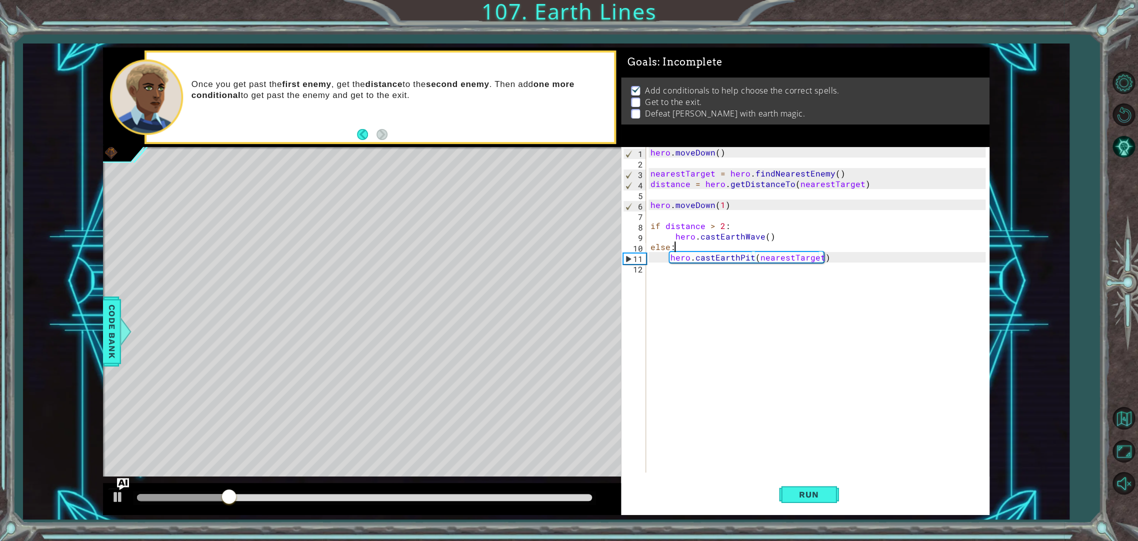
click at [884, 251] on div "hero . [GEOGRAPHIC_DATA] ( ) nearestTarget = hero . findNearestEnemy ( ) distan…" at bounding box center [819, 320] width 342 height 346
click at [885, 257] on div "hero . [GEOGRAPHIC_DATA] ( ) nearestTarget = hero . findNearestEnemy ( ) distan…" at bounding box center [819, 320] width 342 height 346
type textarea "hero.castEarthPit(nearestTarget)"
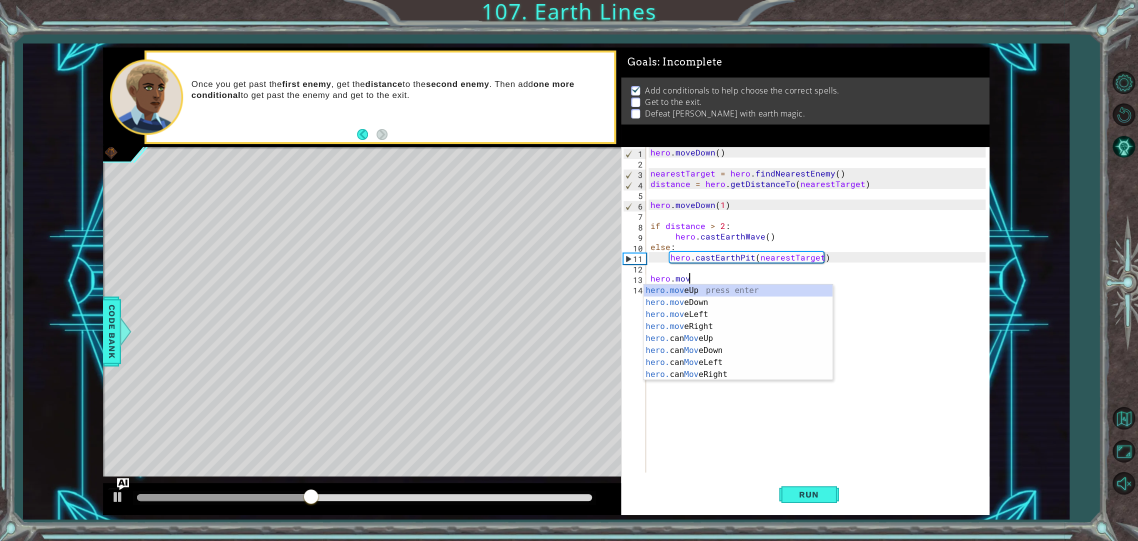
scroll to position [0, 2]
click at [738, 298] on div "hero.move Up press enter hero.move Down press enter hero.move Left press enter …" at bounding box center [737, 344] width 189 height 120
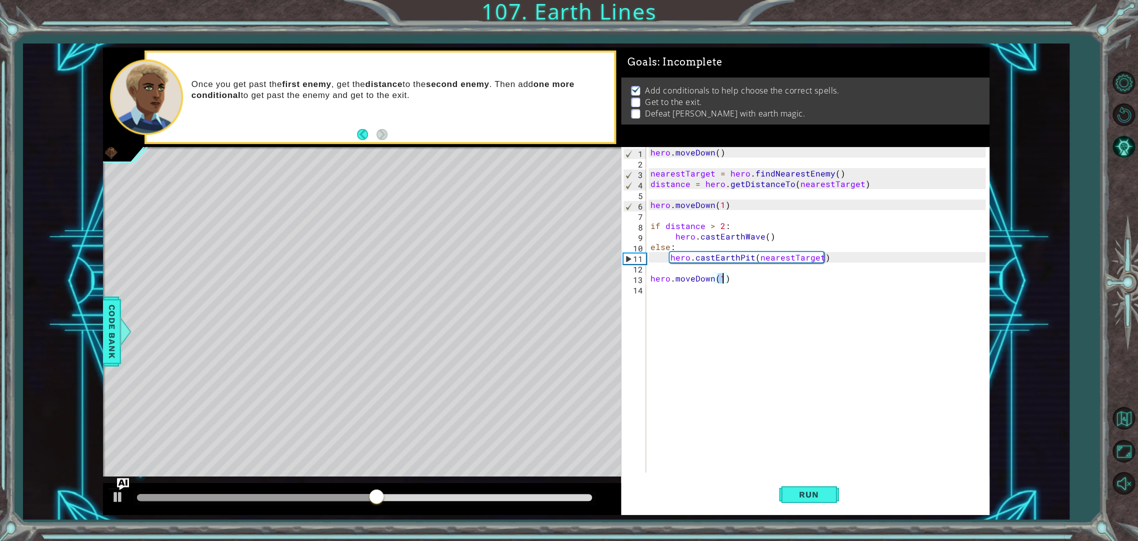
type textarea "hero.moveDown(3)"
click at [739, 299] on div "hero . [GEOGRAPHIC_DATA] ( ) nearestTarget = hero . findNearestEnemy ( ) distan…" at bounding box center [819, 320] width 342 height 346
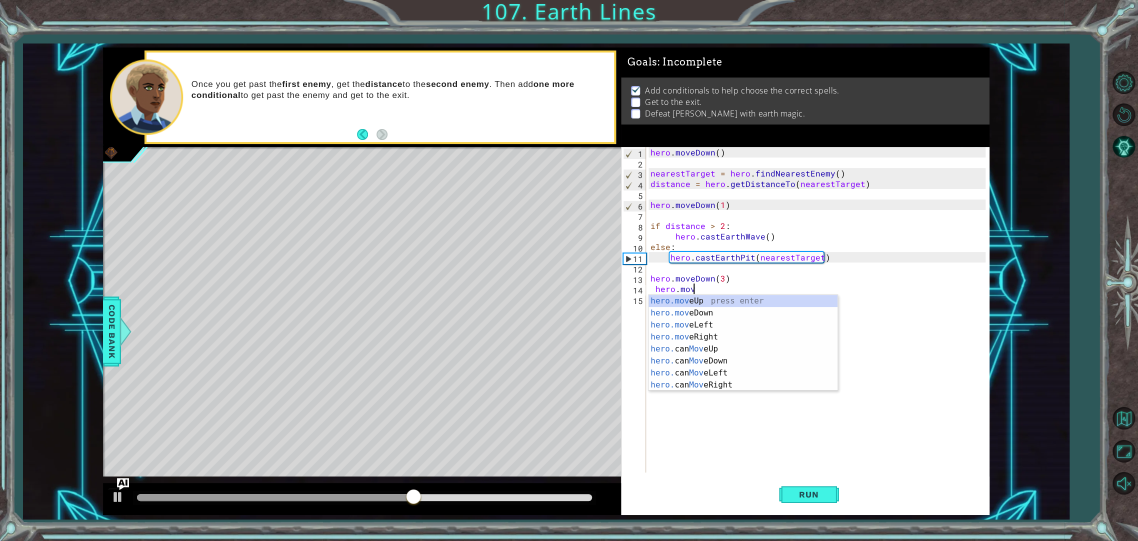
scroll to position [0, 2]
click at [720, 320] on div "hero.move Up press enter hero.move Down press enter hero.move Left press enter …" at bounding box center [742, 355] width 189 height 120
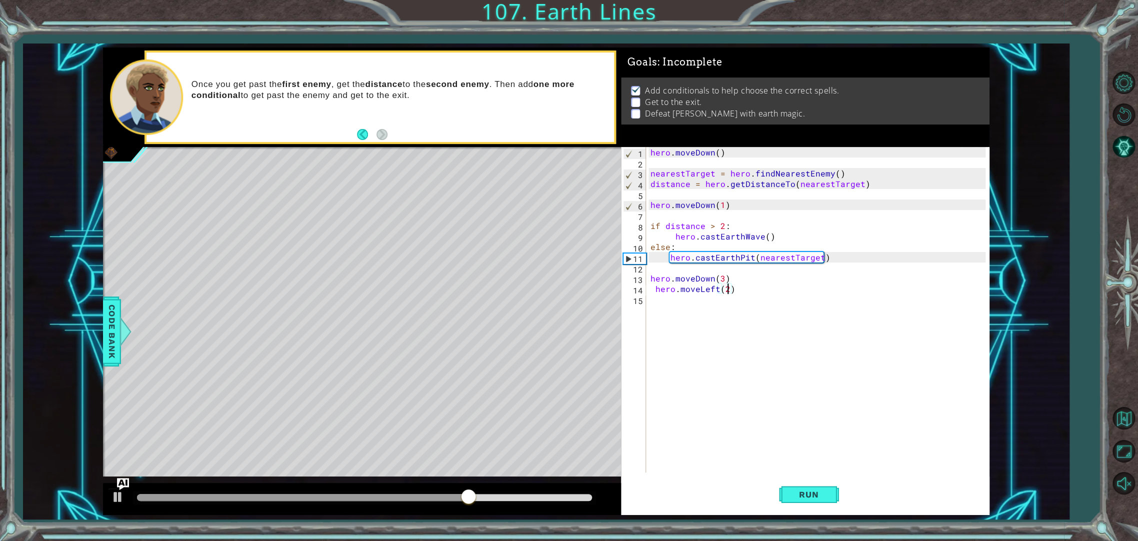
scroll to position [0, 4]
type textarea "hero.moveLeft(1)"
click at [726, 300] on div "hero . [GEOGRAPHIC_DATA] ( ) nearestTarget = hero . findNearestEnemy ( ) distan…" at bounding box center [819, 320] width 342 height 346
type textarea "if distance > 2:"
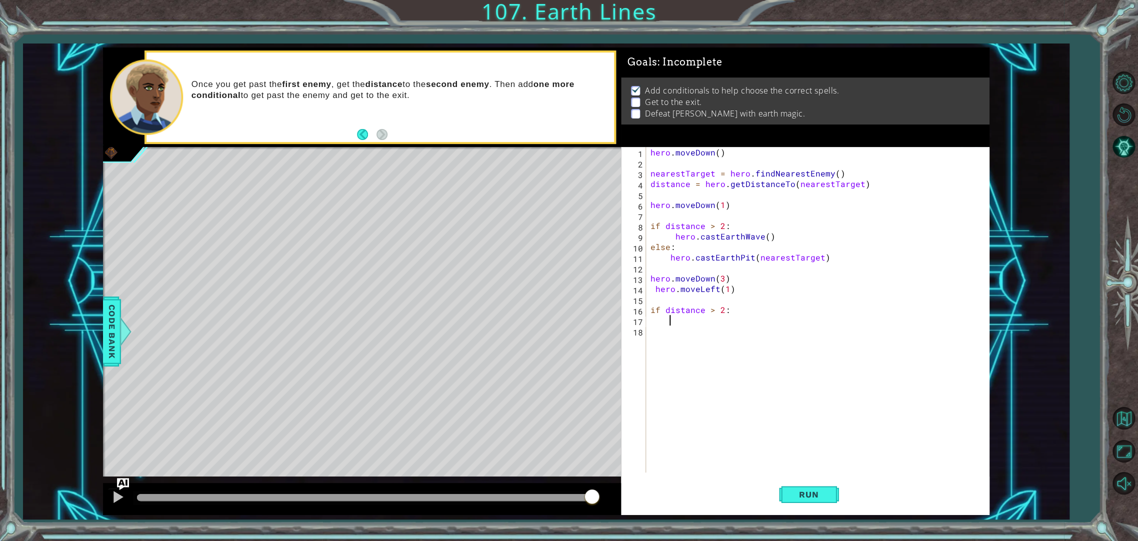
scroll to position [0, 0]
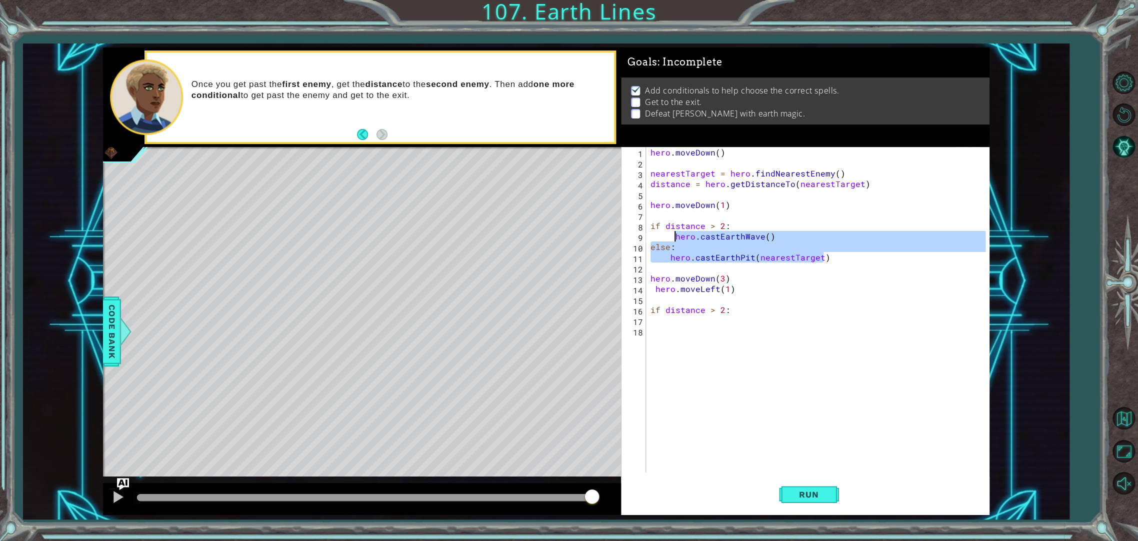
drag, startPoint x: 852, startPoint y: 258, endPoint x: 672, endPoint y: 234, distance: 181.6
click at [672, 234] on div "hero . [GEOGRAPHIC_DATA] ( ) nearestTarget = hero . findNearestEnemy ( ) distan…" at bounding box center [819, 320] width 342 height 346
click at [756, 310] on div "hero . [GEOGRAPHIC_DATA] ( ) nearestTarget = hero . findNearestEnemy ( ) distan…" at bounding box center [819, 320] width 342 height 346
type textarea "if distance > 2:"
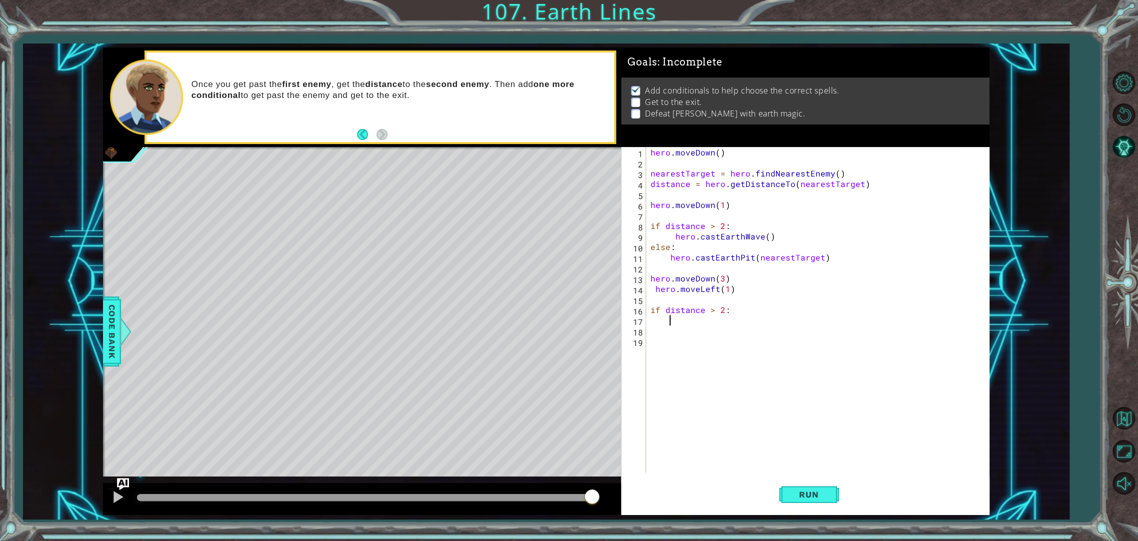
paste textarea "hero.castEarthPit(nearestTarget)"
click at [753, 322] on div "hero . [GEOGRAPHIC_DATA] ( ) nearestTarget = hero . findNearestEnemy ( ) distan…" at bounding box center [819, 320] width 342 height 346
click at [753, 321] on div "hero . [GEOGRAPHIC_DATA] ( ) nearestTarget = hero . findNearestEnemy ( ) distan…" at bounding box center [819, 320] width 342 height 346
click at [758, 316] on div "hero . [GEOGRAPHIC_DATA] ( ) nearestTarget = hero . findNearestEnemy ( ) distan…" at bounding box center [816, 309] width 337 height 325
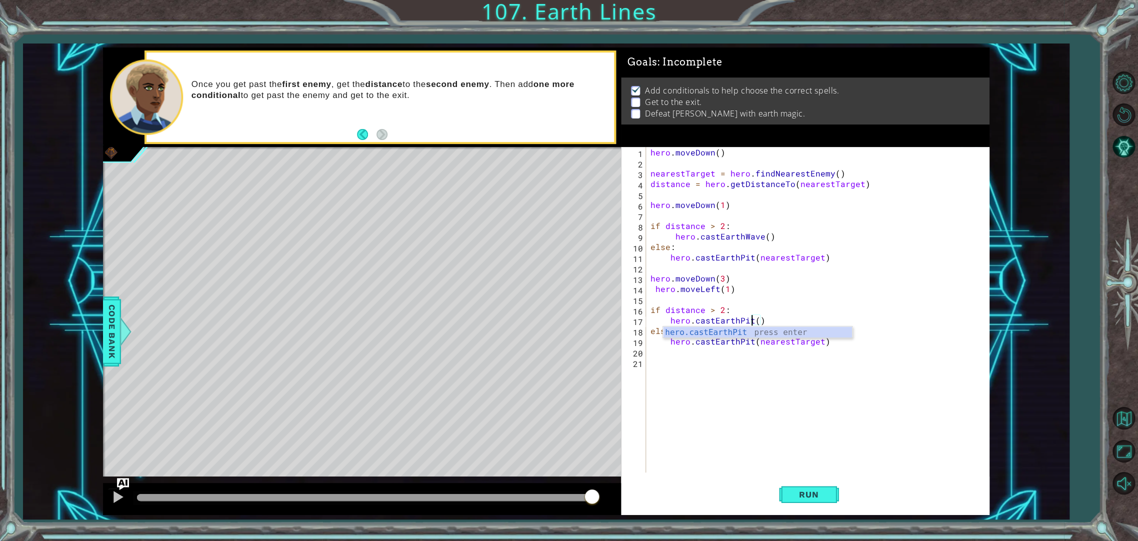
click at [750, 343] on div "hero . [GEOGRAPHIC_DATA] ( ) nearestTarget = hero . findNearestEnemy ( ) distan…" at bounding box center [819, 320] width 342 height 346
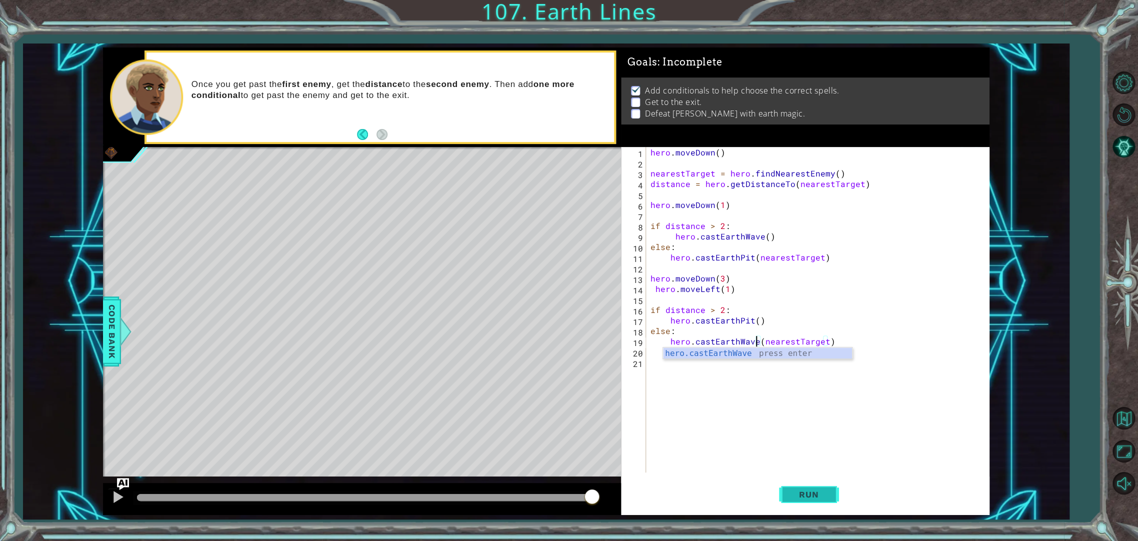
click at [819, 491] on span "Run" at bounding box center [808, 494] width 39 height 10
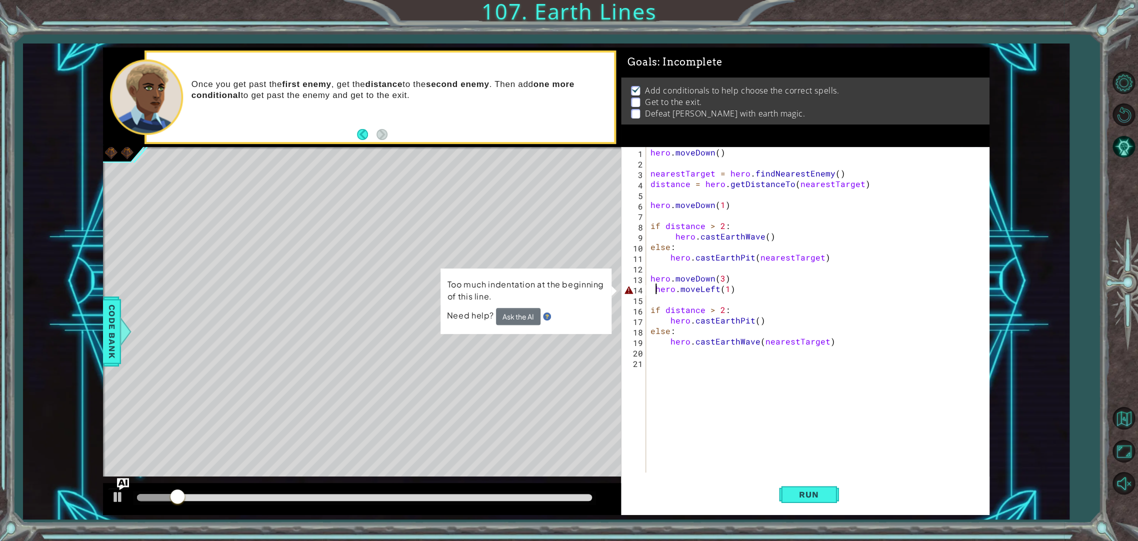
click at [657, 289] on div "hero . [GEOGRAPHIC_DATA] ( ) nearestTarget = hero . findNearestEnemy ( ) distan…" at bounding box center [819, 320] width 342 height 346
type textarea "hero.moveLeft(1)"
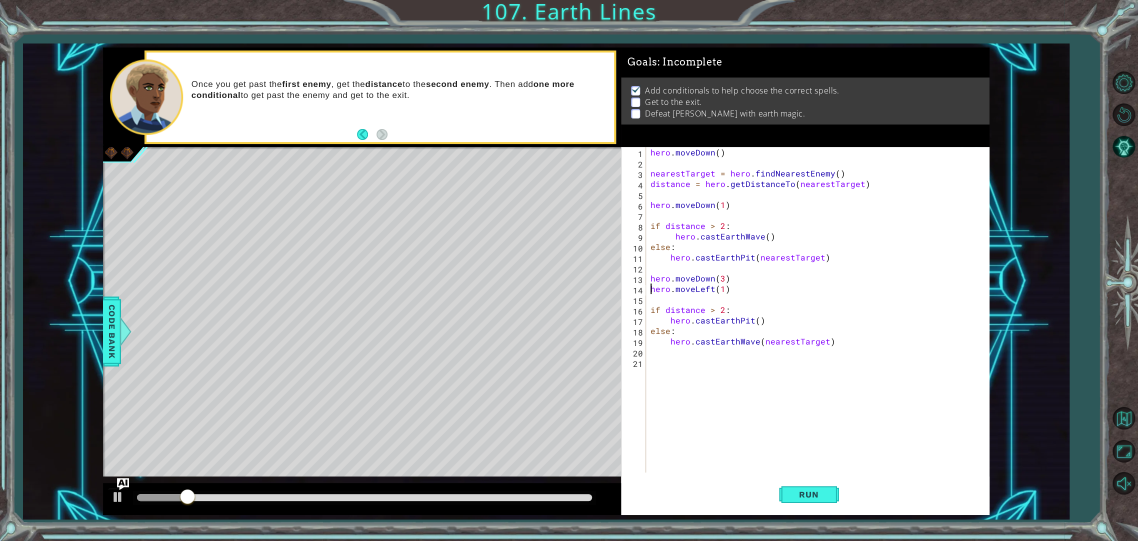
scroll to position [0, 4]
click at [792, 481] on button "Run" at bounding box center [809, 494] width 60 height 37
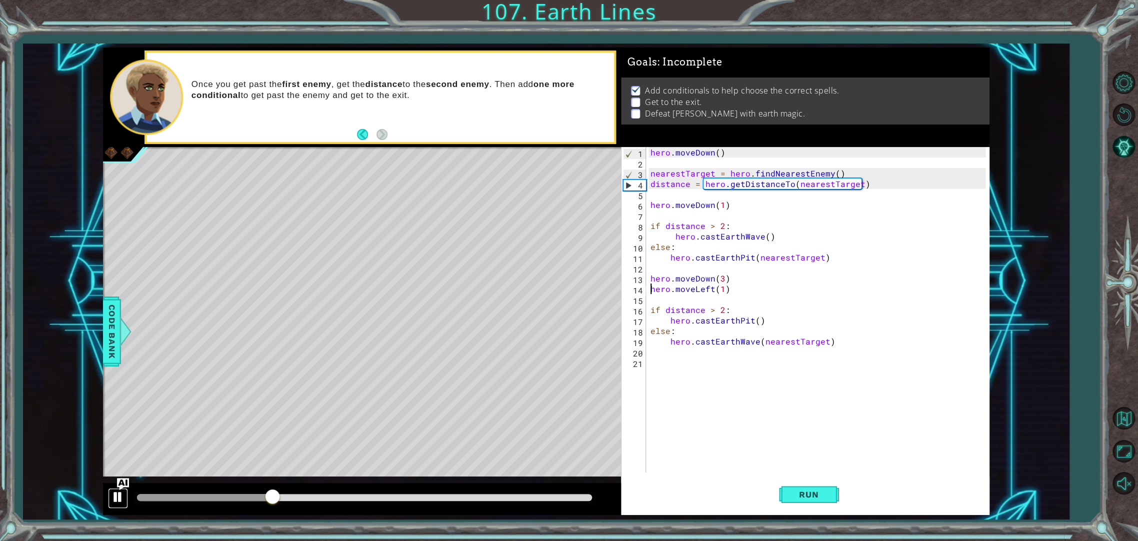
click at [116, 491] on div at bounding box center [117, 496] width 13 height 13
click at [720, 294] on div "hero . [GEOGRAPHIC_DATA] ( ) nearestTarget = hero . findNearestEnemy ( ) distan…" at bounding box center [819, 320] width 342 height 346
click at [785, 488] on button "Run" at bounding box center [809, 494] width 60 height 37
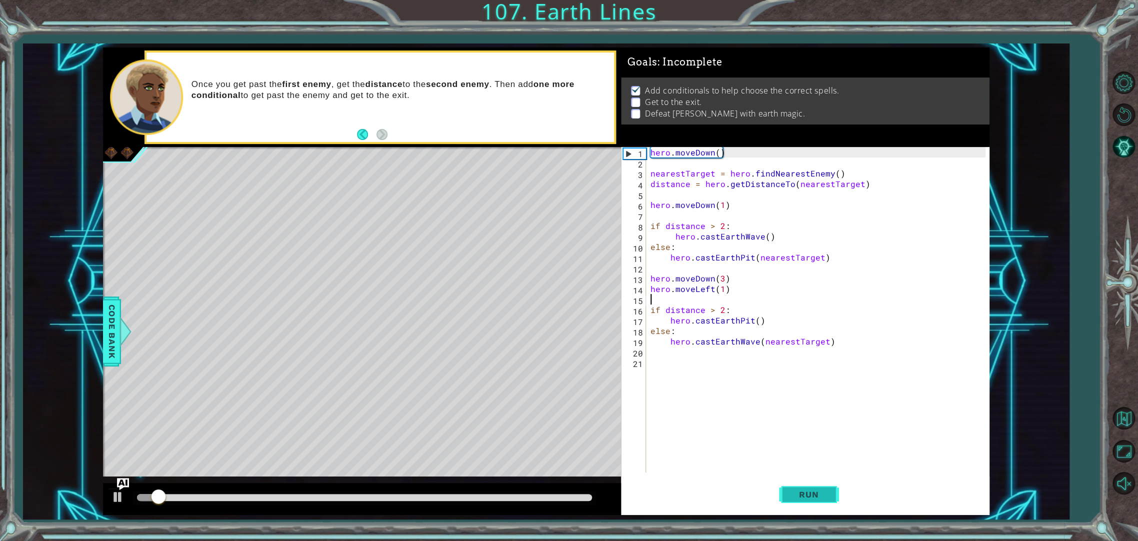
click at [785, 488] on button "Run" at bounding box center [809, 494] width 60 height 37
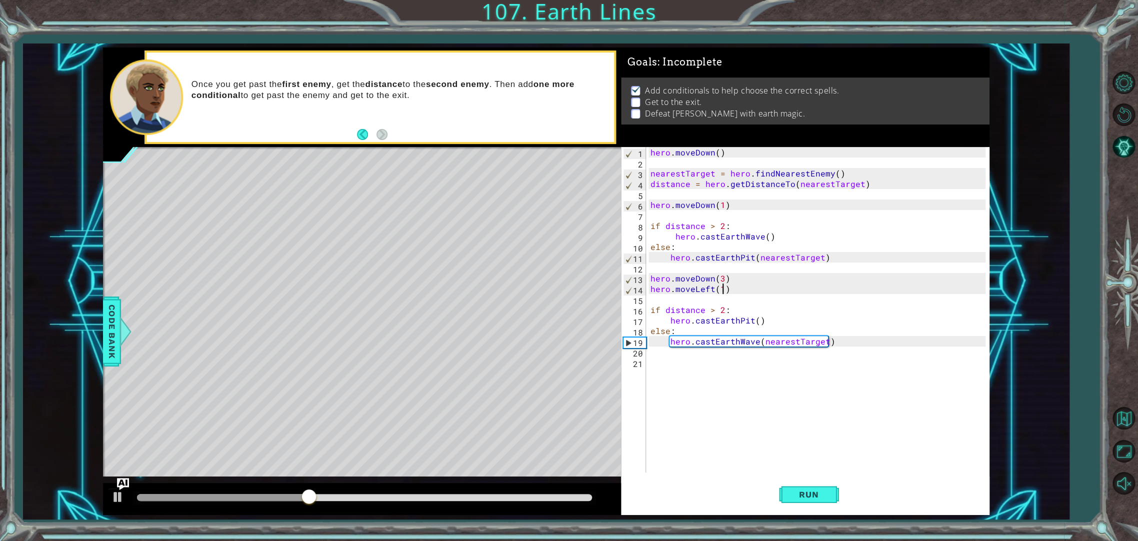
click at [721, 286] on div "hero . [GEOGRAPHIC_DATA] ( ) nearestTarget = hero . findNearestEnemy ( ) distan…" at bounding box center [819, 320] width 342 height 346
type textarea "hero.moveLeft(2)"
click at [808, 498] on span "Run" at bounding box center [808, 494] width 39 height 10
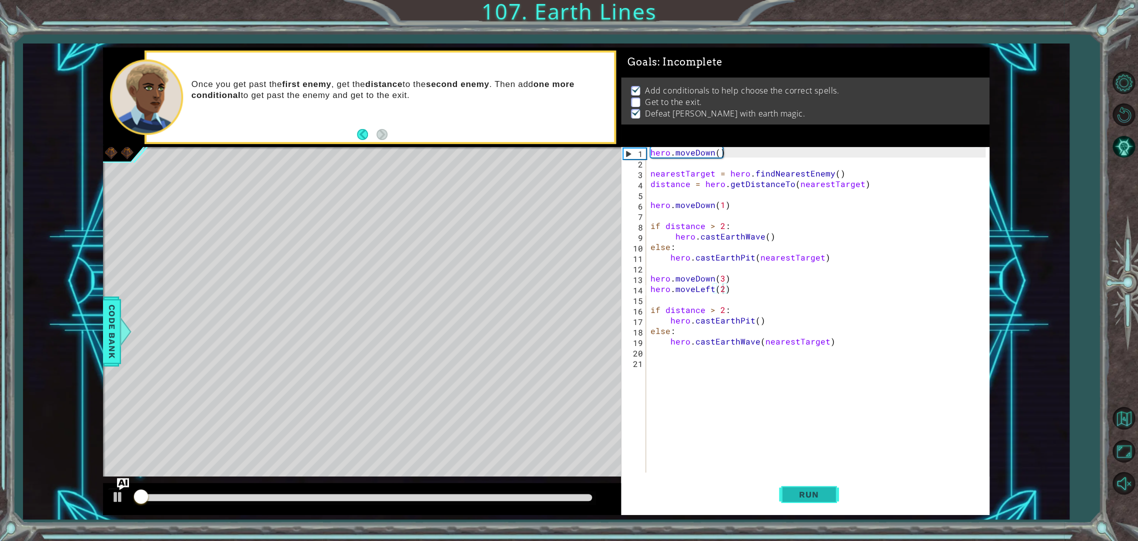
click at [808, 498] on span "Run" at bounding box center [808, 494] width 39 height 10
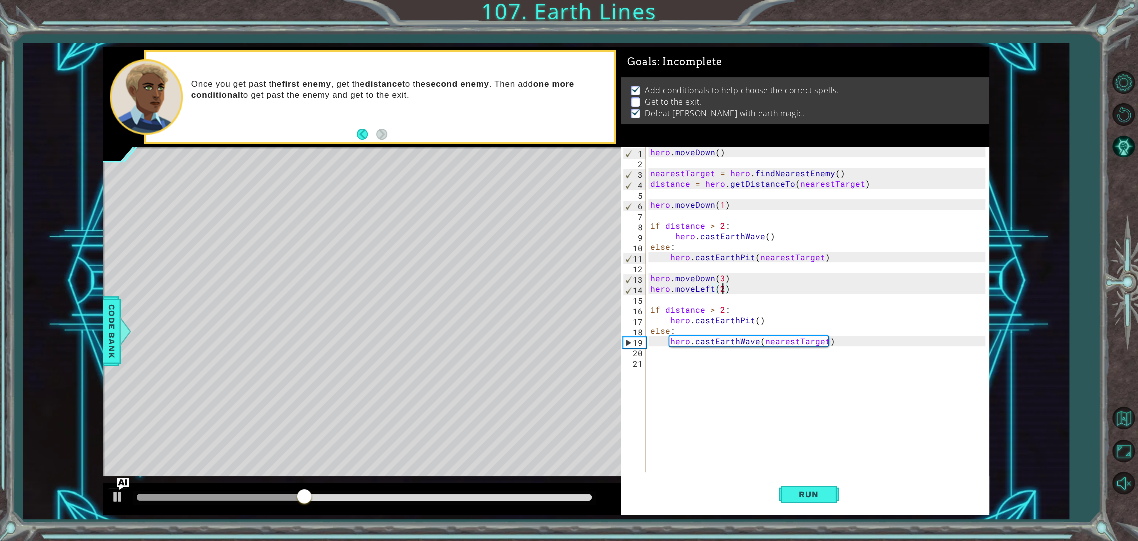
click at [829, 361] on div "hero . [GEOGRAPHIC_DATA] ( ) nearestTarget = hero . findNearestEnemy ( ) distan…" at bounding box center [819, 320] width 342 height 346
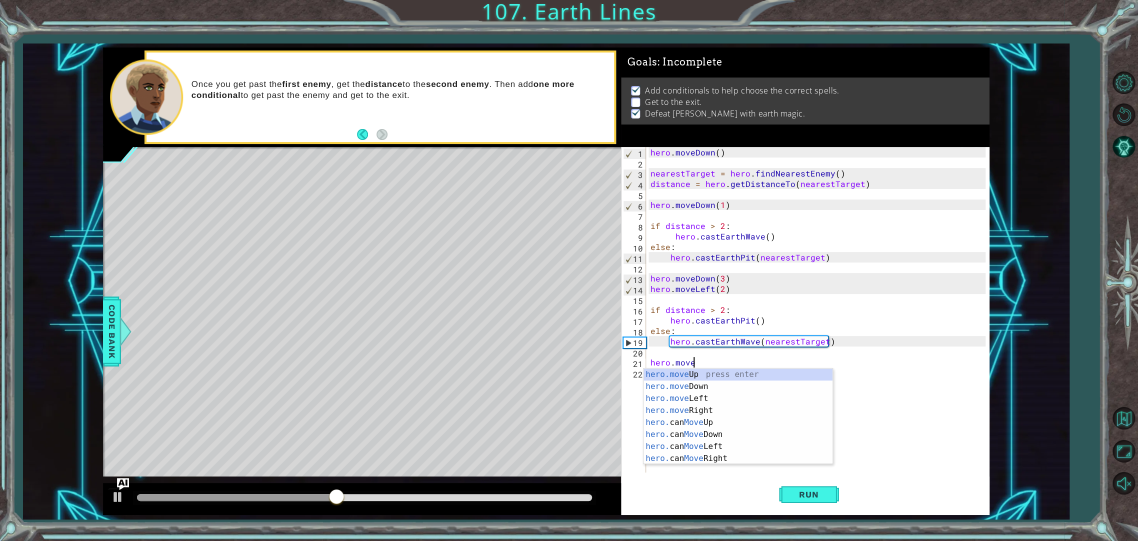
scroll to position [0, 2]
click at [678, 398] on div "hero.move Up press enter hero.move Down press enter hero.move Left press enter …" at bounding box center [737, 428] width 189 height 120
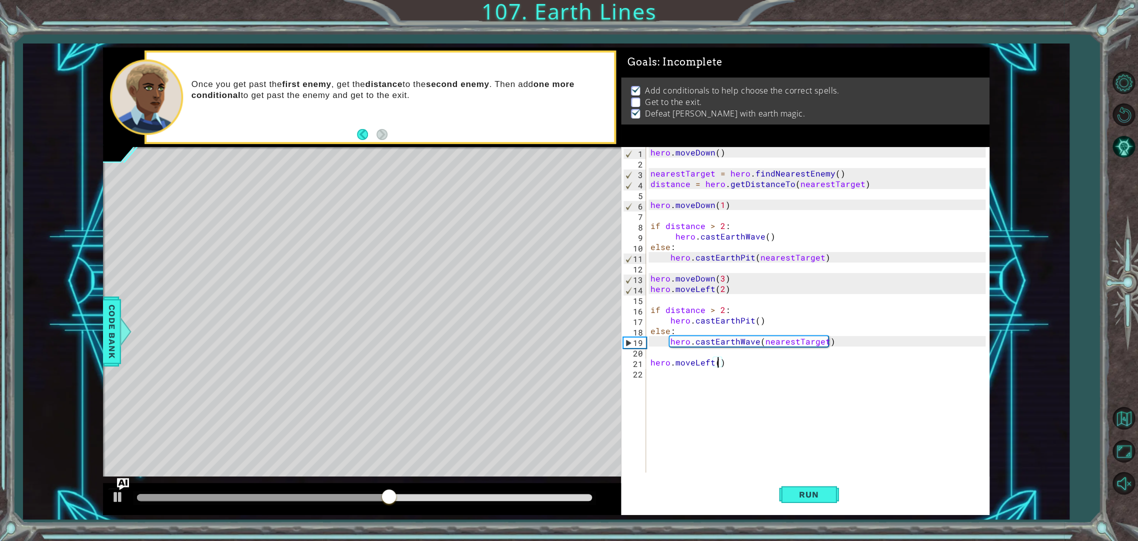
scroll to position [0, 4]
type textarea "hero.moveLeft(3)"
click at [809, 485] on button "Run" at bounding box center [809, 494] width 60 height 37
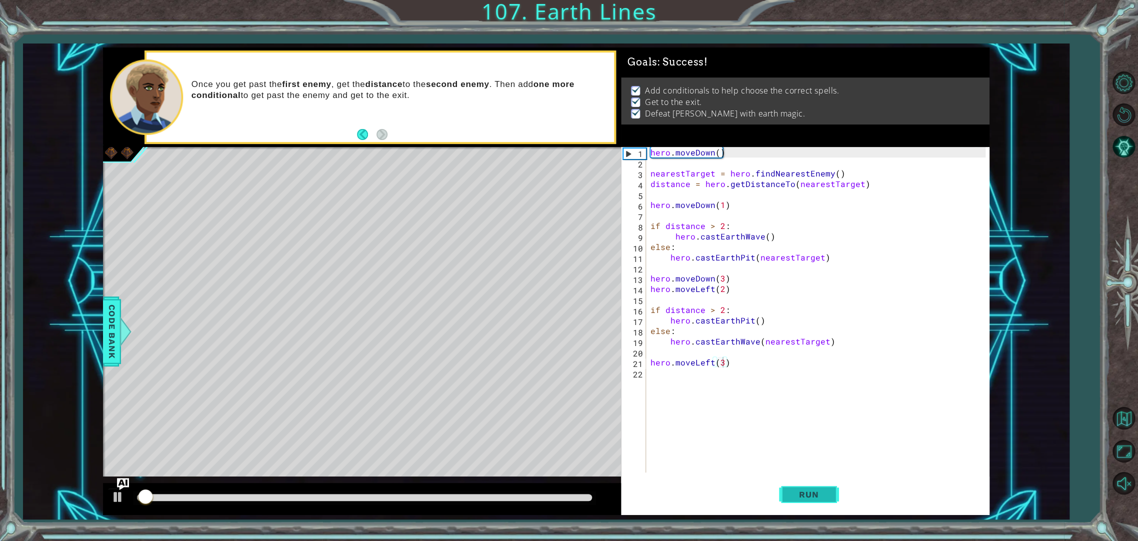
click at [809, 485] on button "Run" at bounding box center [809, 494] width 60 height 37
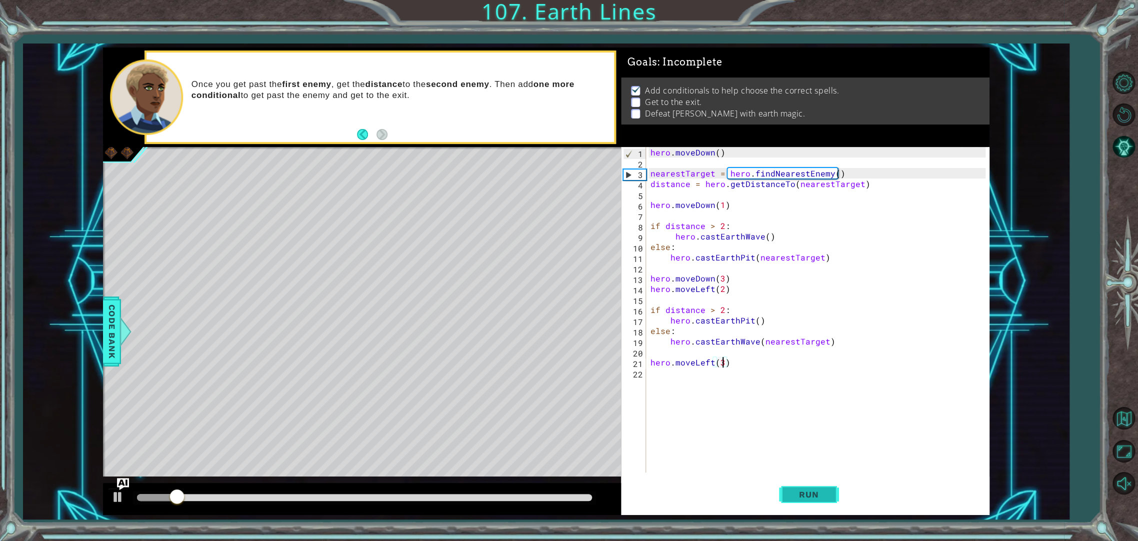
click at [798, 490] on span "Run" at bounding box center [808, 494] width 39 height 10
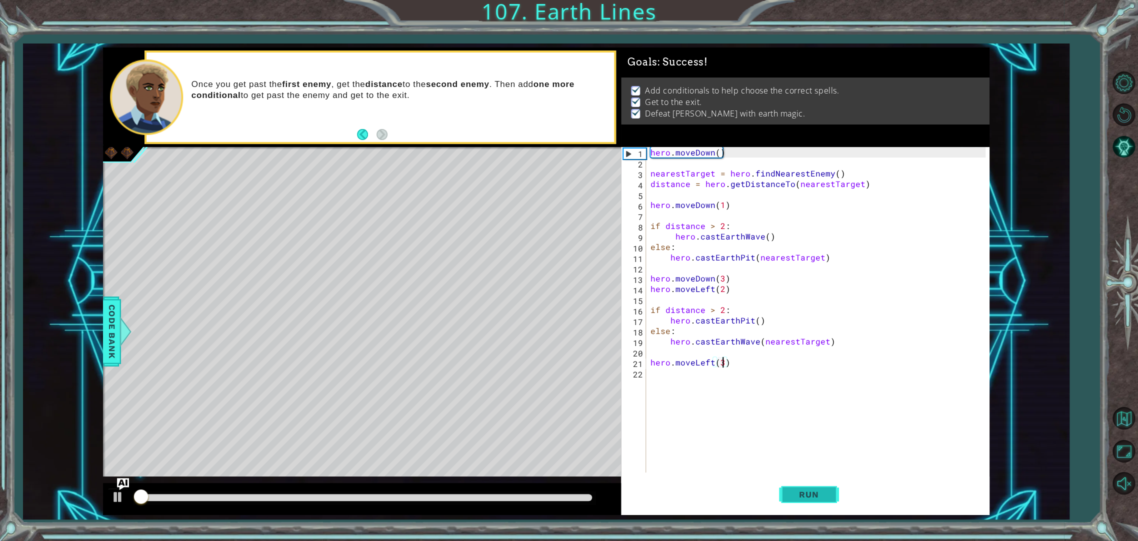
click at [798, 490] on span "Run" at bounding box center [808, 494] width 39 height 10
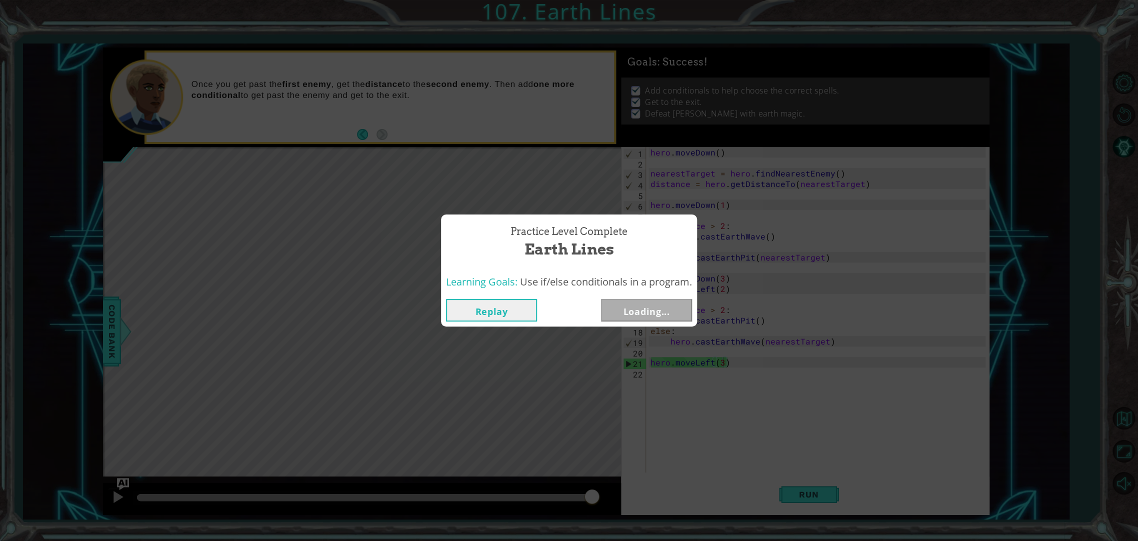
drag, startPoint x: 232, startPoint y: 493, endPoint x: 624, endPoint y: 533, distance: 394.3
click at [624, 533] on body "1 ההההההההההההההההההההההההההההההההההההההההההההההההההההההההההההההההההההההההההההה…" at bounding box center [569, 270] width 1138 height 541
click at [661, 299] on button "Next" at bounding box center [646, 310] width 91 height 22
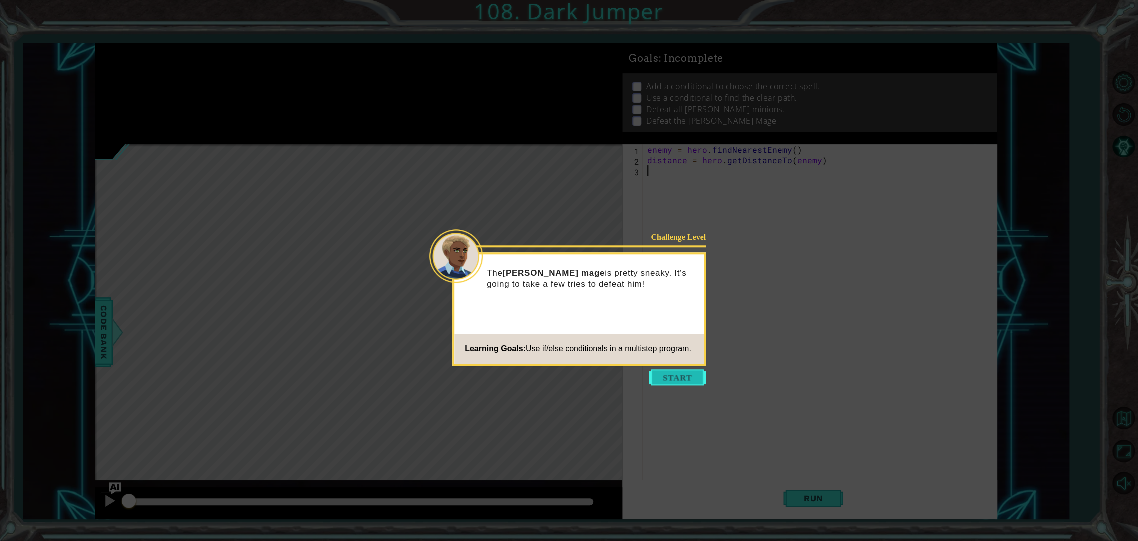
click at [681, 377] on button "Start" at bounding box center [677, 377] width 57 height 16
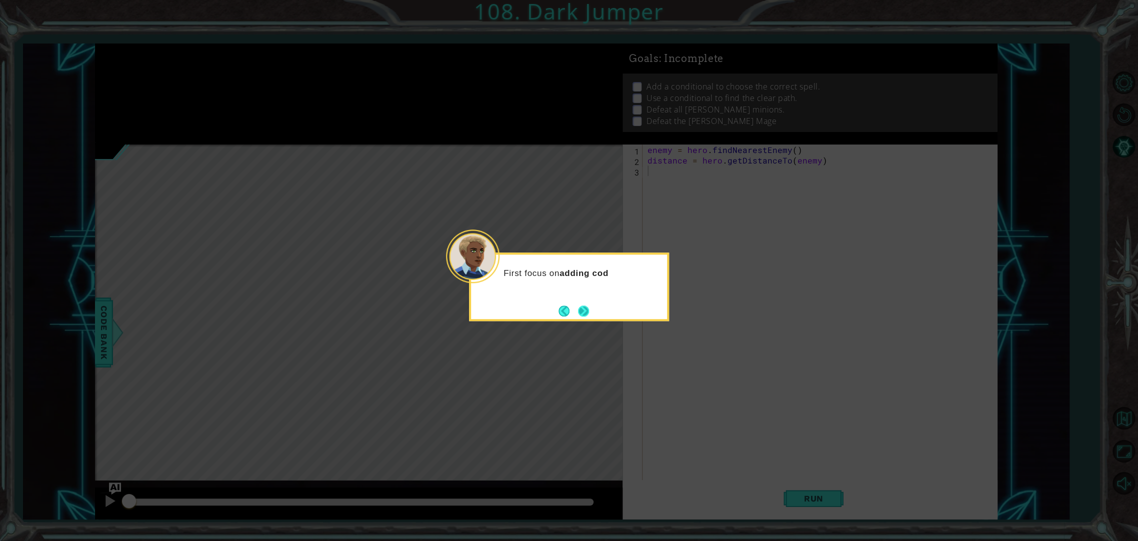
click at [579, 308] on button "Next" at bounding box center [583, 310] width 13 height 13
